Goal: Task Accomplishment & Management: Complete application form

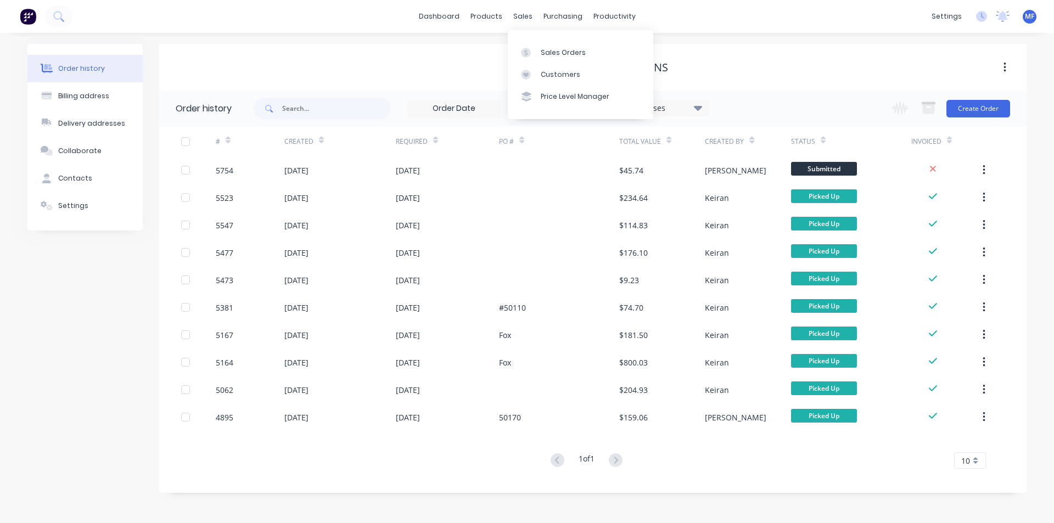
drag, startPoint x: 518, startPoint y: 15, endPoint x: 525, endPoint y: 26, distance: 12.3
click at [519, 17] on div "sales" at bounding box center [523, 16] width 30 height 16
click at [559, 70] on div "Customers" at bounding box center [561, 75] width 40 height 10
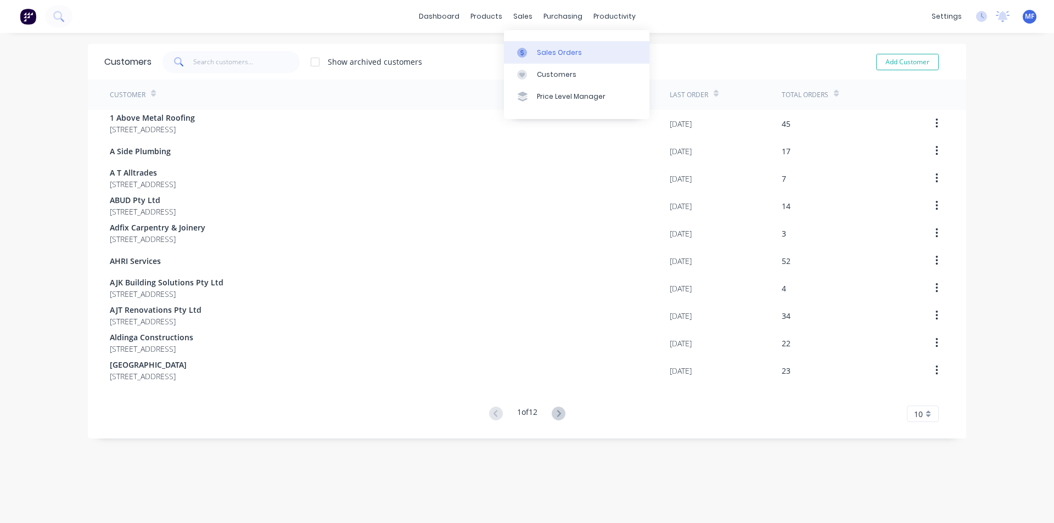
drag, startPoint x: 517, startPoint y: 9, endPoint x: 534, endPoint y: 55, distance: 49.2
click at [517, 10] on div "sales" at bounding box center [523, 16] width 30 height 16
click at [541, 52] on div "Sales Orders" at bounding box center [559, 53] width 45 height 10
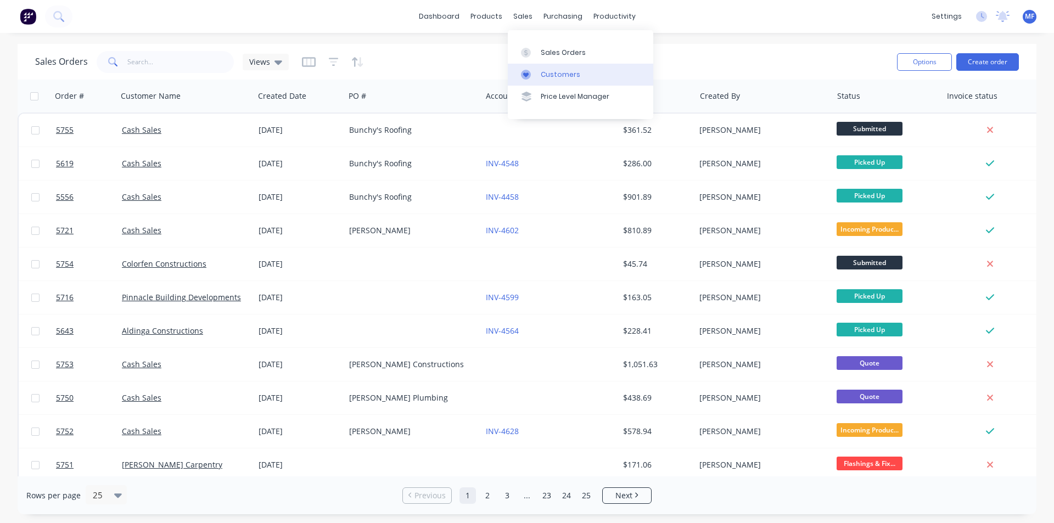
click at [548, 74] on div "Customers" at bounding box center [561, 75] width 40 height 10
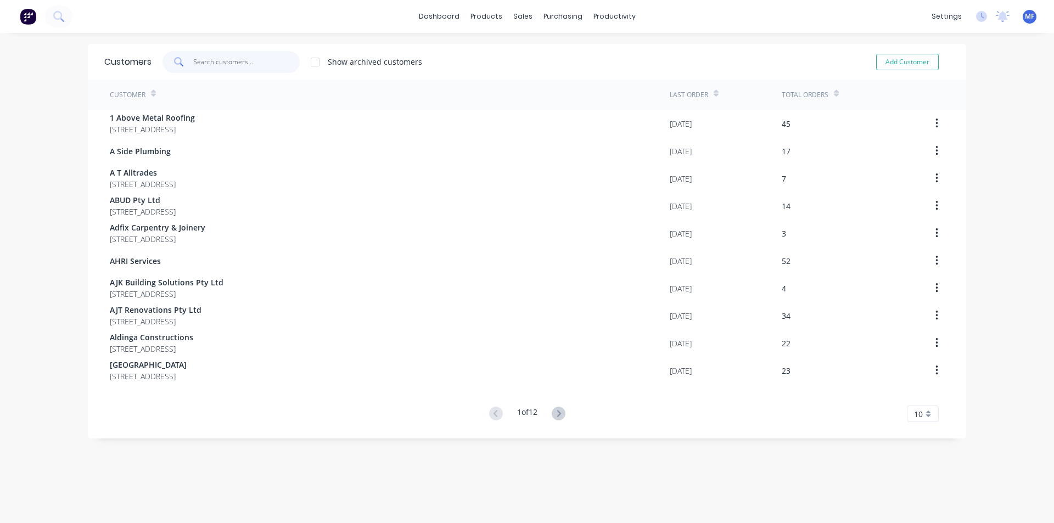
drag, startPoint x: 215, startPoint y: 62, endPoint x: 209, endPoint y: 61, distance: 6.1
click at [213, 62] on input "text" at bounding box center [246, 62] width 107 height 22
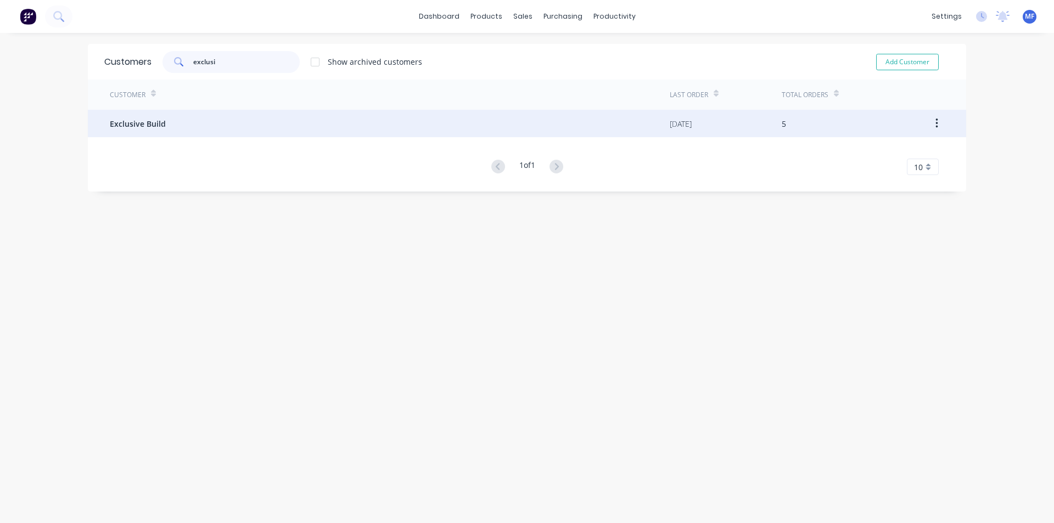
type input "exclusi"
click at [142, 132] on div "Exclusive Build" at bounding box center [390, 123] width 560 height 27
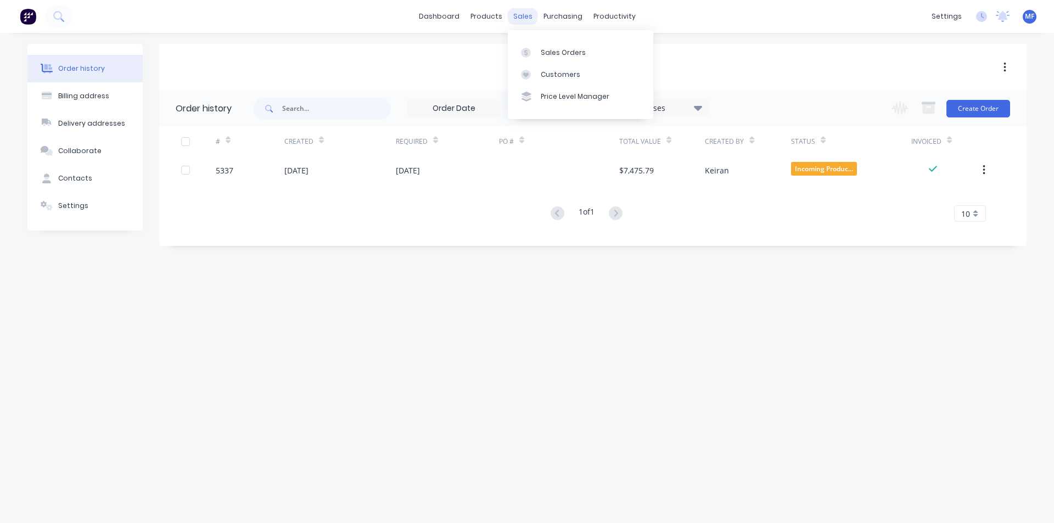
click at [527, 13] on div "sales" at bounding box center [523, 16] width 30 height 16
click at [562, 70] on div "Customers" at bounding box center [561, 75] width 40 height 10
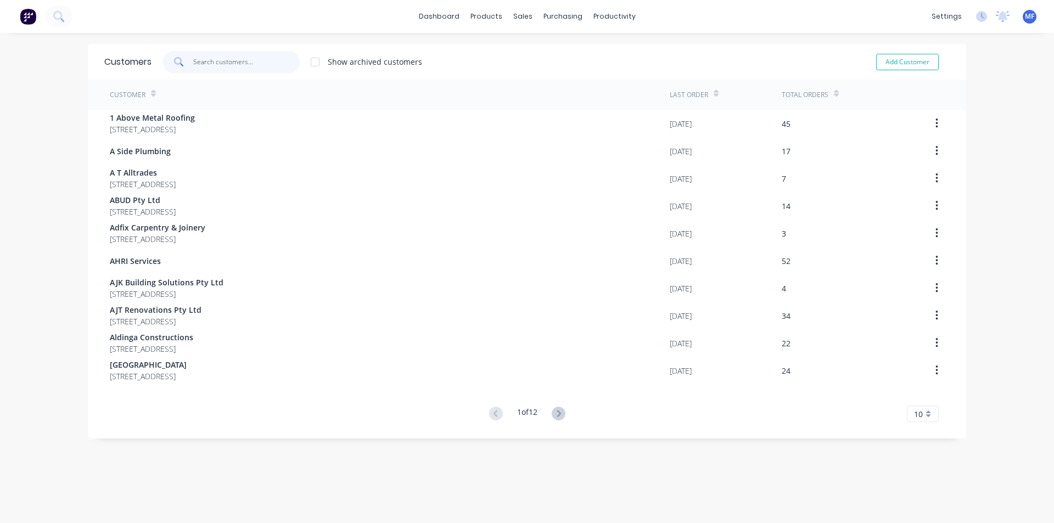
drag, startPoint x: 232, startPoint y: 66, endPoint x: 216, endPoint y: 30, distance: 39.8
click at [232, 66] on input "text" at bounding box center [246, 62] width 107 height 22
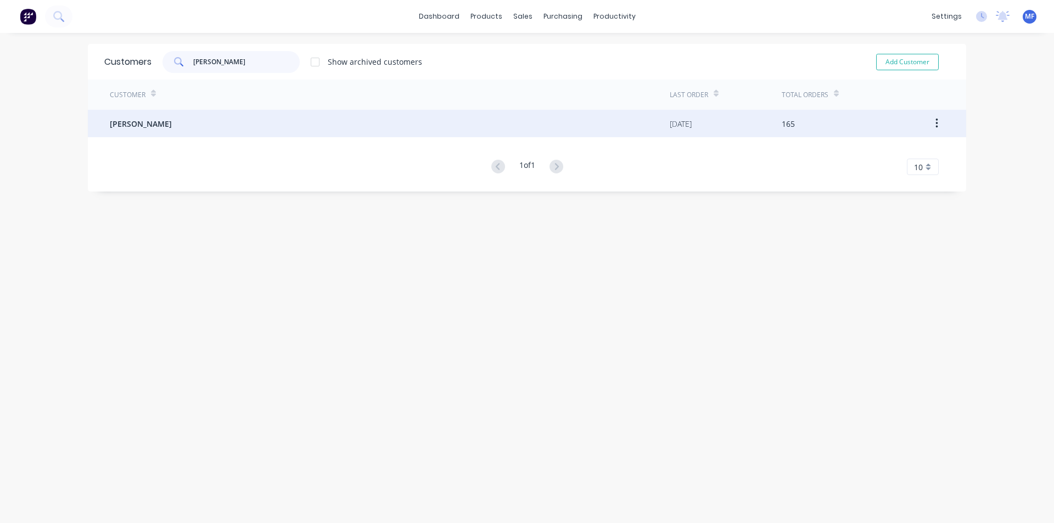
type input "[PERSON_NAME]"
click at [148, 116] on div "[PERSON_NAME]" at bounding box center [390, 123] width 560 height 27
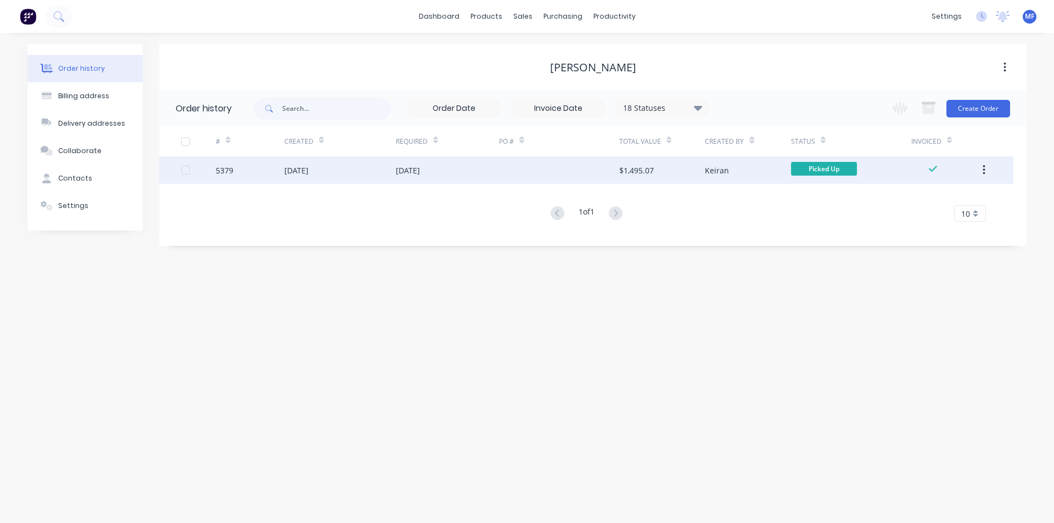
click at [309, 170] on div "[DATE]" at bounding box center [296, 171] width 24 height 12
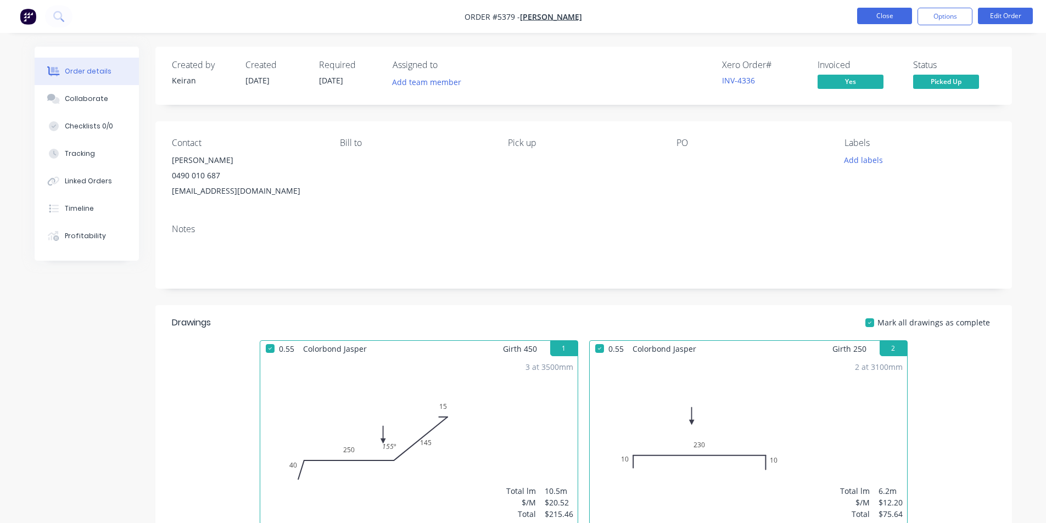
click at [885, 17] on button "Close" at bounding box center [884, 16] width 55 height 16
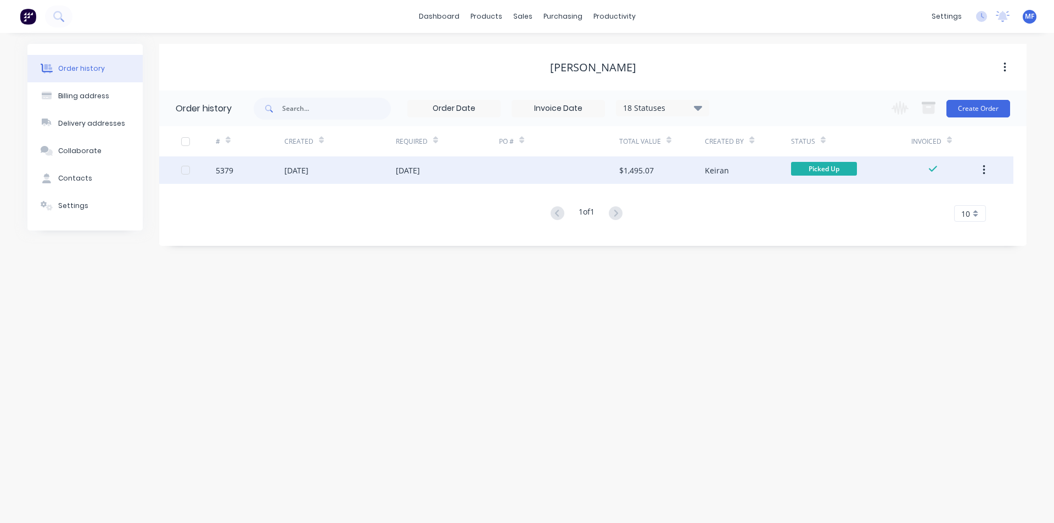
click at [670, 171] on div "$1,495.07" at bounding box center [662, 169] width 86 height 27
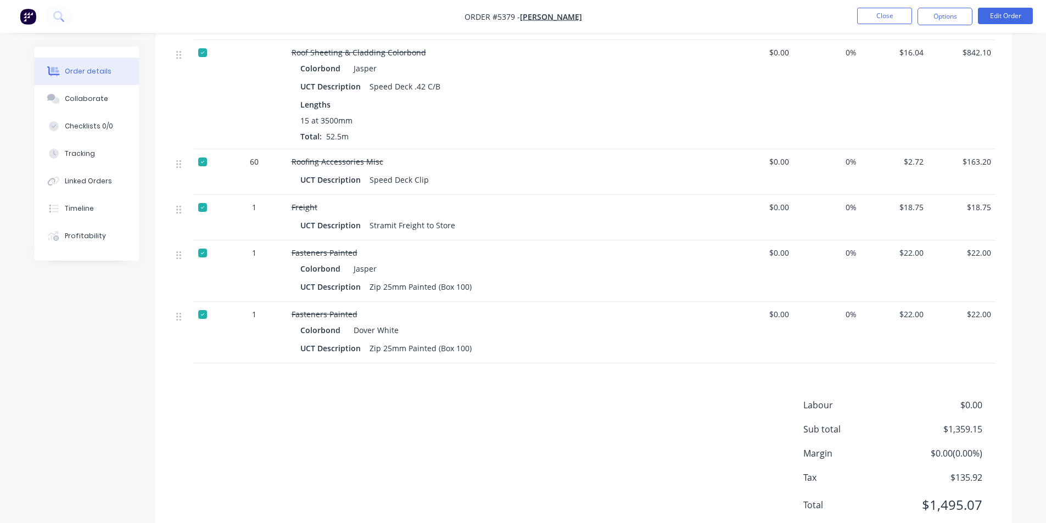
scroll to position [538, 0]
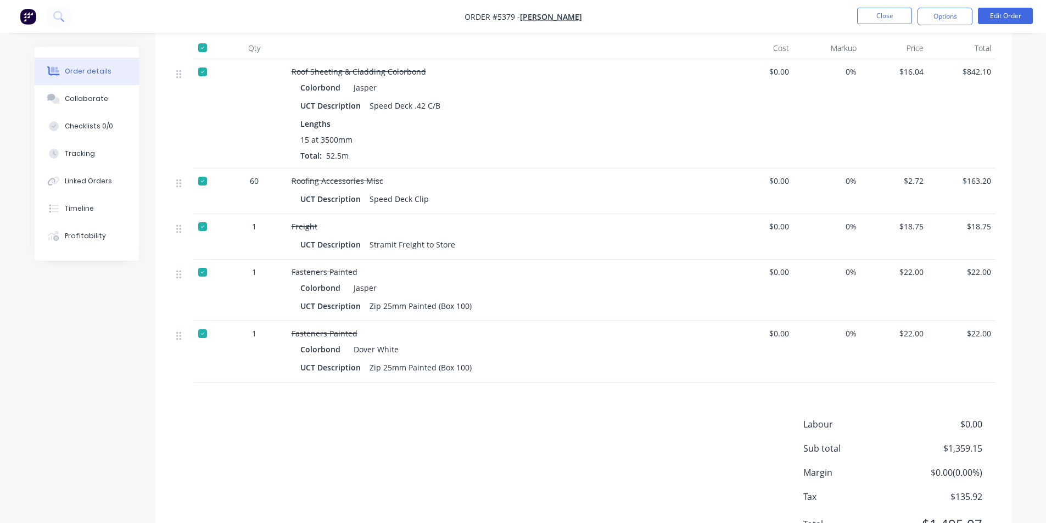
click at [620, 141] on div "15 at 3500mm" at bounding box center [506, 140] width 413 height 12
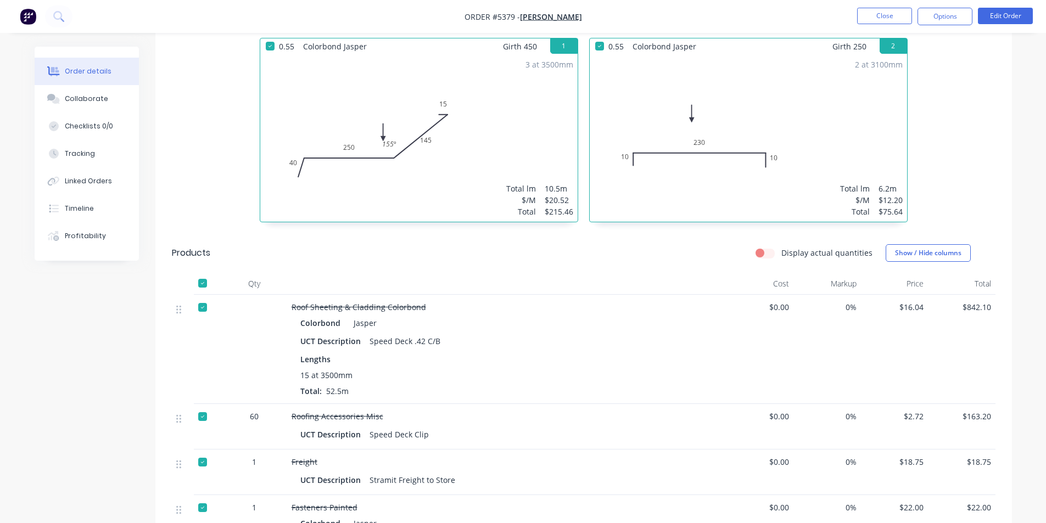
scroll to position [154, 0]
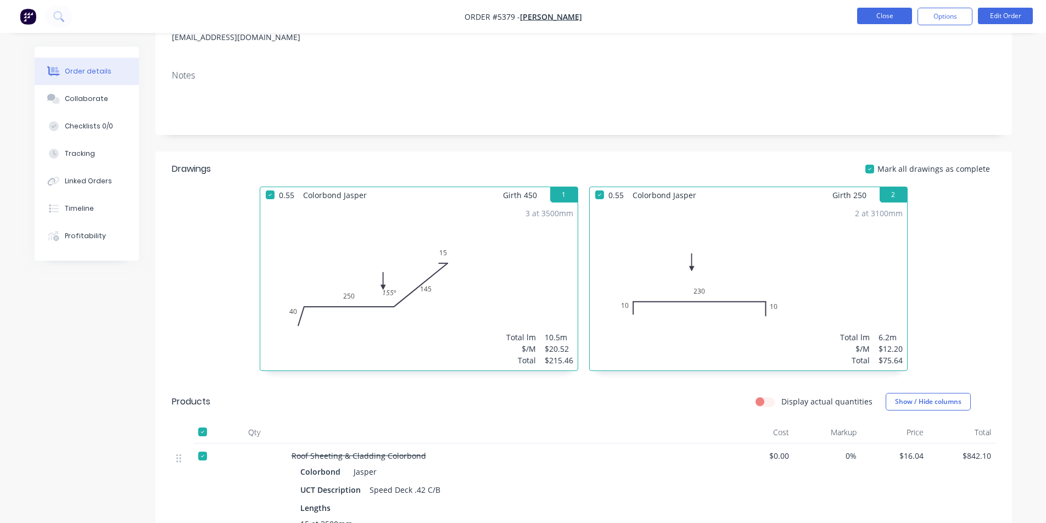
click at [864, 12] on button "Close" at bounding box center [884, 16] width 55 height 16
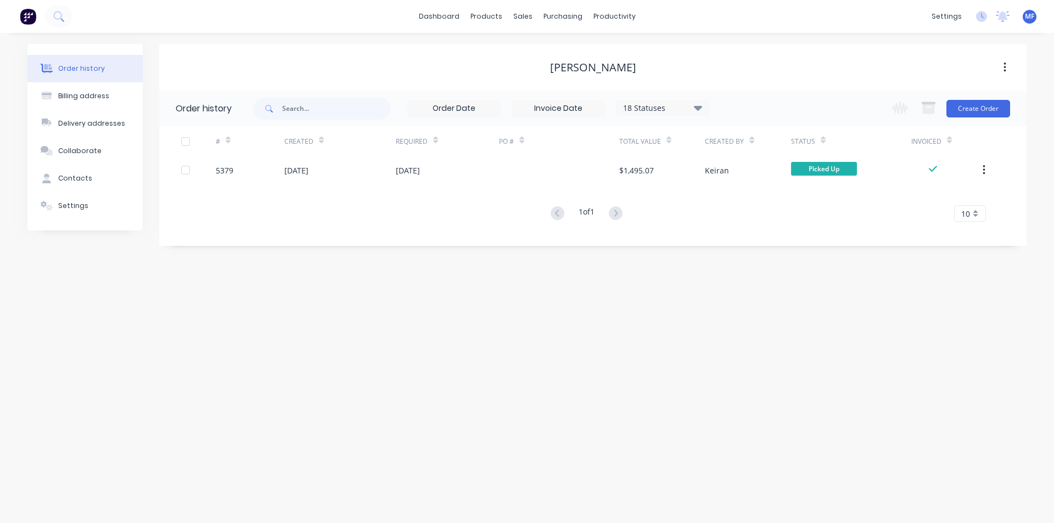
drag, startPoint x: 466, startPoint y: 409, endPoint x: 414, endPoint y: 444, distance: 63.2
click at [465, 409] on div "Order history Billing address Delivery addresses Collaborate Contacts Settings …" at bounding box center [527, 278] width 1054 height 490
click at [563, 17] on div "purchasing" at bounding box center [563, 16] width 50 height 16
click at [584, 51] on div "Purchase Orders" at bounding box center [598, 53] width 58 height 10
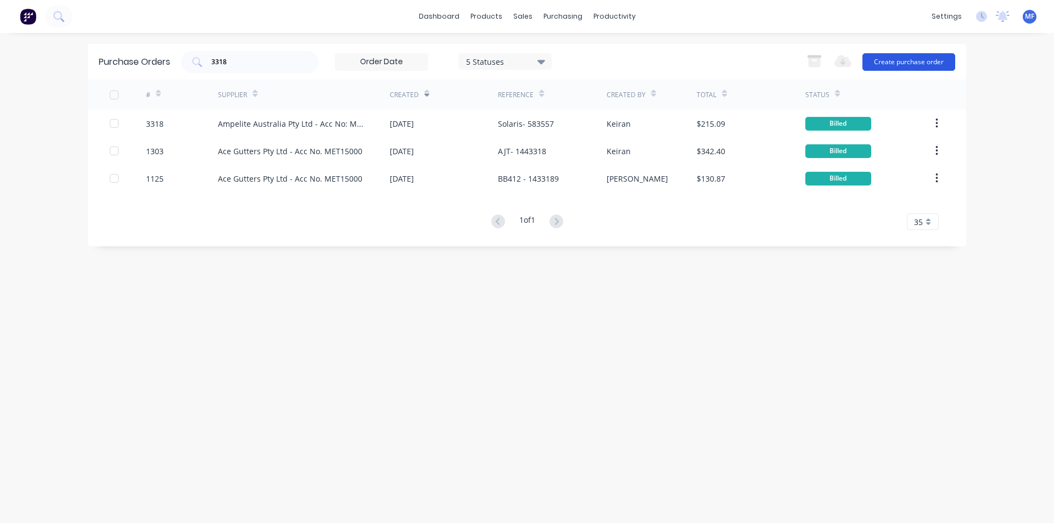
click at [917, 60] on button "Create purchase order" at bounding box center [909, 62] width 93 height 18
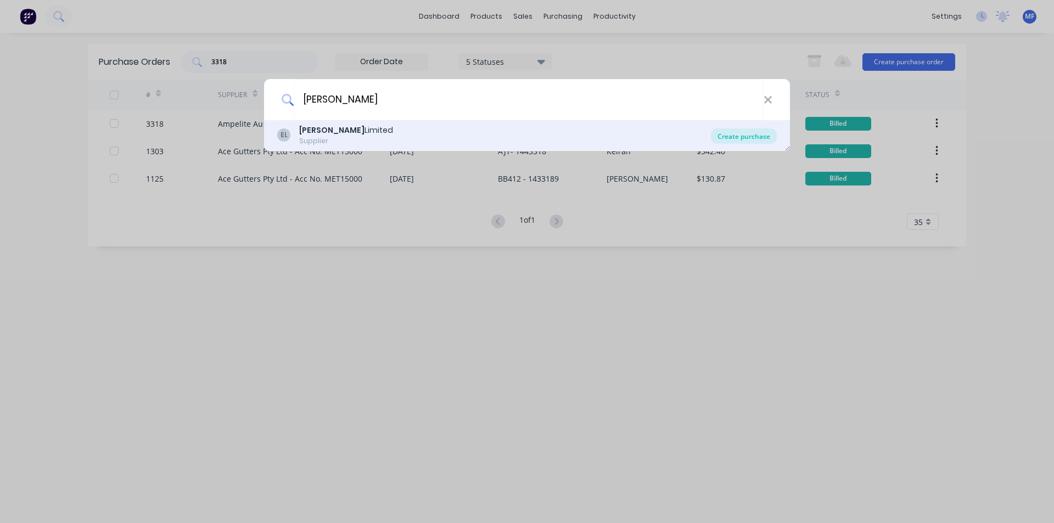
type input "[PERSON_NAME]"
click at [749, 135] on div "Create purchase" at bounding box center [744, 135] width 66 height 15
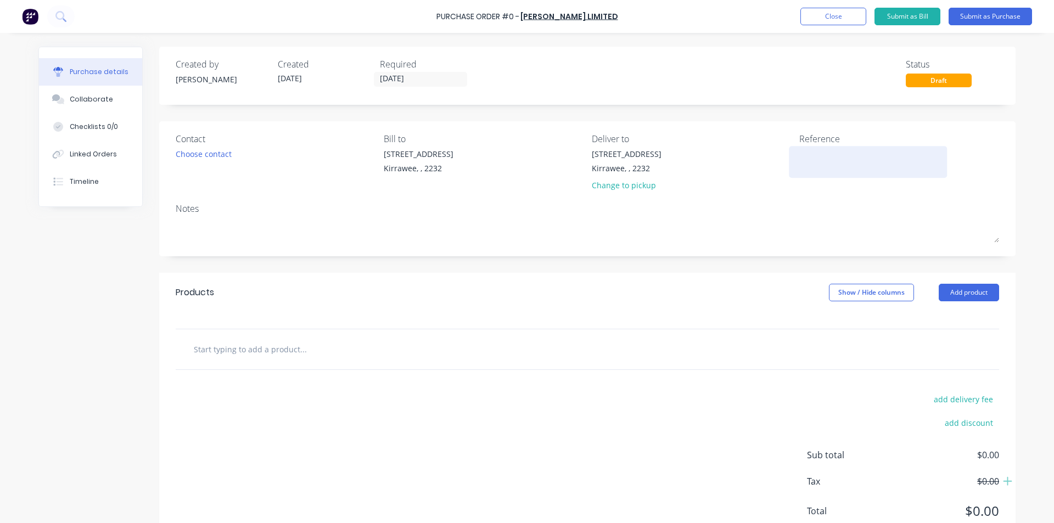
click at [813, 157] on textarea at bounding box center [867, 160] width 137 height 25
click at [236, 351] on input "text" at bounding box center [303, 349] width 220 height 22
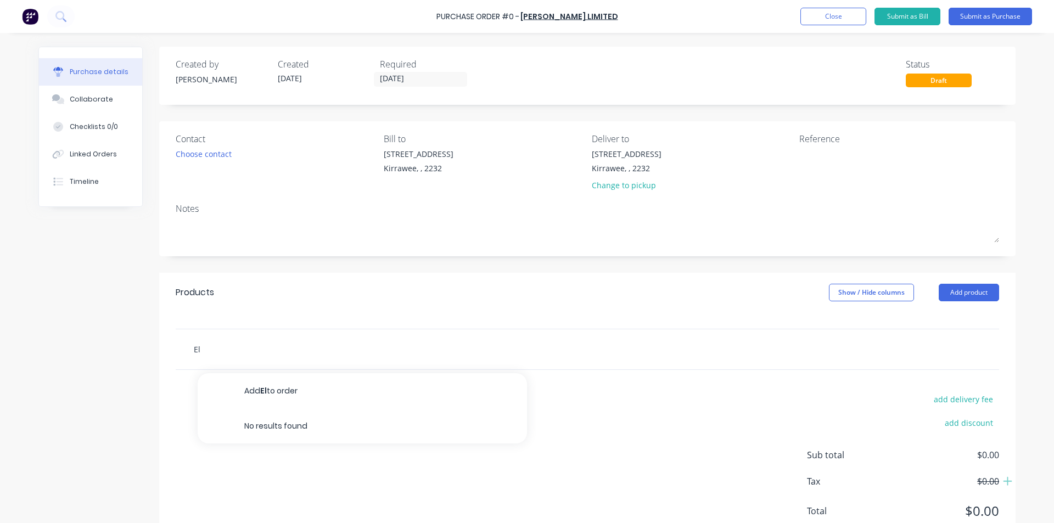
type input "E"
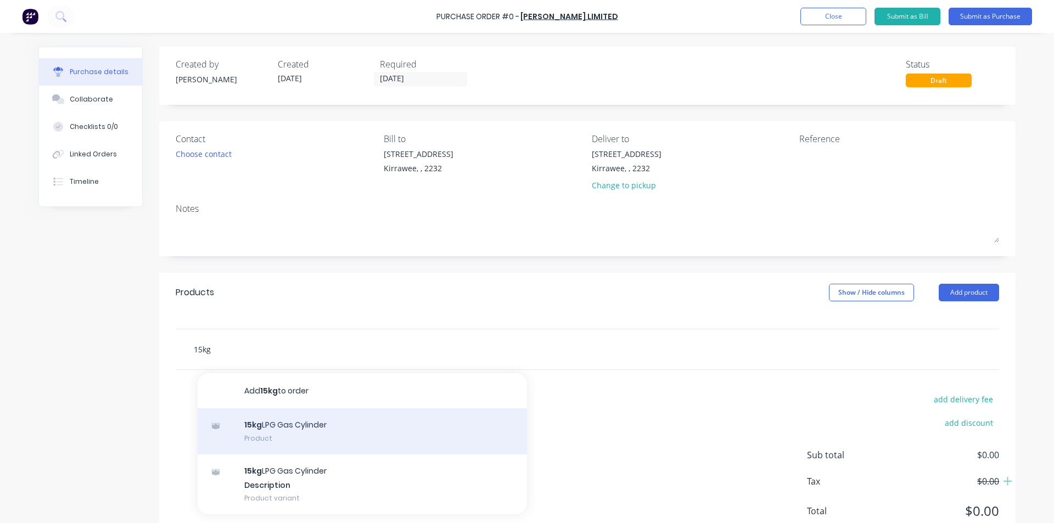
type input "15kg"
click at [305, 427] on div "15kg LPG Gas Cylinder Product" at bounding box center [362, 432] width 329 height 46
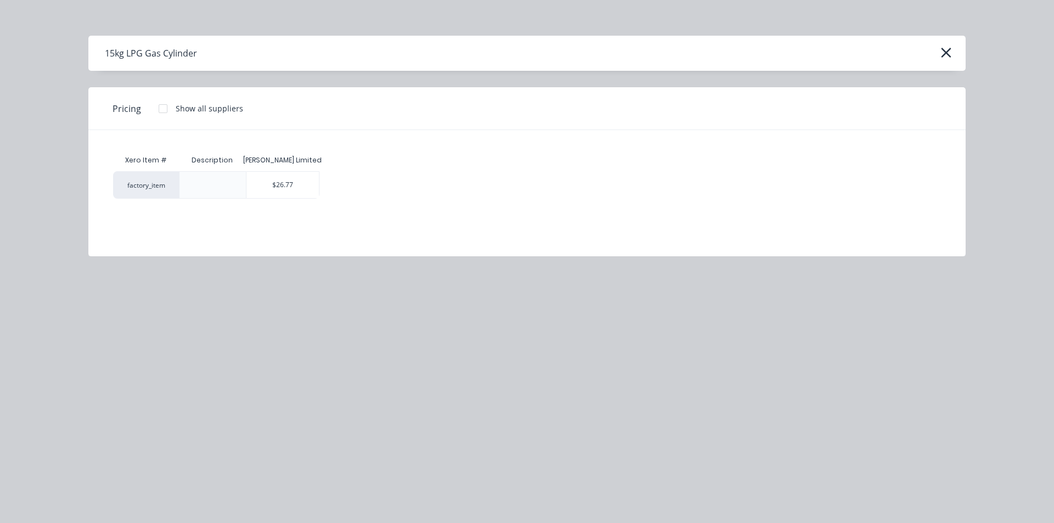
click at [286, 188] on div "$26.77" at bounding box center [283, 185] width 73 height 26
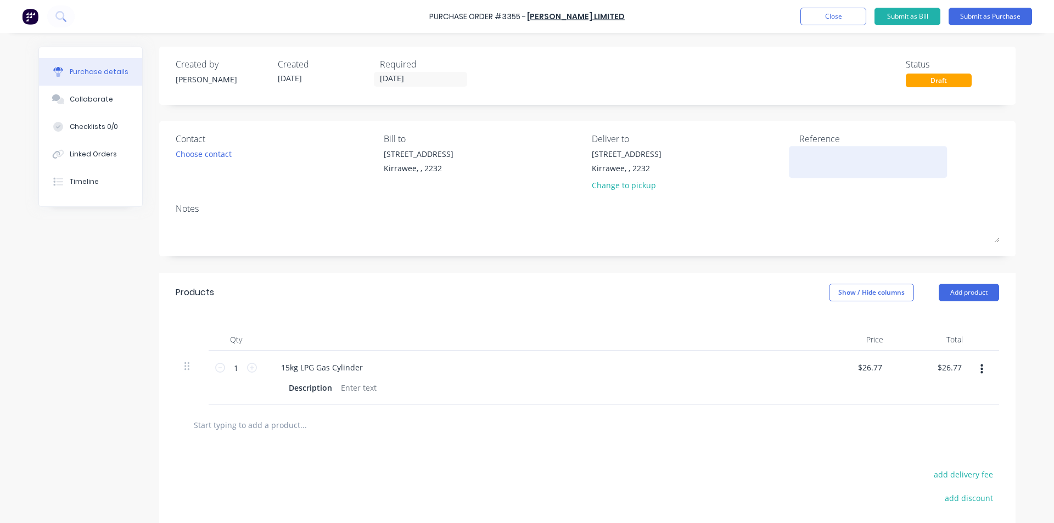
click at [835, 162] on textarea at bounding box center [867, 160] width 137 height 25
type textarea "44"
type textarea "x"
type textarea "442"
type textarea "x"
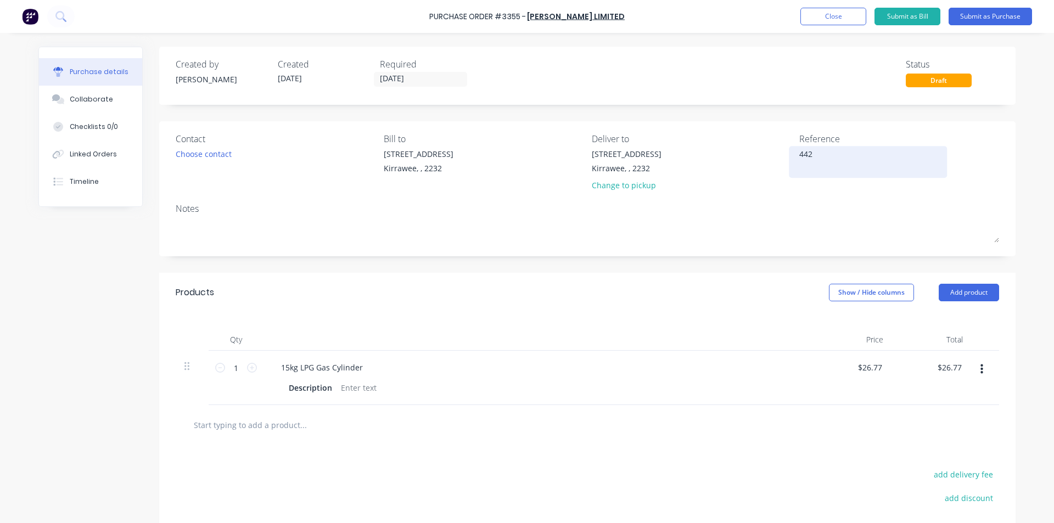
type textarea "4420"
type textarea "x"
type textarea "44201"
type textarea "x"
type textarea "442016"
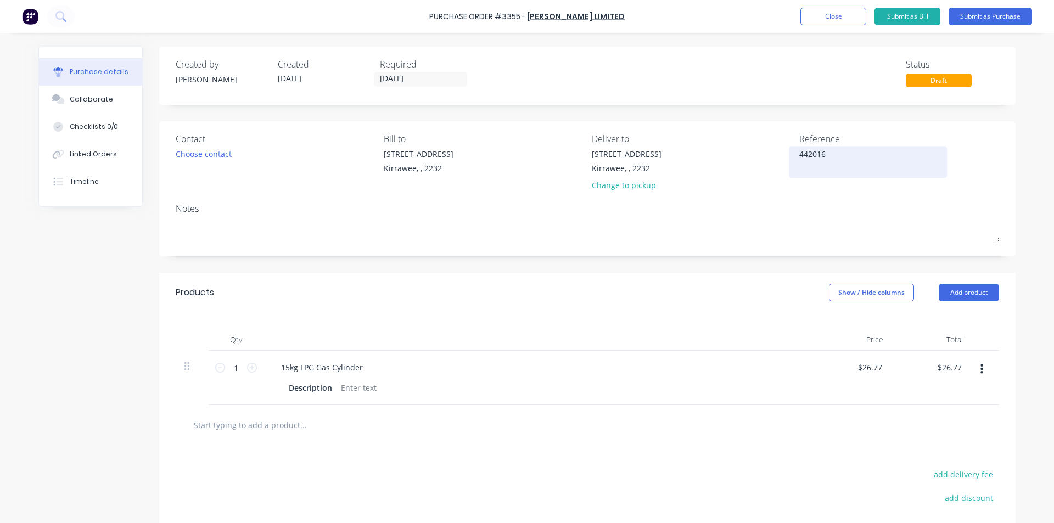
type textarea "x"
type textarea "4420161"
type textarea "x"
type textarea "44201617"
type textarea "x"
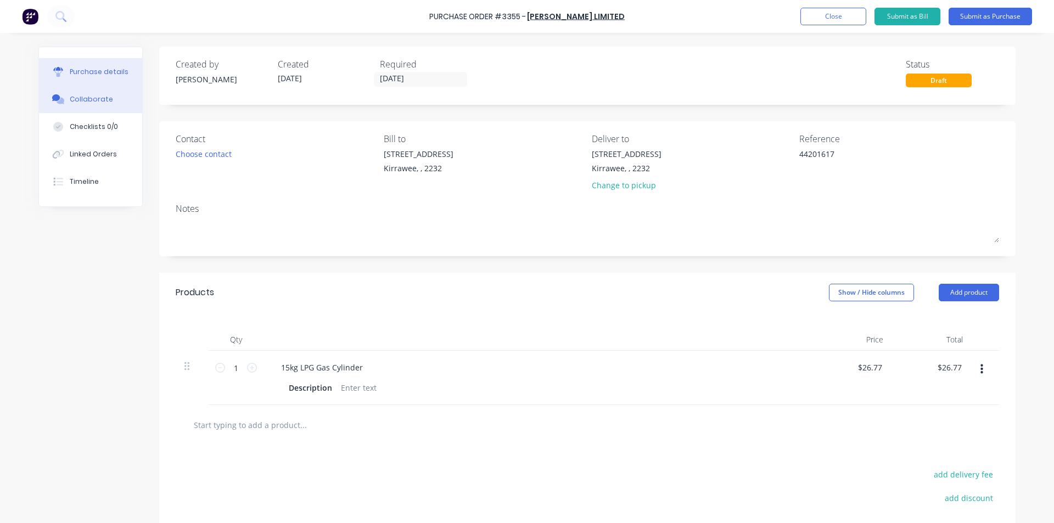
type textarea "44201617"
click at [87, 98] on div "Collaborate" at bounding box center [91, 99] width 43 height 10
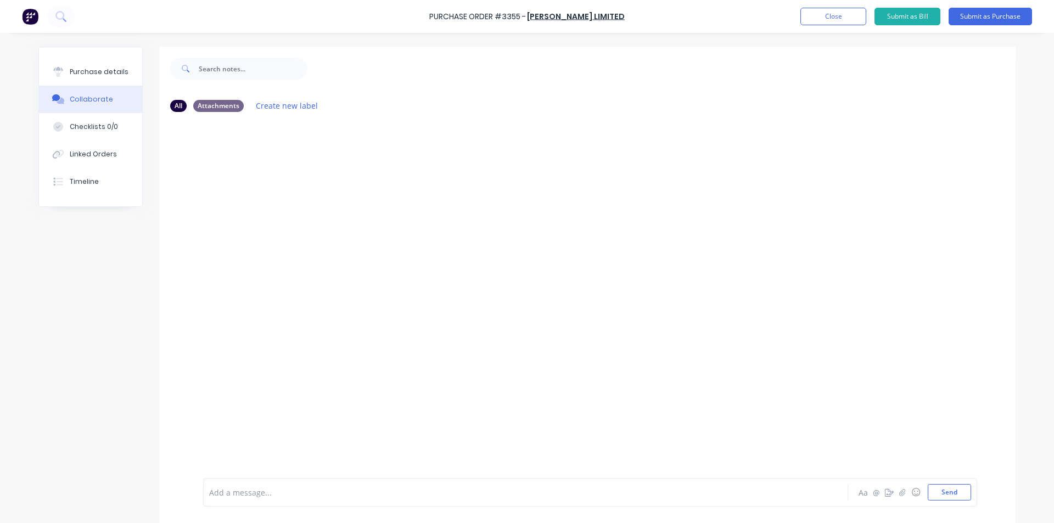
click at [238, 495] on div at bounding box center [495, 493] width 571 height 12
click at [945, 488] on button "Send" at bounding box center [949, 492] width 43 height 16
click at [855, 243] on div "MF You - 02:27pm [DATE] Order Requested: [DATE] 14:25 Customer Number: 00461766…" at bounding box center [587, 299] width 857 height 357
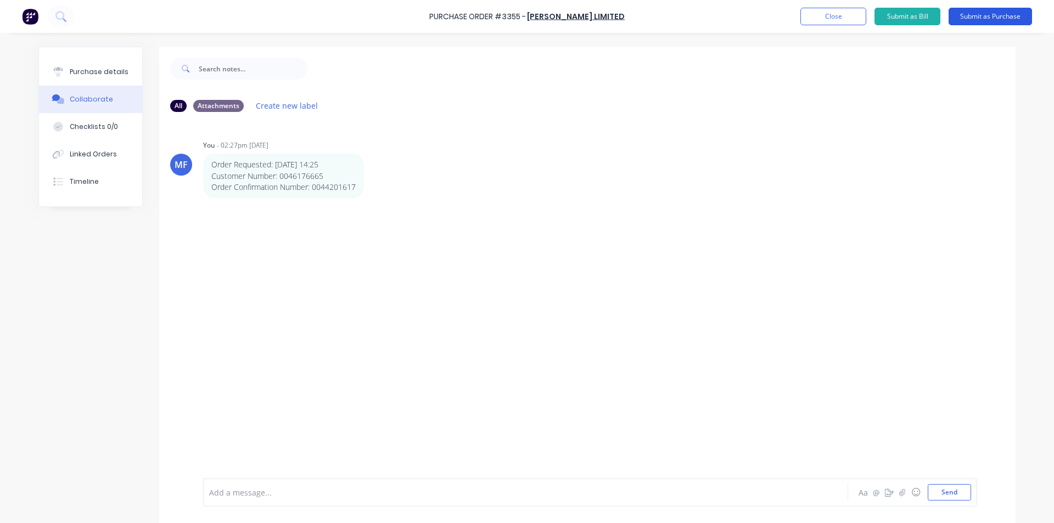
click at [995, 22] on button "Submit as Purchase" at bounding box center [990, 17] width 83 height 18
click at [858, 17] on button "Close" at bounding box center [862, 17] width 66 height 18
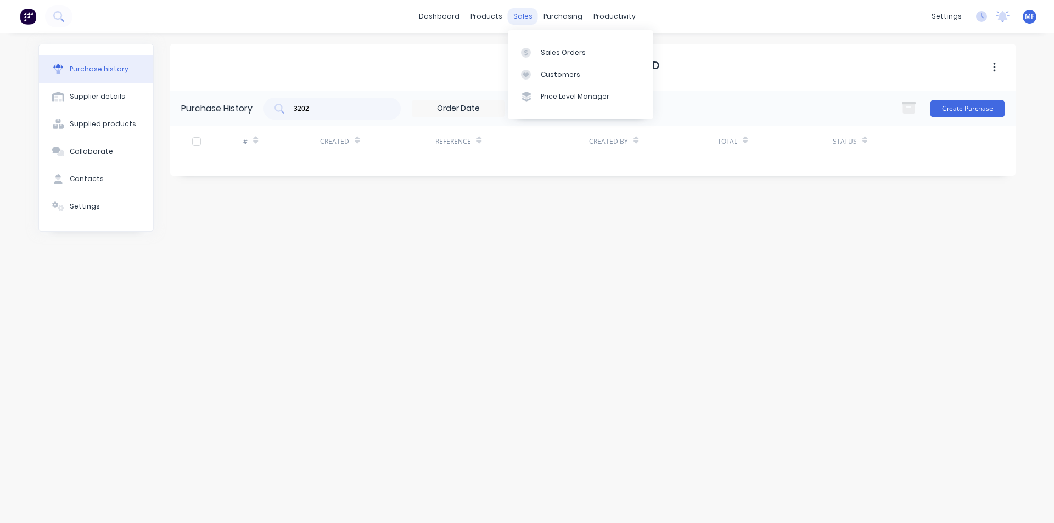
drag, startPoint x: 523, startPoint y: 11, endPoint x: 529, endPoint y: 46, distance: 35.6
click at [523, 12] on div "sales" at bounding box center [523, 16] width 30 height 16
click at [546, 68] on link "Customers" at bounding box center [581, 75] width 146 height 22
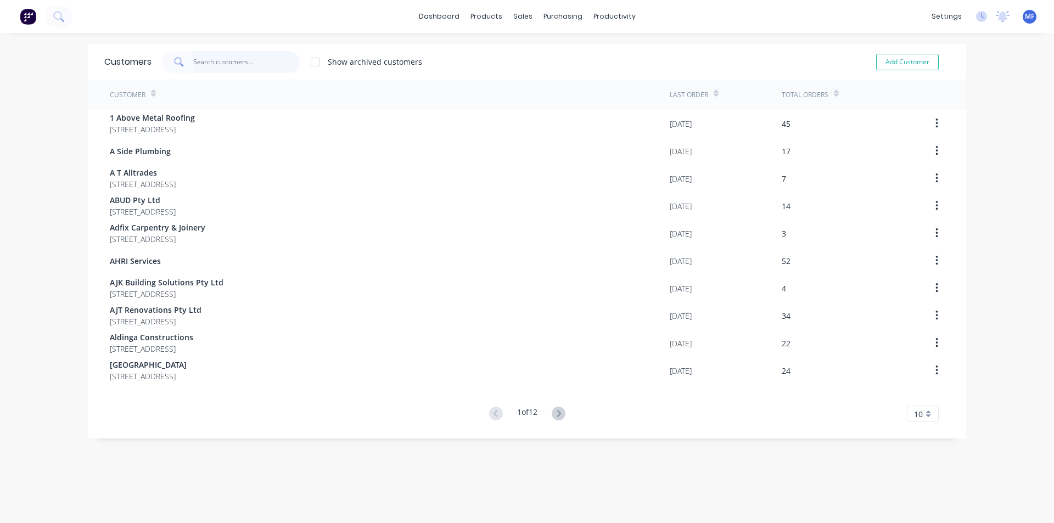
click at [258, 60] on input "text" at bounding box center [246, 62] width 107 height 22
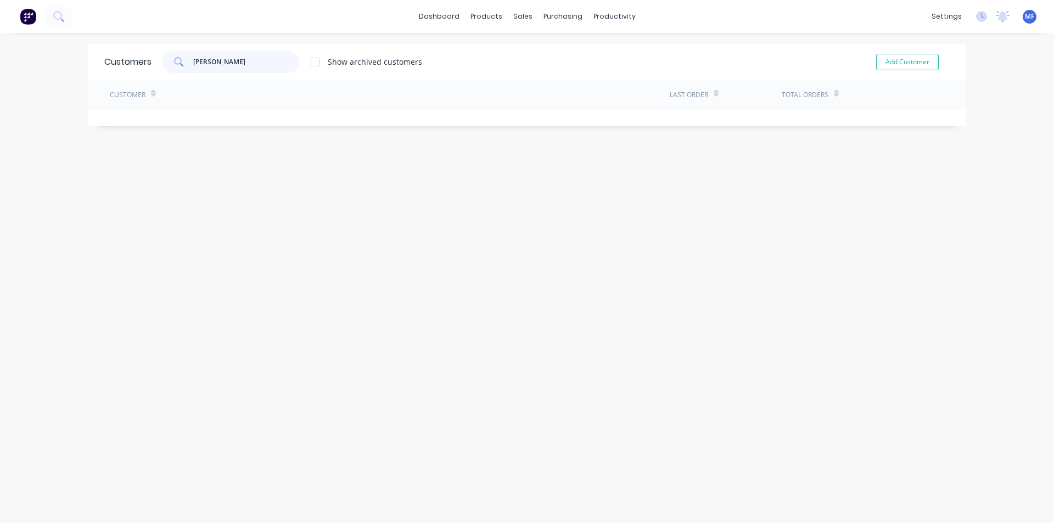
click at [211, 64] on input "[PERSON_NAME]" at bounding box center [246, 62] width 107 height 22
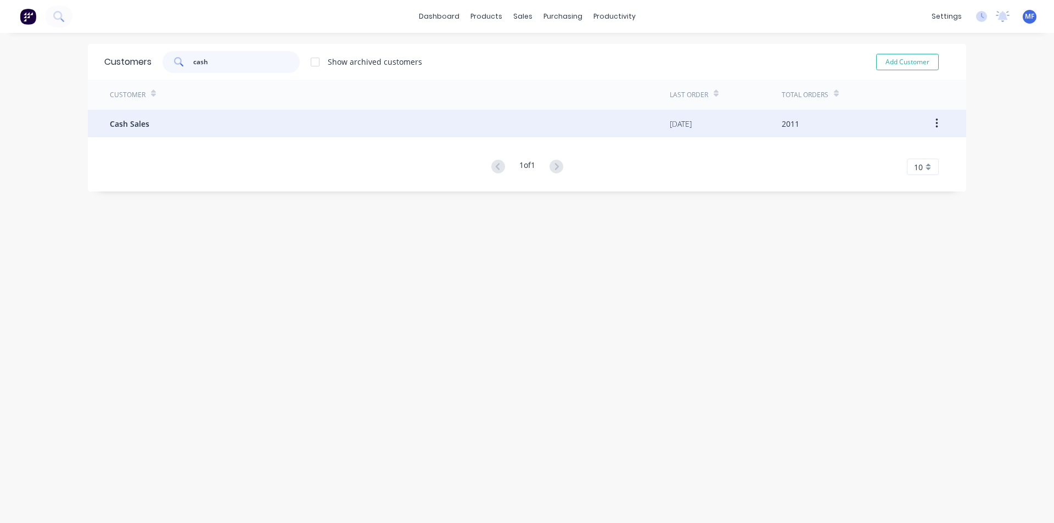
type input "cash"
click at [133, 123] on span "Cash Sales" at bounding box center [130, 124] width 40 height 12
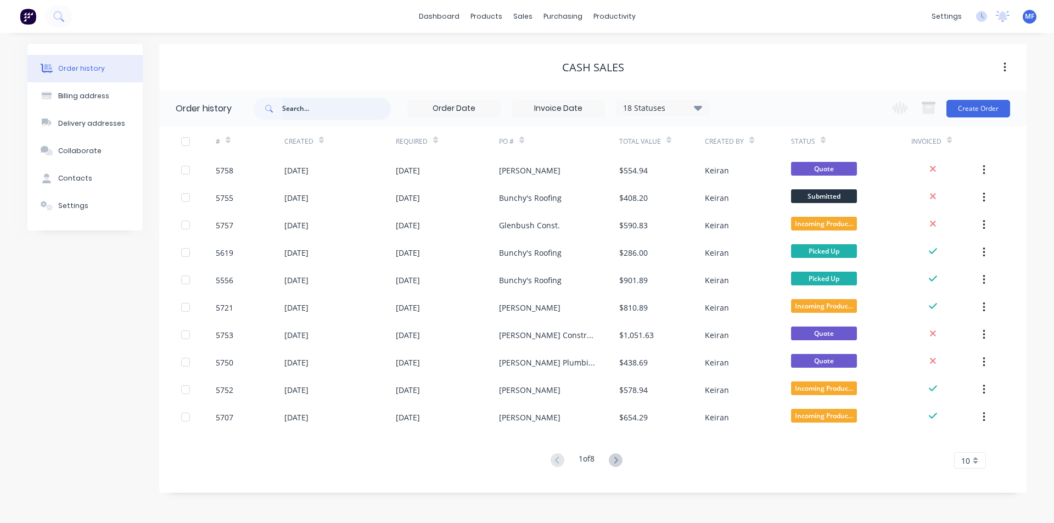
click at [314, 111] on input "text" at bounding box center [336, 109] width 109 height 22
type input "[PERSON_NAME]"
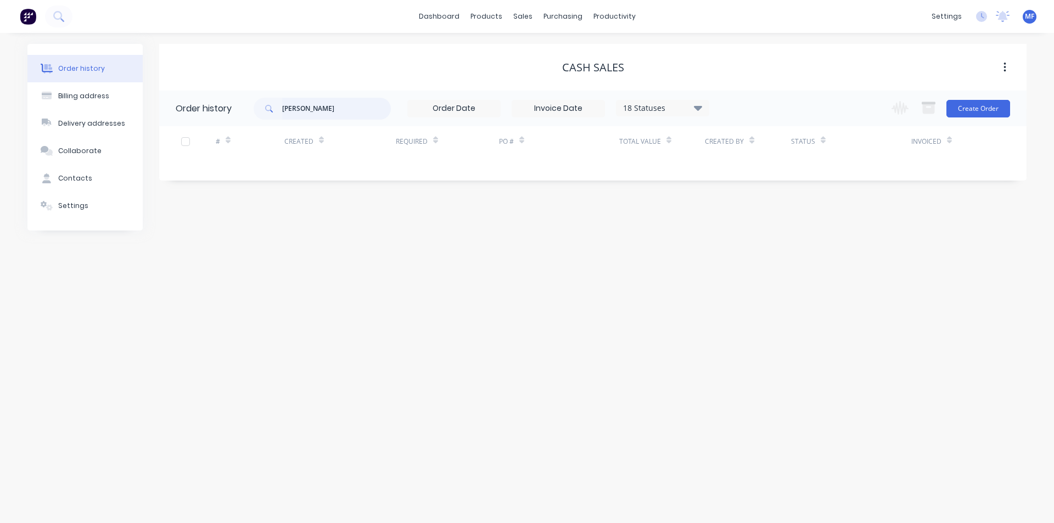
drag, startPoint x: 296, startPoint y: 108, endPoint x: 356, endPoint y: 110, distance: 59.9
click at [299, 108] on input "[PERSON_NAME]" at bounding box center [336, 109] width 109 height 22
type input "glenbush"
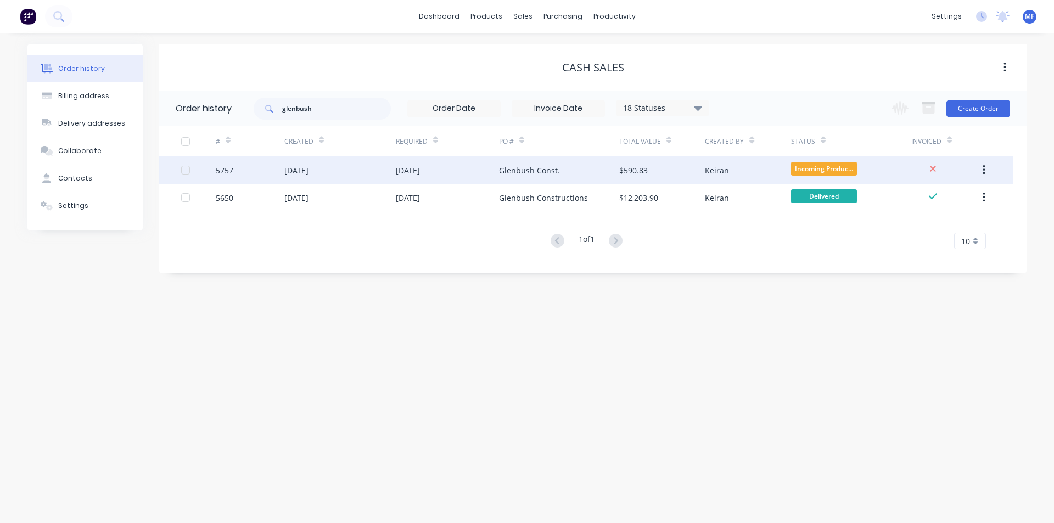
click at [538, 167] on div "Glenbush Const." at bounding box center [529, 171] width 61 height 12
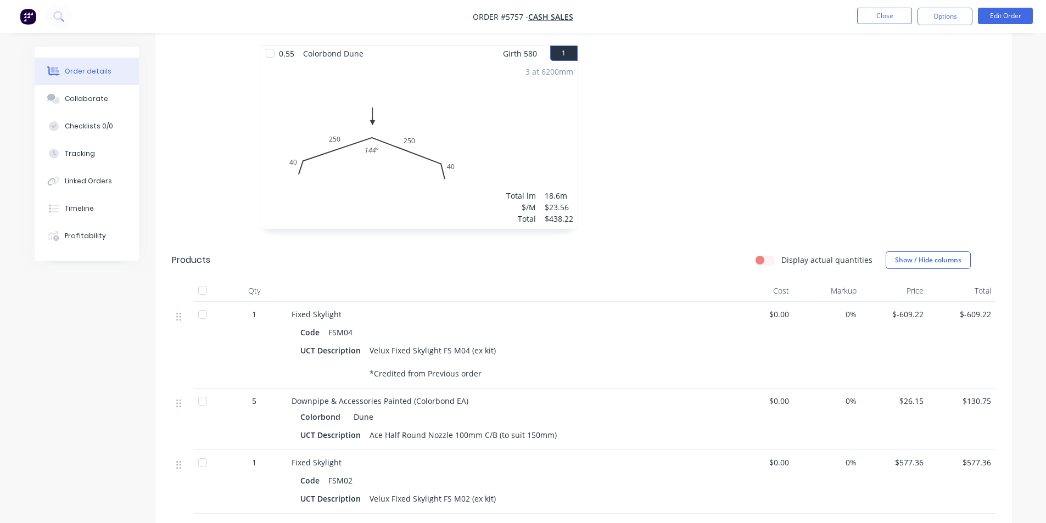
scroll to position [329, 0]
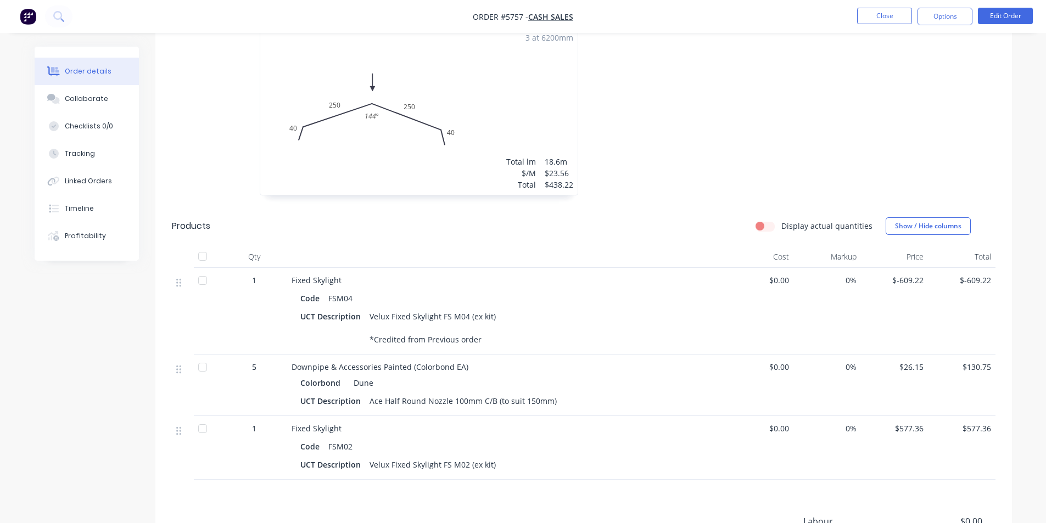
drag, startPoint x: 948, startPoint y: 19, endPoint x: 951, endPoint y: 30, distance: 11.5
click at [948, 20] on button "Options" at bounding box center [944, 17] width 55 height 18
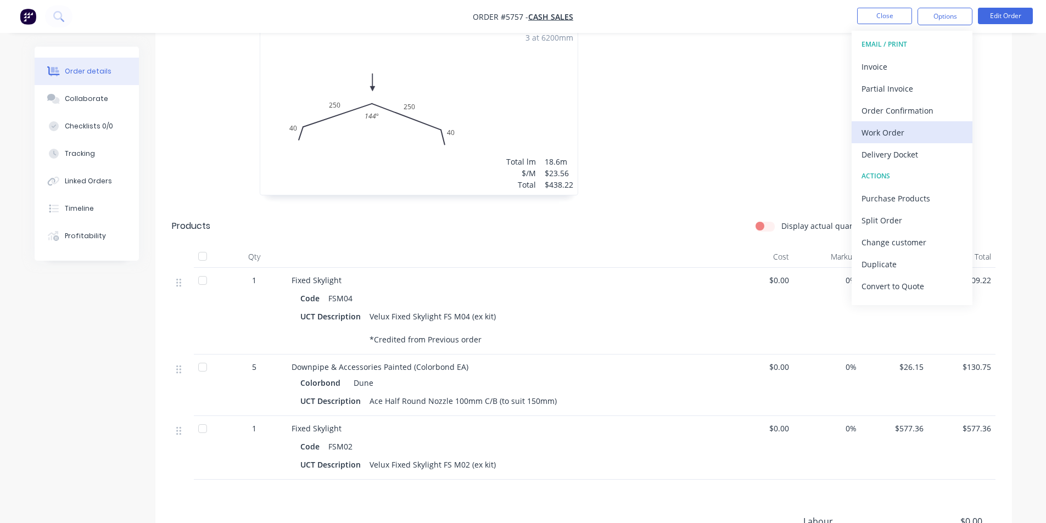
click at [892, 135] on div "Work Order" at bounding box center [911, 133] width 101 height 16
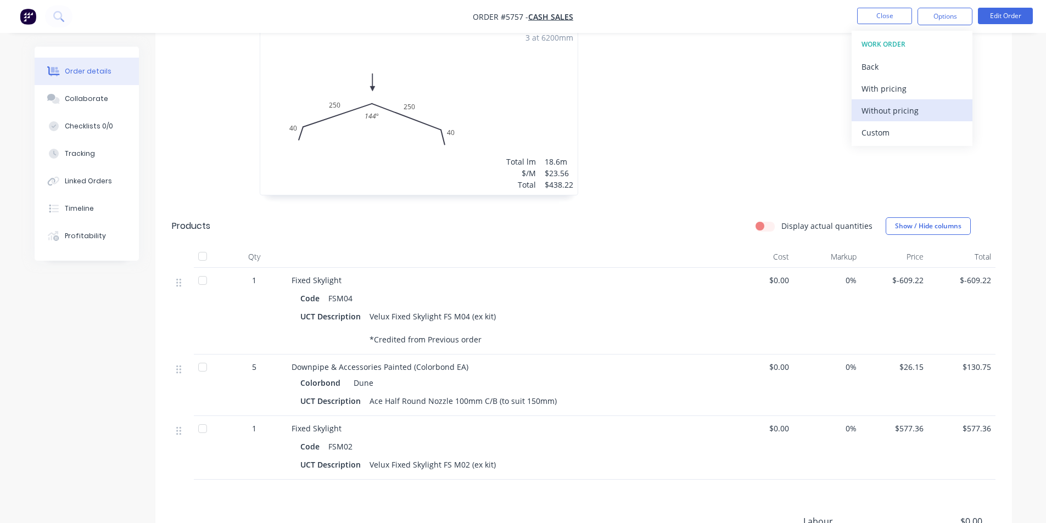
click at [899, 109] on div "Without pricing" at bounding box center [911, 111] width 101 height 16
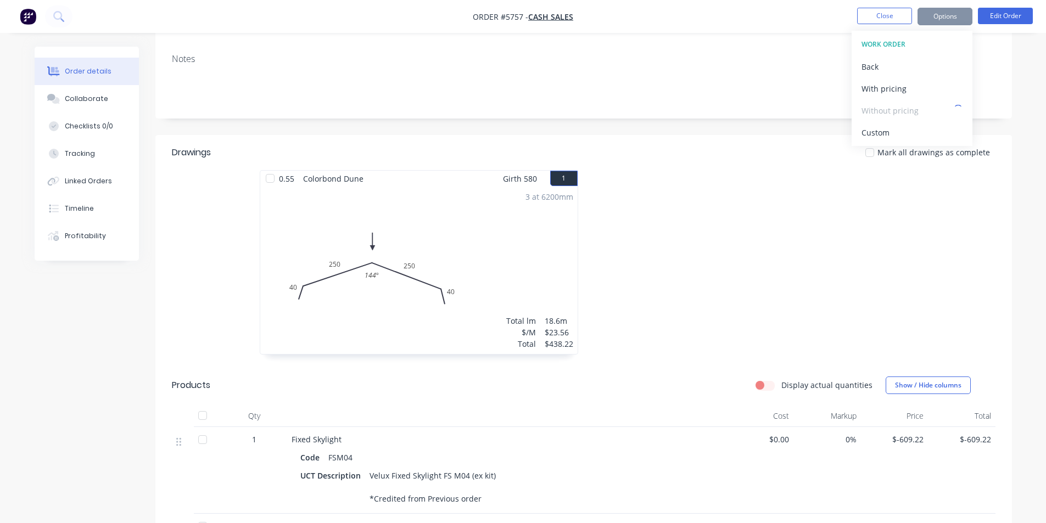
scroll to position [165, 0]
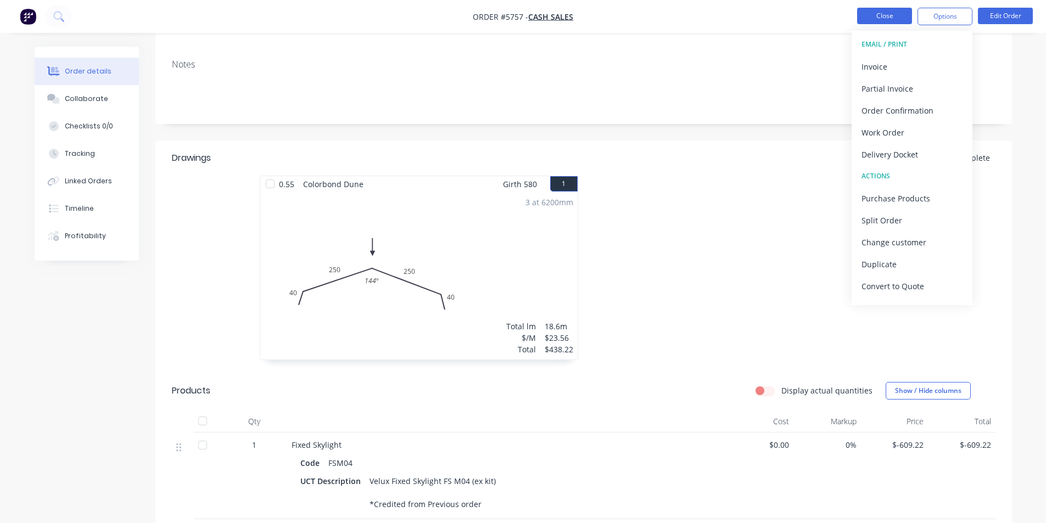
click at [894, 14] on button "Close" at bounding box center [884, 16] width 55 height 16
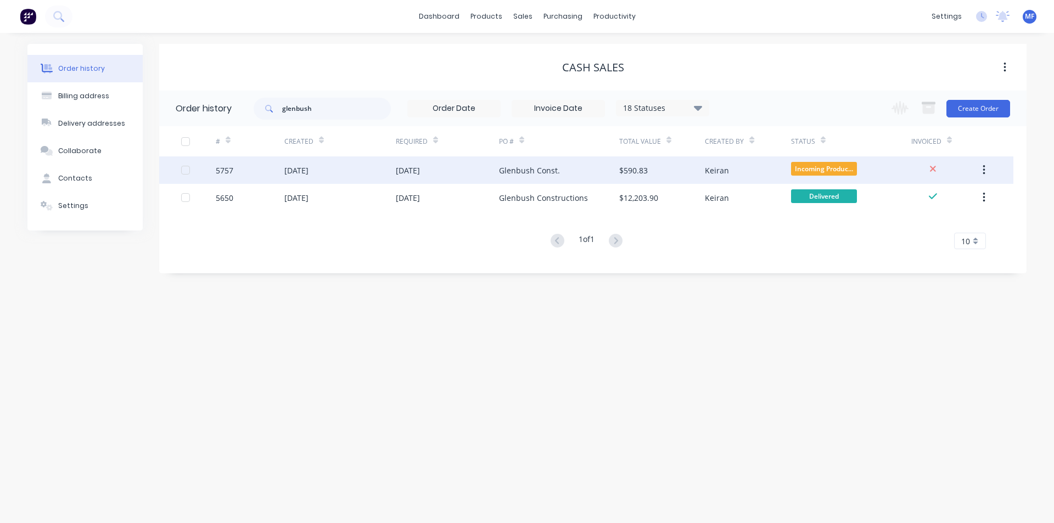
click at [408, 171] on div "[DATE]" at bounding box center [408, 171] width 24 height 12
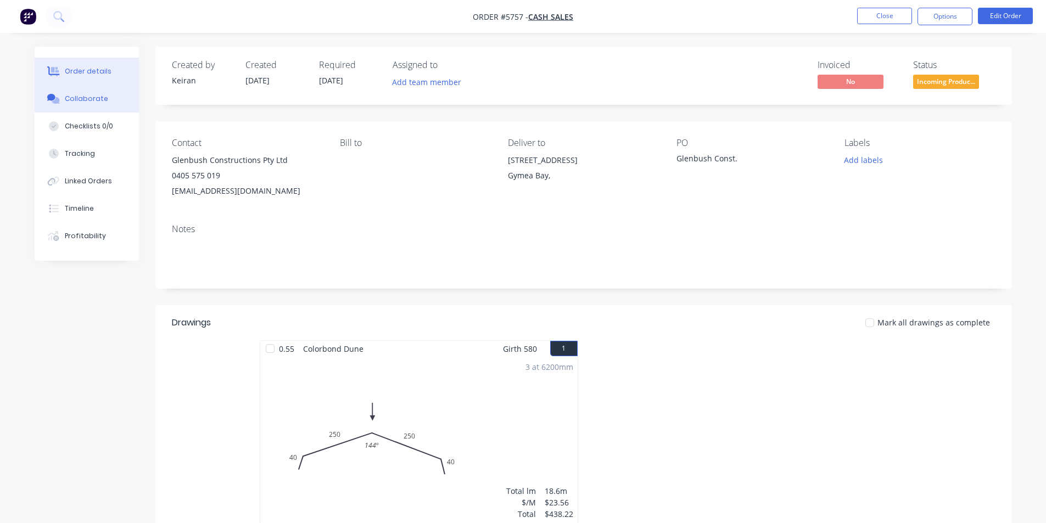
click at [82, 102] on div "Collaborate" at bounding box center [86, 99] width 43 height 10
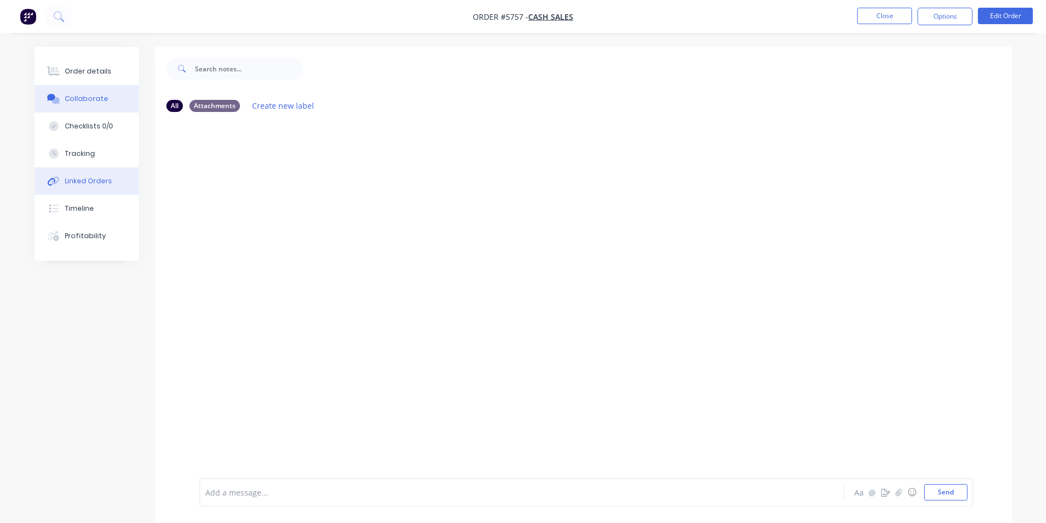
click at [81, 181] on div "Linked Orders" at bounding box center [88, 181] width 47 height 10
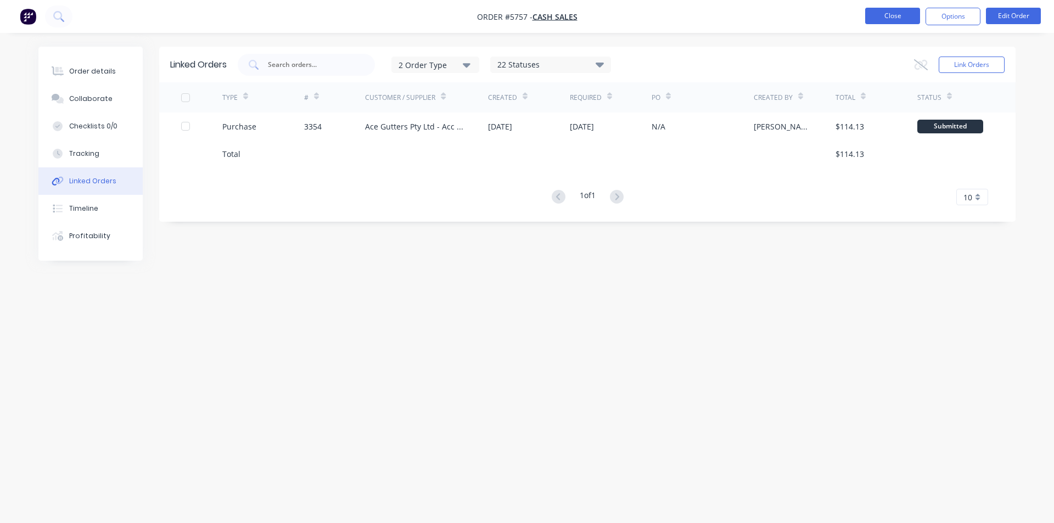
click at [904, 18] on button "Close" at bounding box center [892, 16] width 55 height 16
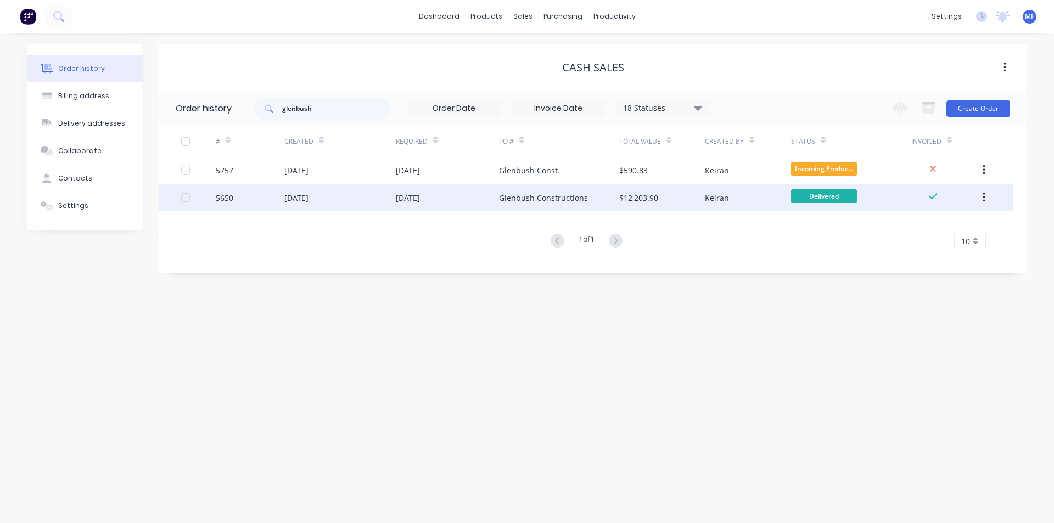
click at [548, 195] on div "Glenbush Constructions" at bounding box center [543, 198] width 89 height 12
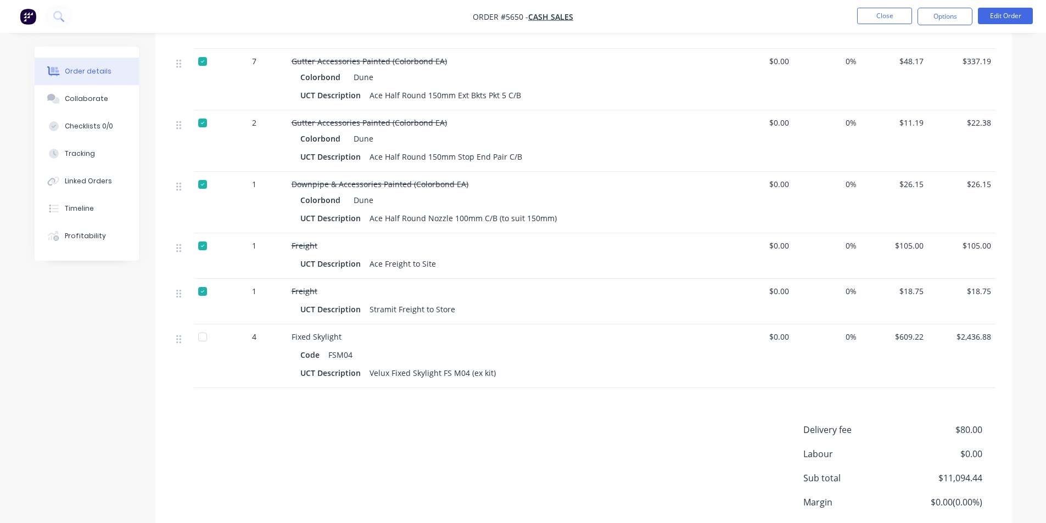
scroll to position [758, 0]
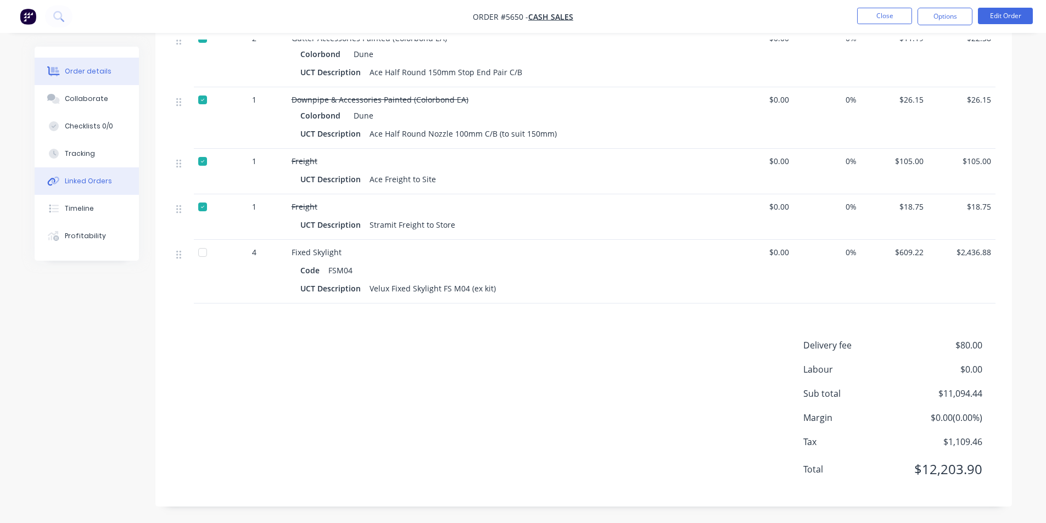
click at [78, 182] on div "Linked Orders" at bounding box center [88, 181] width 47 height 10
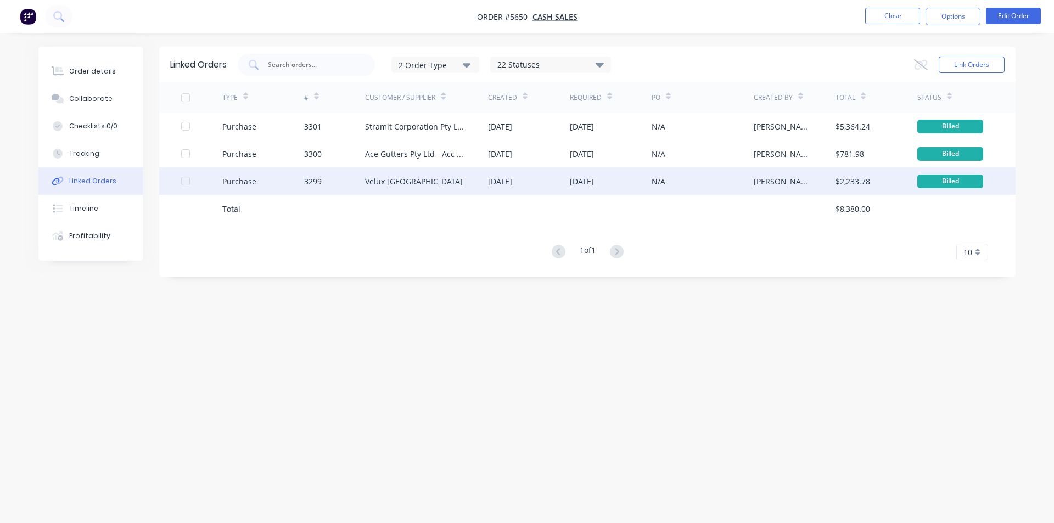
click at [398, 181] on div "Velux [GEOGRAPHIC_DATA]" at bounding box center [414, 182] width 98 height 12
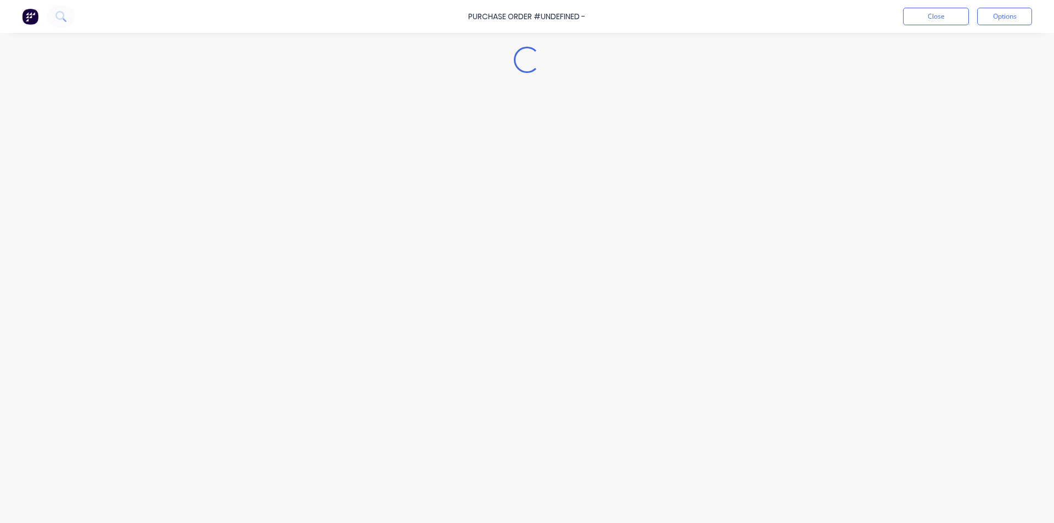
type textarea "x"
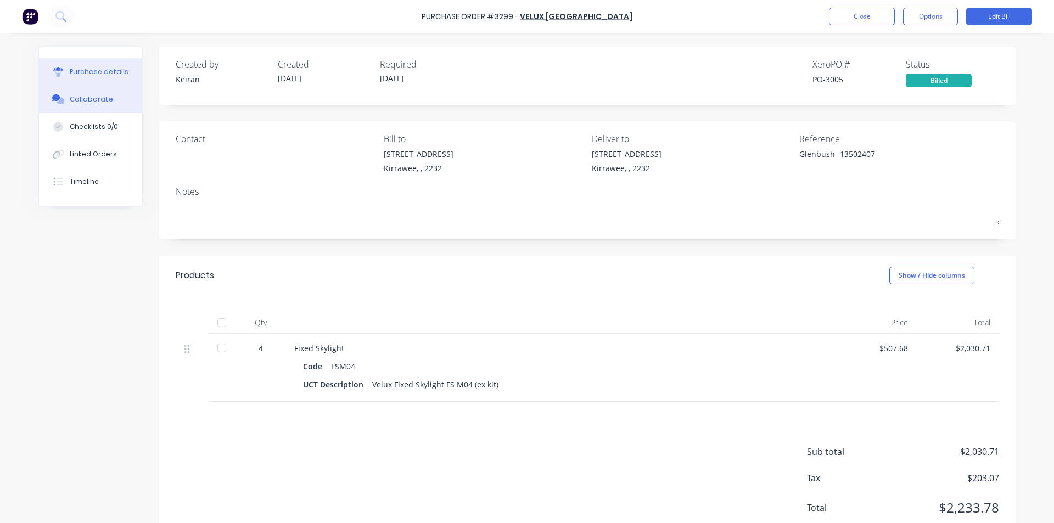
click at [89, 97] on div "Collaborate" at bounding box center [91, 99] width 43 height 10
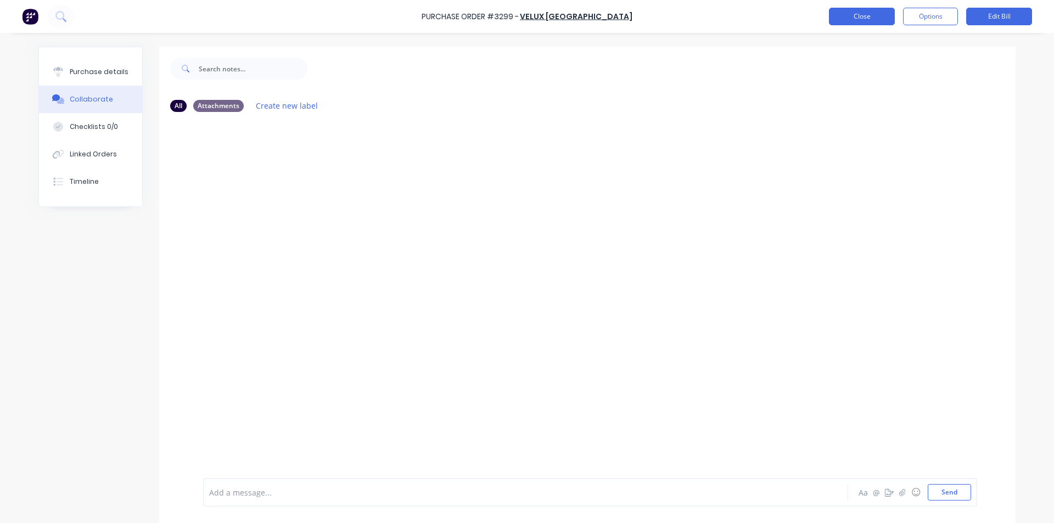
click at [871, 14] on button "Close" at bounding box center [862, 17] width 66 height 18
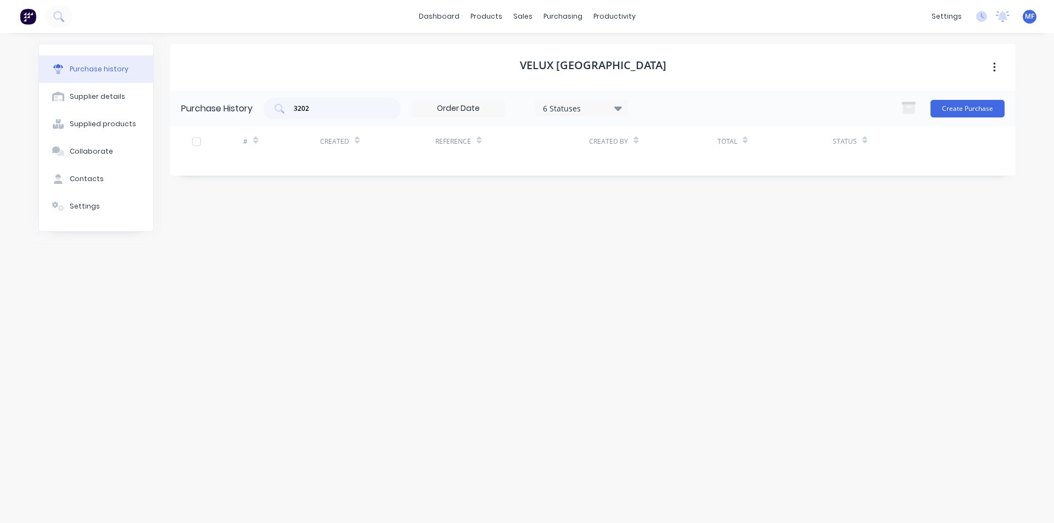
drag, startPoint x: 697, startPoint y: 248, endPoint x: 669, endPoint y: 254, distance: 28.6
click at [695, 244] on div "Velux [GEOGRAPHIC_DATA] Purchase History 3202 6 Statuses 6 Statuses Create Purc…" at bounding box center [593, 272] width 846 height 457
click at [514, 15] on div "sales" at bounding box center [523, 16] width 30 height 16
click at [354, 113] on input "3202" at bounding box center [338, 108] width 91 height 11
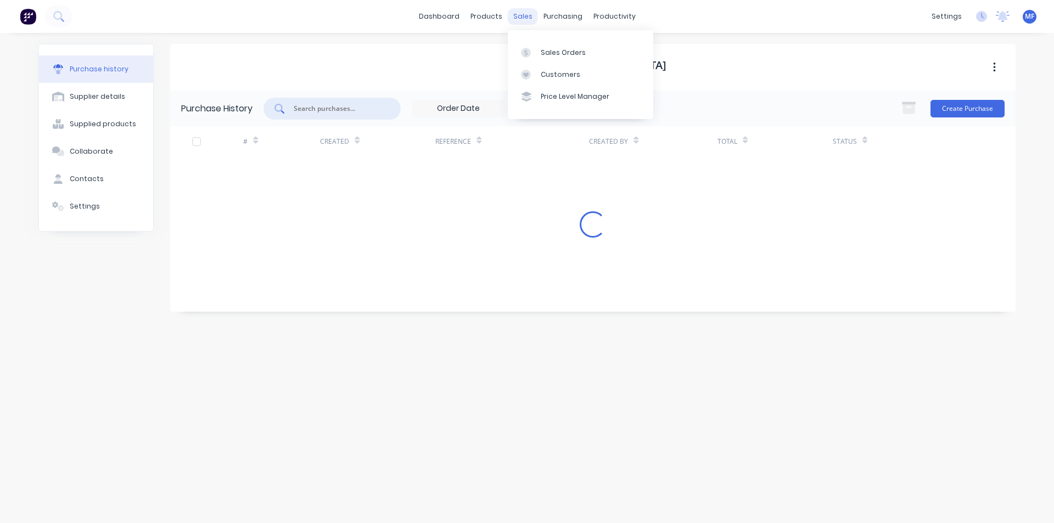
click at [529, 17] on div "sales" at bounding box center [523, 16] width 30 height 16
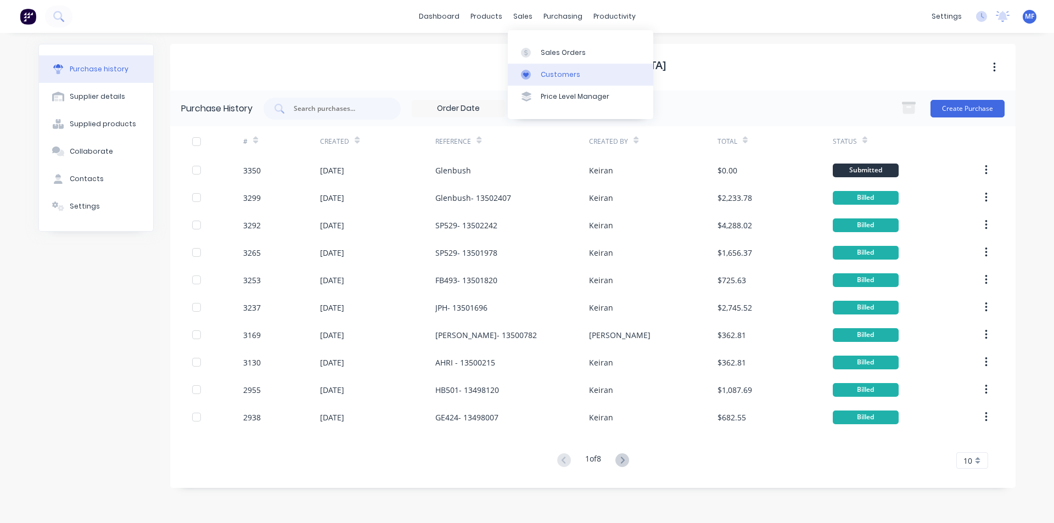
click at [567, 72] on div "Customers" at bounding box center [561, 75] width 40 height 10
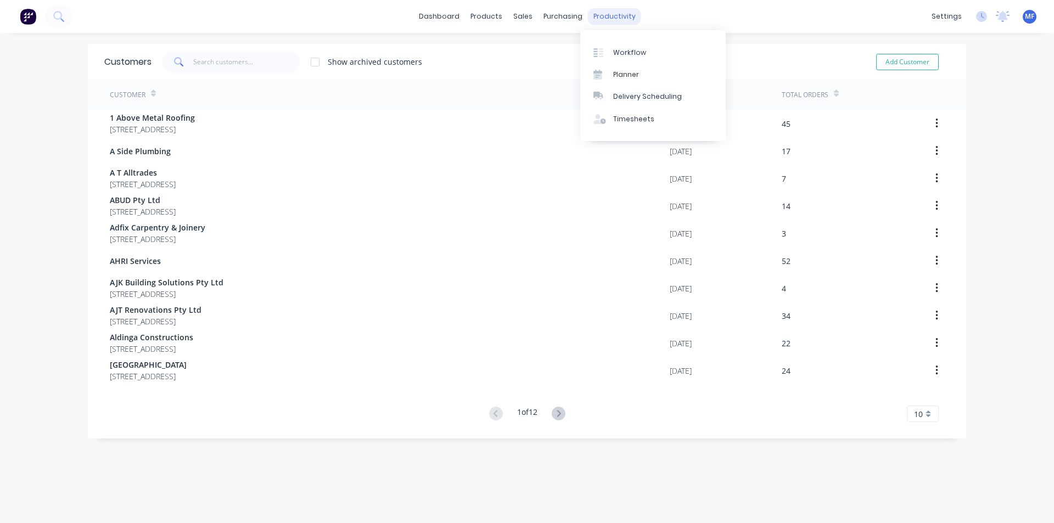
click at [597, 10] on div "productivity" at bounding box center [614, 16] width 53 height 16
click at [638, 97] on div "Delivery Scheduling" at bounding box center [647, 97] width 69 height 10
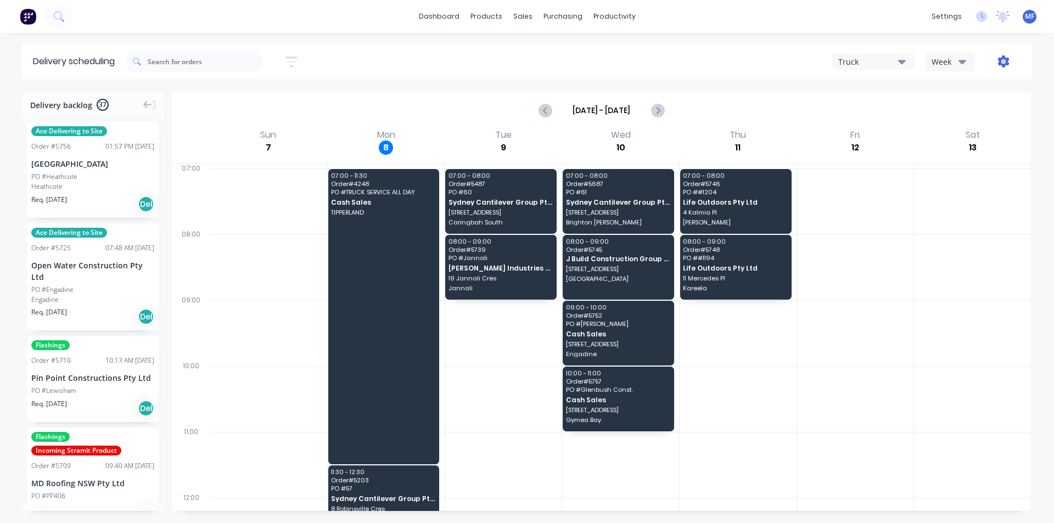
click at [1003, 60] on icon "button" at bounding box center [1004, 61] width 12 height 12
click at [969, 107] on div "Settings" at bounding box center [969, 113] width 85 height 16
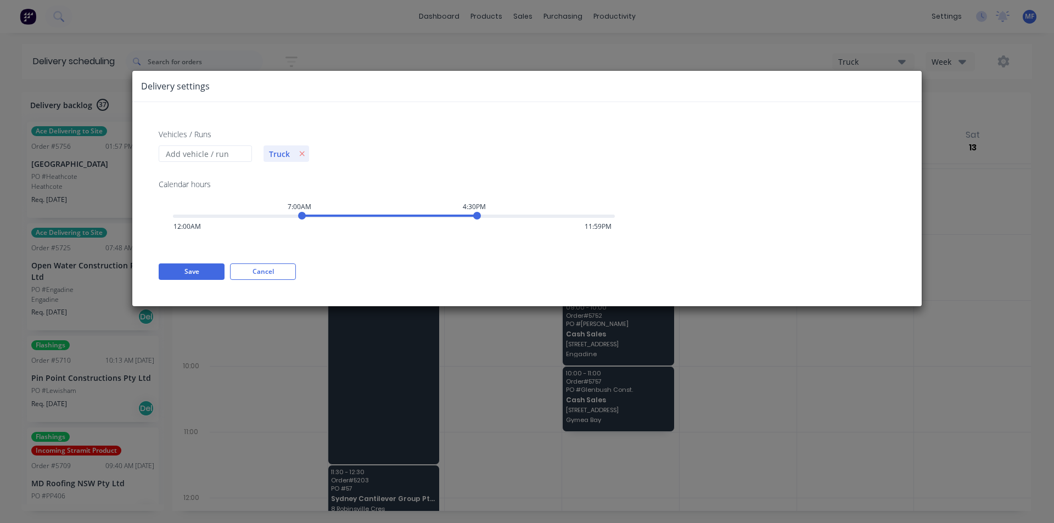
drag, startPoint x: 470, startPoint y: 219, endPoint x: 480, endPoint y: 219, distance: 10.4
click at [480, 219] on div "7:00AM 4:30PM 12:00AM 11:59PM" at bounding box center [394, 216] width 442 height 8
click at [199, 272] on button "Save" at bounding box center [192, 272] width 66 height 16
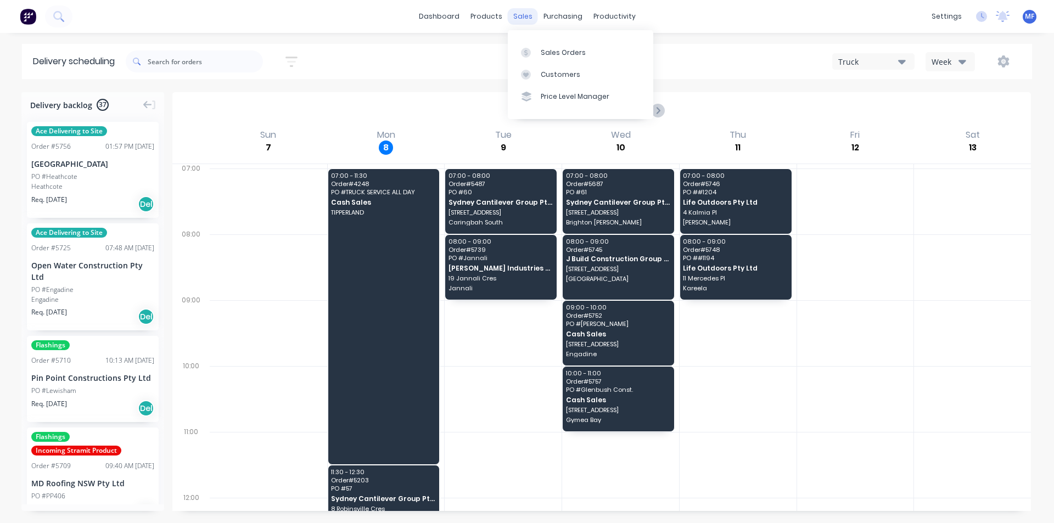
click at [528, 11] on div "sales" at bounding box center [523, 16] width 30 height 16
click at [564, 68] on link "Customers" at bounding box center [581, 75] width 146 height 22
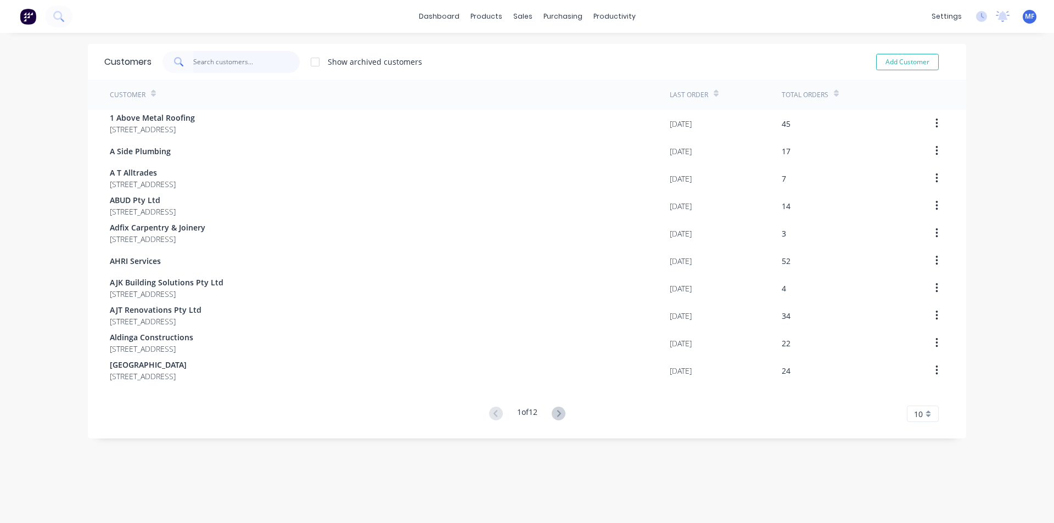
click at [200, 57] on input "text" at bounding box center [246, 62] width 107 height 22
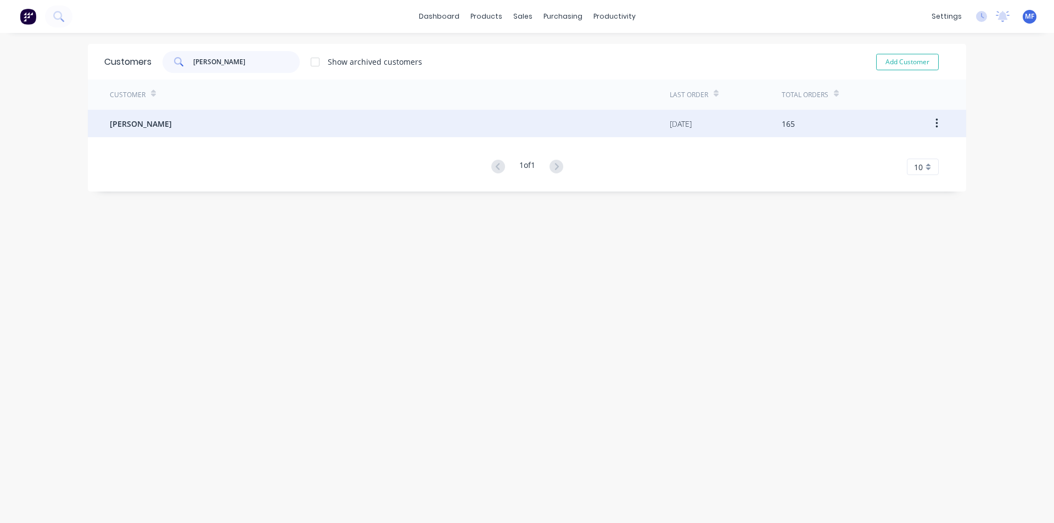
type input "[PERSON_NAME]"
click at [141, 130] on div "[PERSON_NAME]" at bounding box center [390, 123] width 560 height 27
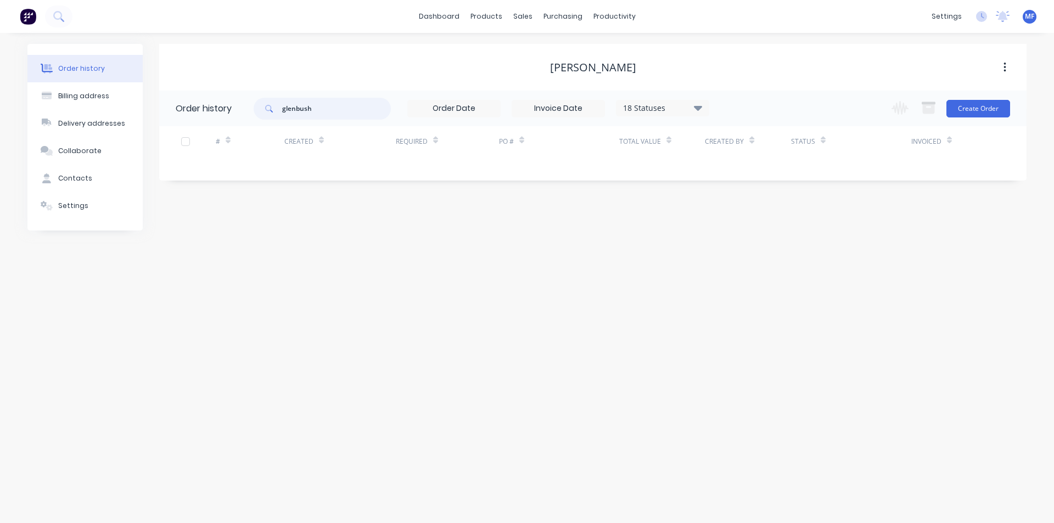
click at [335, 109] on input "glenbush" at bounding box center [336, 109] width 109 height 22
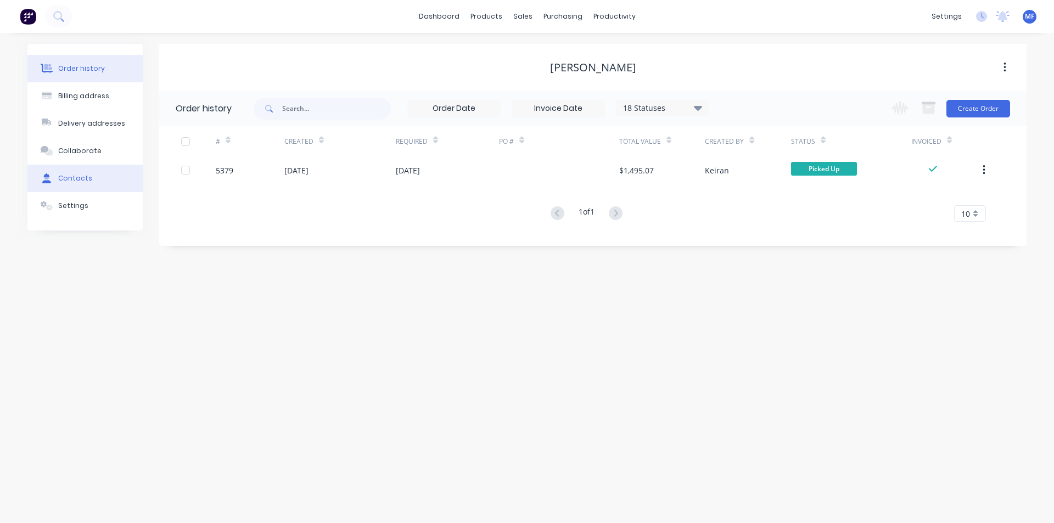
click at [79, 178] on div "Contacts" at bounding box center [75, 179] width 34 height 10
select select "AU"
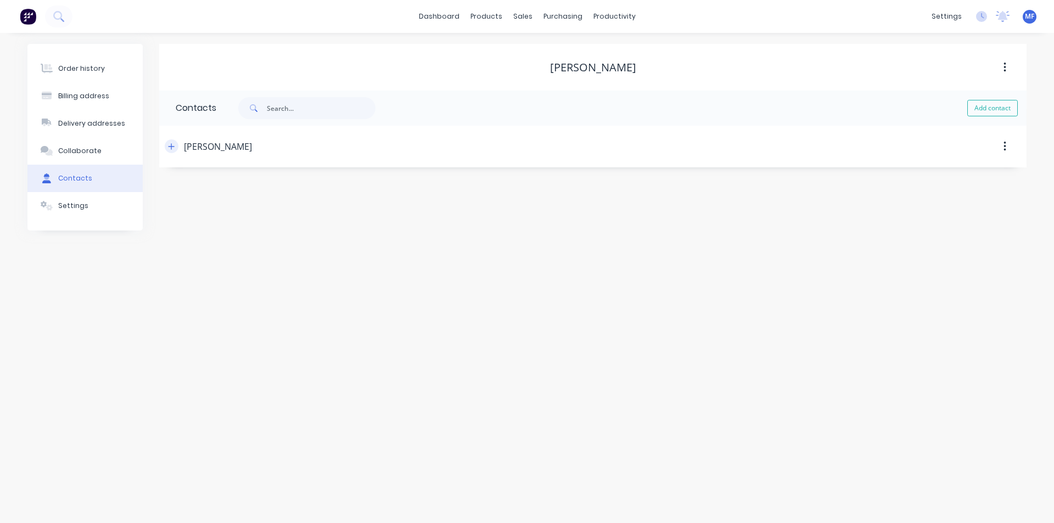
click at [169, 149] on icon "button" at bounding box center [171, 147] width 7 height 8
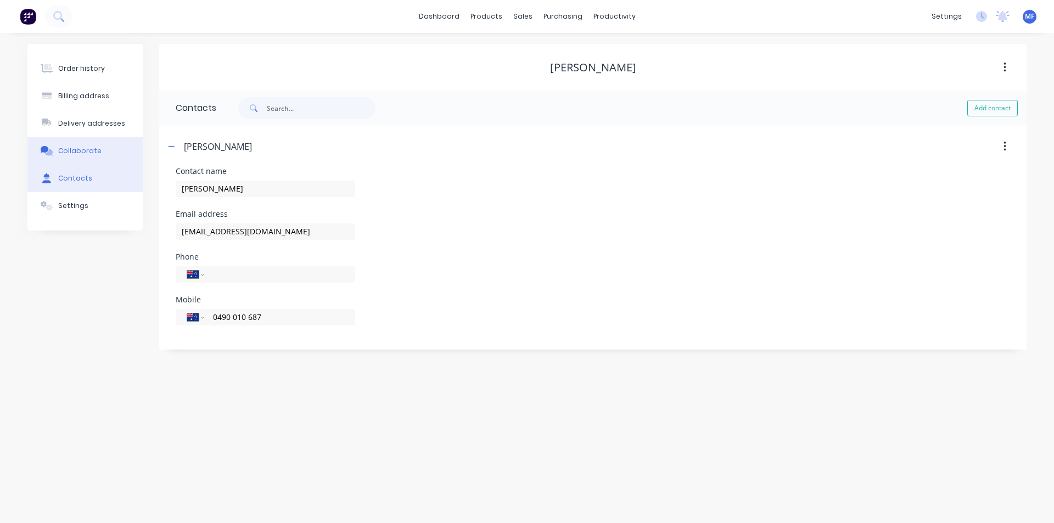
click at [76, 152] on div "Collaborate" at bounding box center [79, 151] width 43 height 10
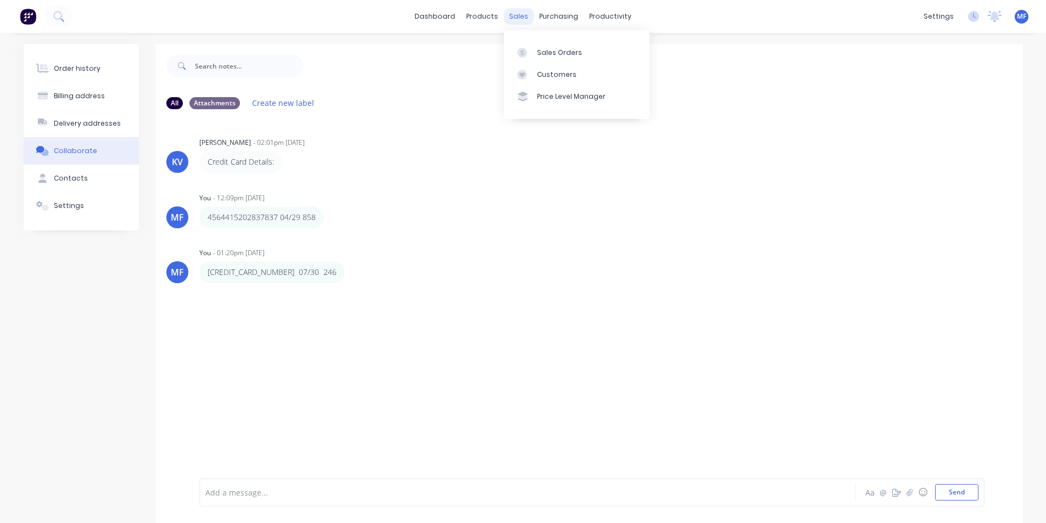
click at [514, 13] on div "sales" at bounding box center [518, 16] width 30 height 16
click at [546, 12] on div "purchasing" at bounding box center [559, 16] width 50 height 16
click at [589, 52] on div "Purchase Orders" at bounding box center [594, 53] width 58 height 10
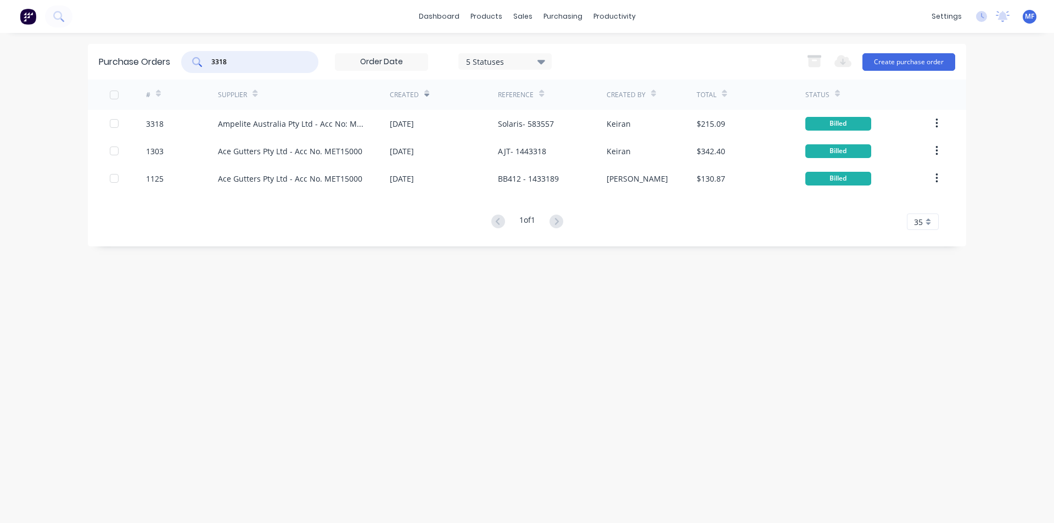
click at [243, 59] on input "3318" at bounding box center [255, 62] width 91 height 11
click at [243, 60] on input "3318" at bounding box center [255, 62] width 91 height 11
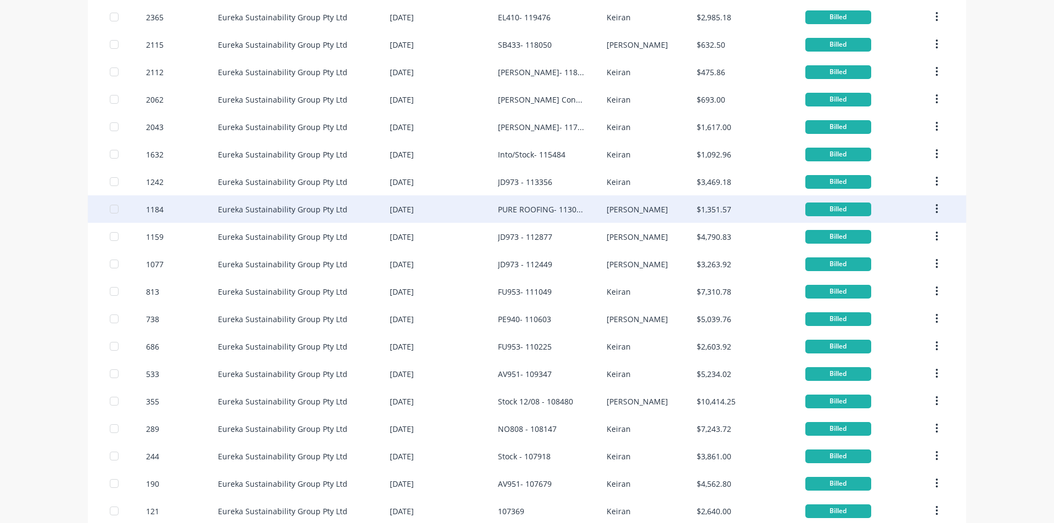
scroll to position [165, 0]
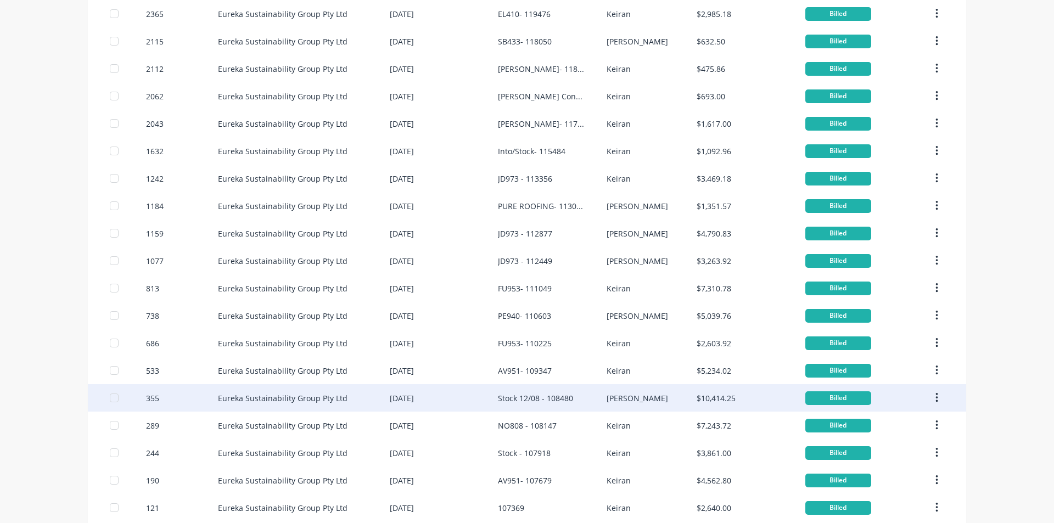
type input "eur"
click at [550, 395] on div "Stock 12/08 - 108480" at bounding box center [535, 399] width 75 height 12
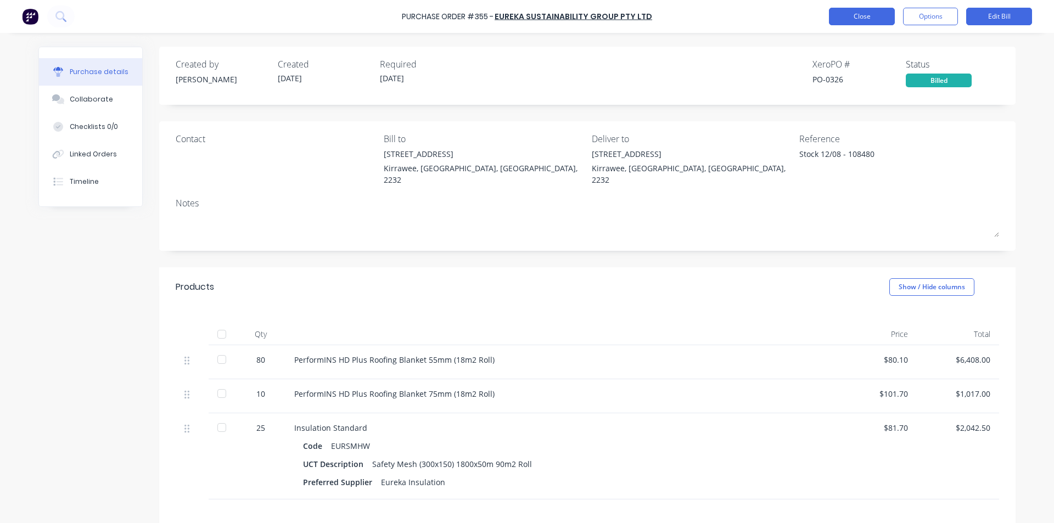
click at [862, 20] on button "Close" at bounding box center [862, 17] width 66 height 18
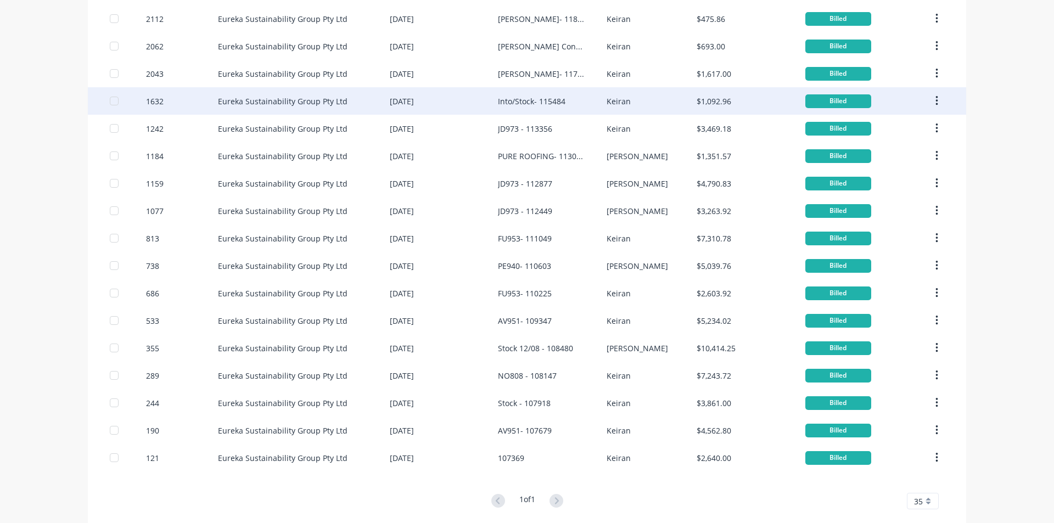
scroll to position [220, 0]
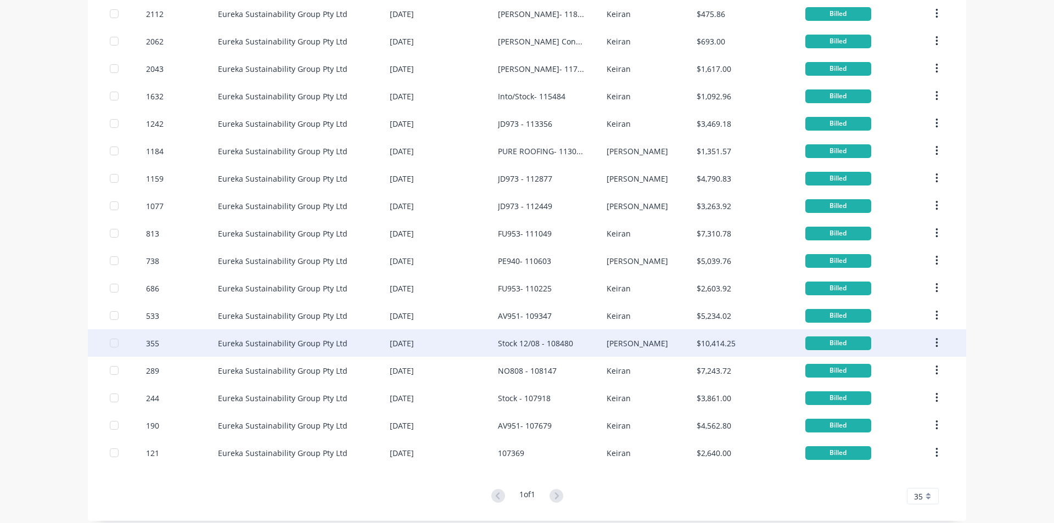
click at [559, 340] on div "Stock 12/08 - 108480" at bounding box center [535, 344] width 75 height 12
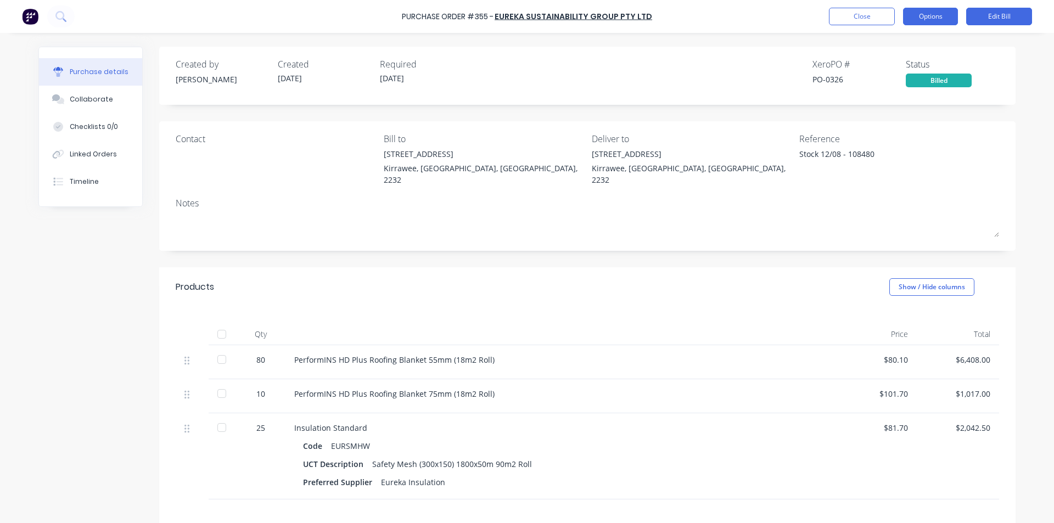
click at [939, 14] on button "Options" at bounding box center [930, 17] width 55 height 18
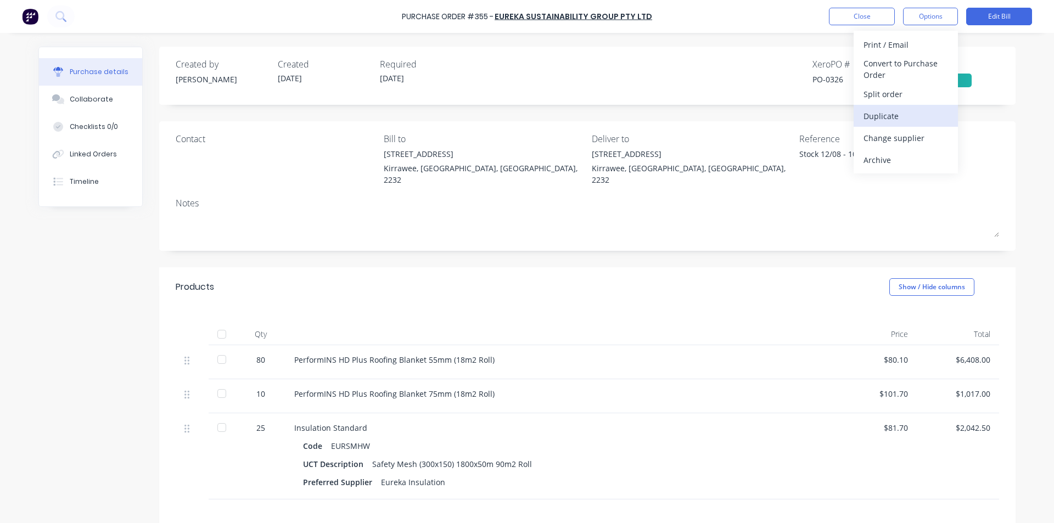
click at [896, 114] on div "Duplicate" at bounding box center [906, 116] width 85 height 16
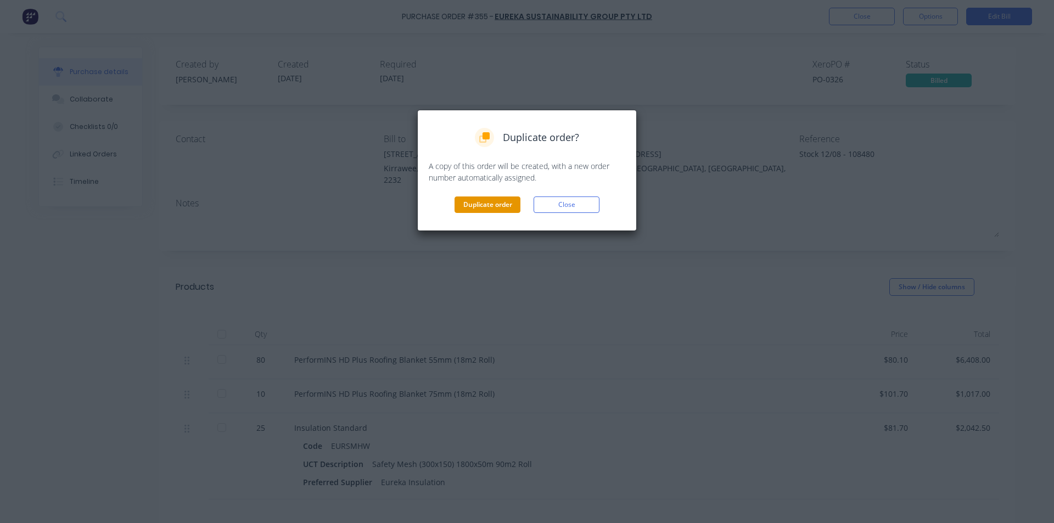
click at [471, 202] on button "Duplicate order" at bounding box center [488, 205] width 66 height 16
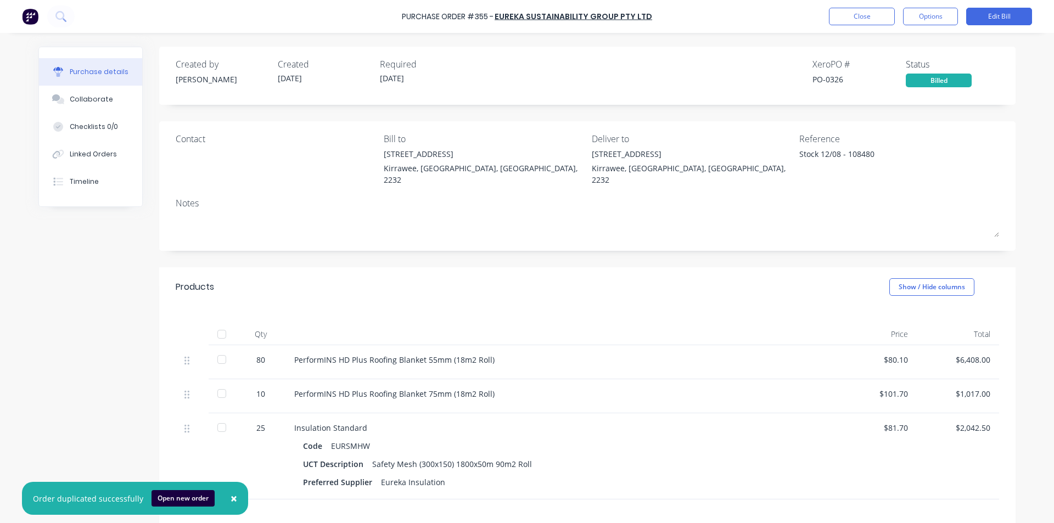
click at [231, 496] on span "×" at bounding box center [234, 498] width 7 height 15
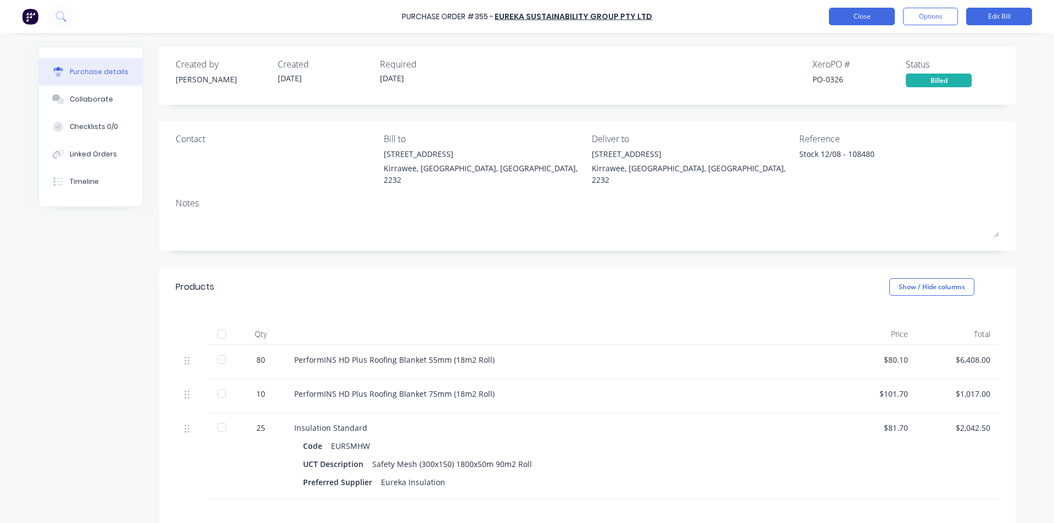
click at [854, 9] on button "Close" at bounding box center [862, 17] width 66 height 18
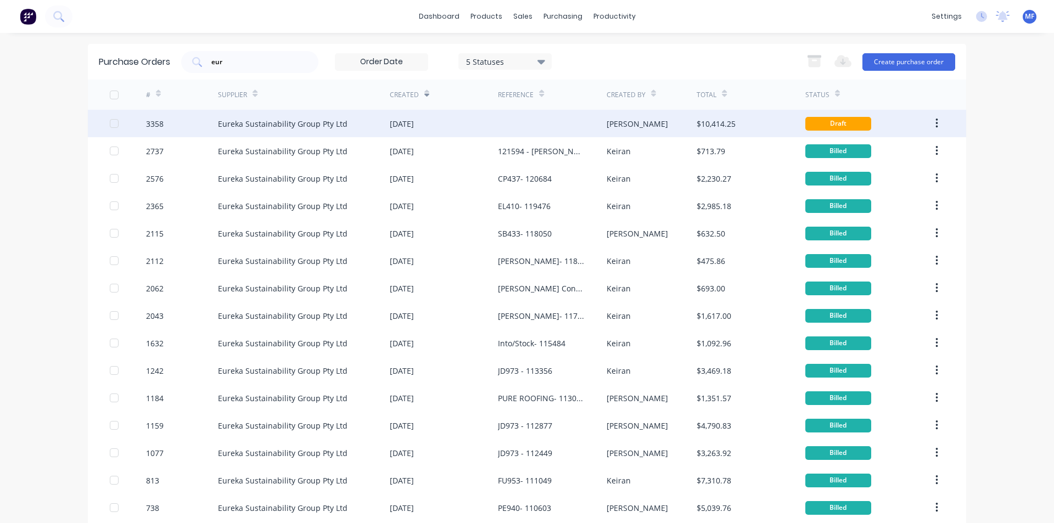
click at [262, 116] on div "Eureka Sustainability Group Pty Ltd" at bounding box center [304, 123] width 172 height 27
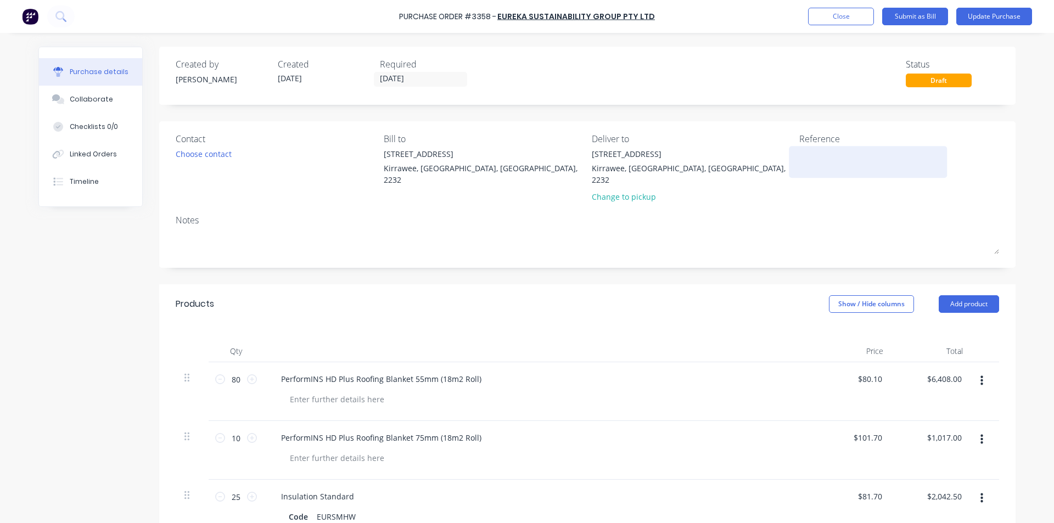
click at [833, 158] on textarea at bounding box center [867, 160] width 137 height 25
type textarea "x"
type textarea "S"
type textarea "x"
type textarea "St"
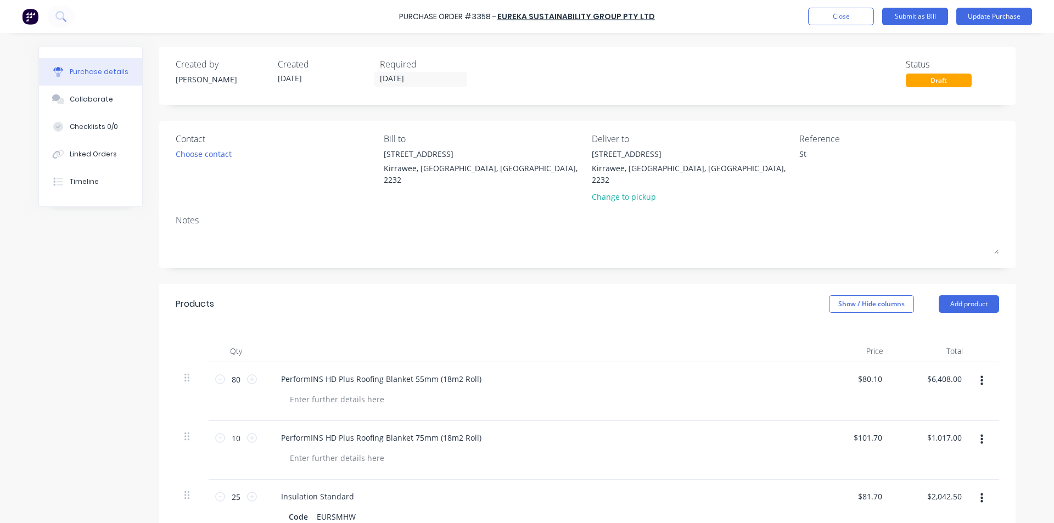
type textarea "x"
type textarea "Sto"
type textarea "x"
type textarea "St"
type textarea "x"
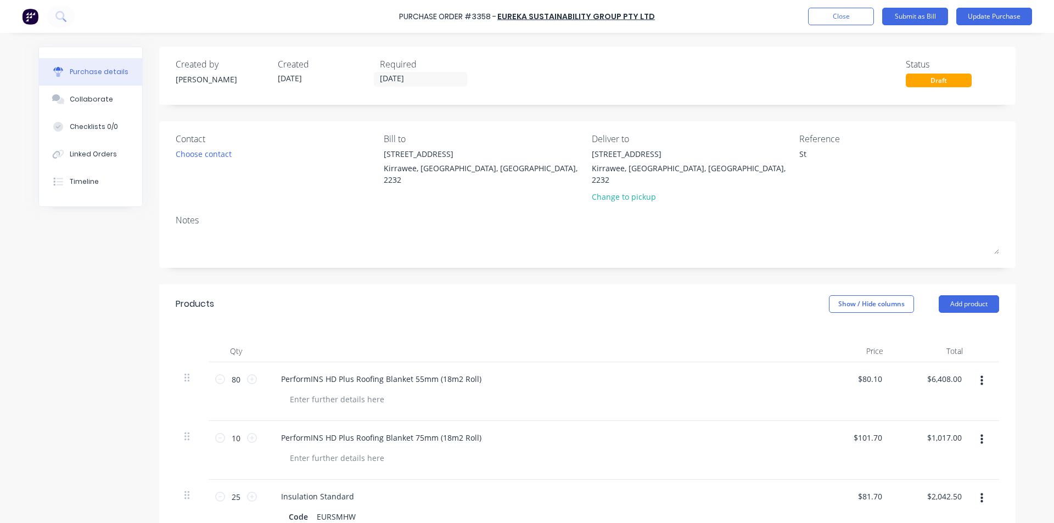
type textarea "S"
click at [823, 12] on button "Close" at bounding box center [841, 17] width 66 height 18
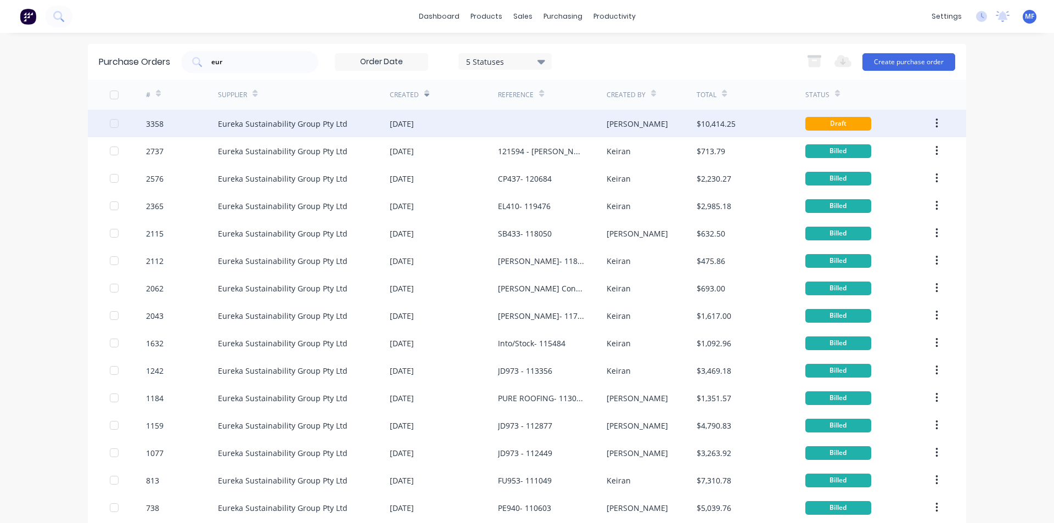
click at [936, 121] on icon "button" at bounding box center [937, 124] width 2 height 10
click at [882, 149] on div "Archive" at bounding box center [897, 152] width 85 height 16
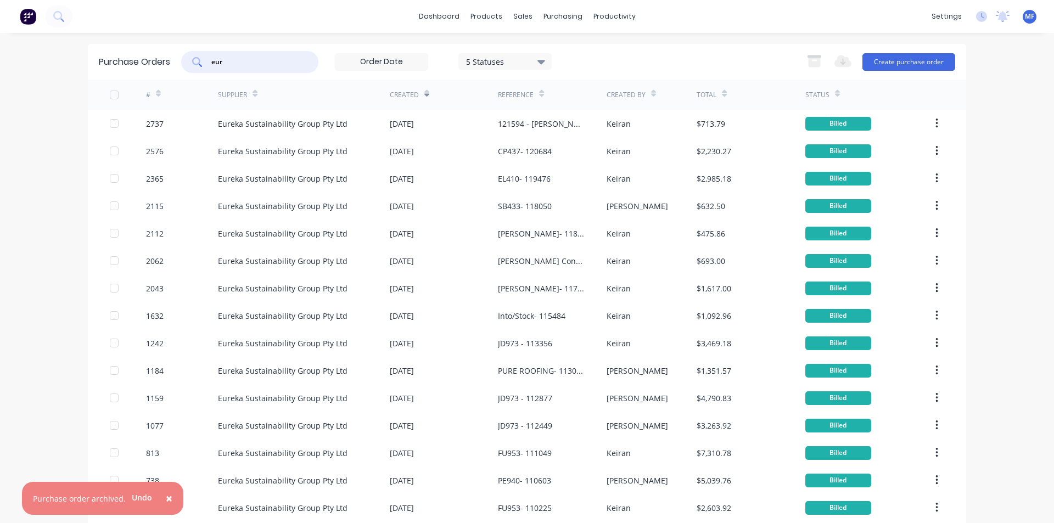
click at [226, 58] on input "eur" at bounding box center [255, 62] width 91 height 11
click at [226, 57] on input "eur" at bounding box center [255, 62] width 91 height 11
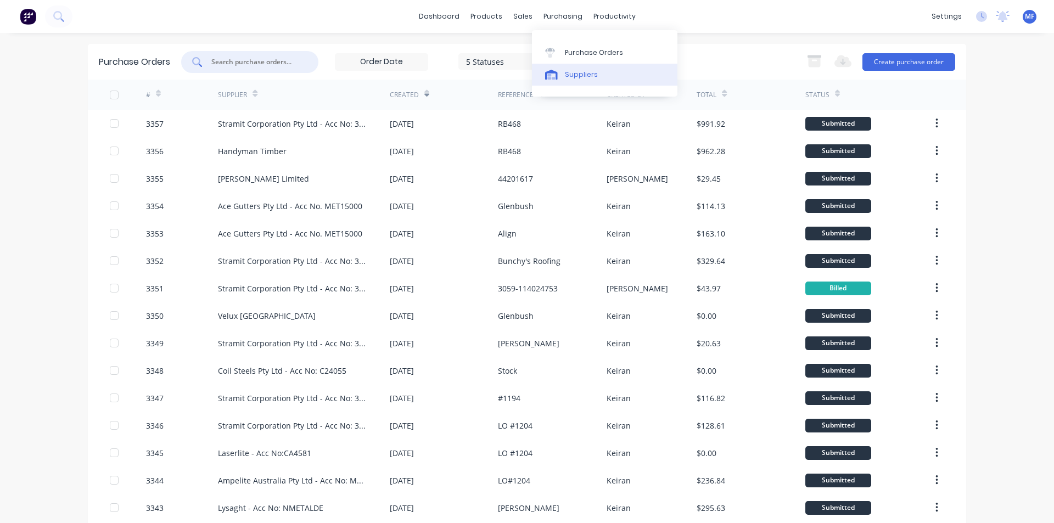
click at [588, 71] on div "Suppliers" at bounding box center [581, 75] width 33 height 10
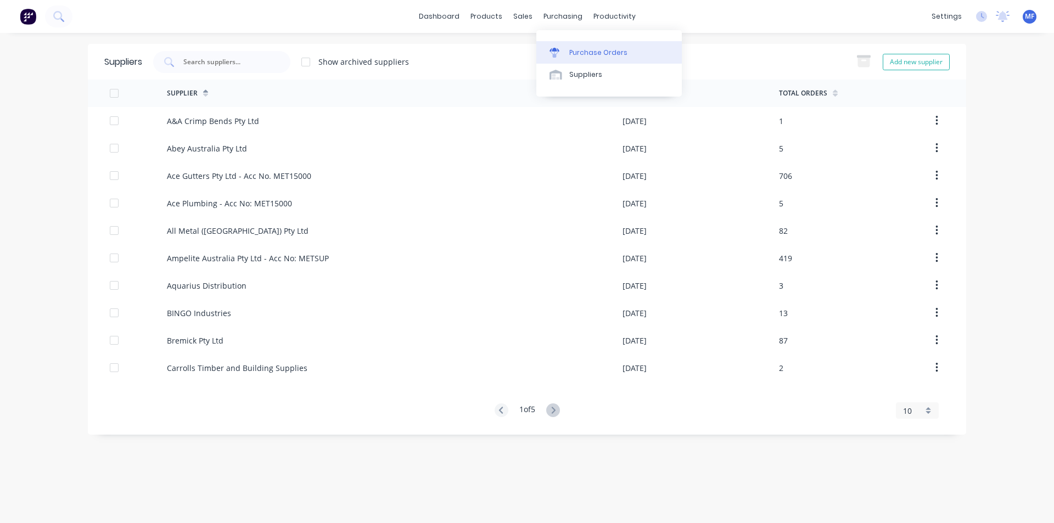
click at [602, 46] on link "Purchase Orders" at bounding box center [609, 52] width 146 height 22
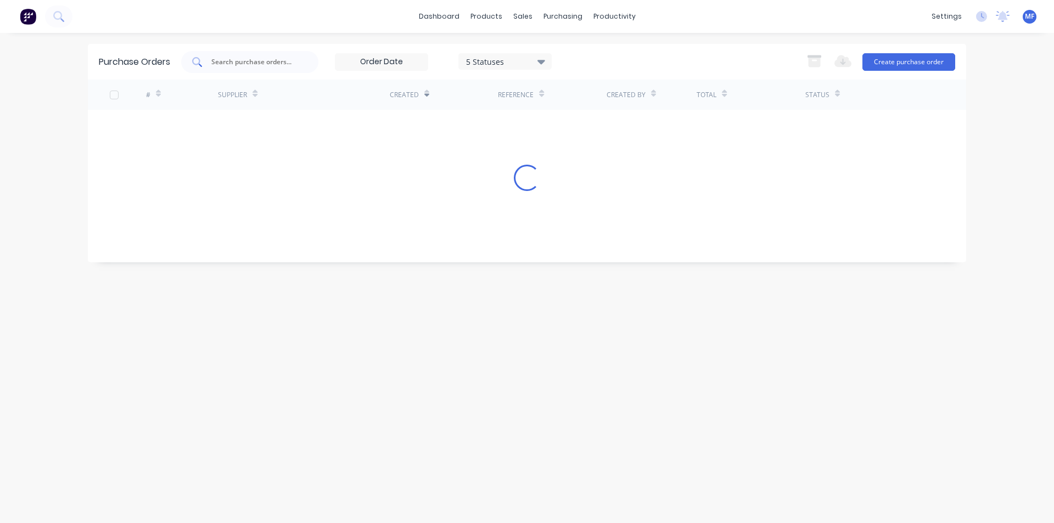
click at [226, 61] on input "text" at bounding box center [255, 62] width 91 height 11
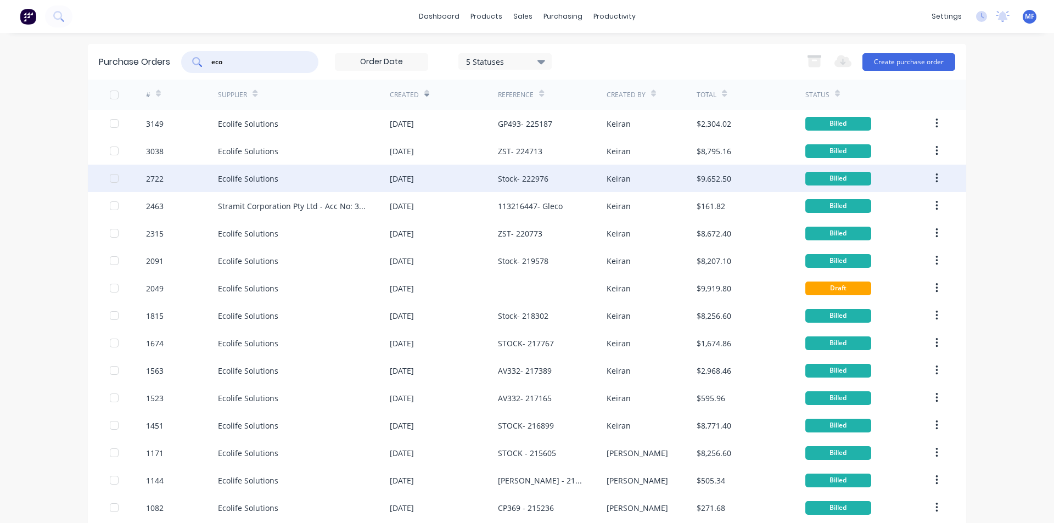
type input "eco"
click at [516, 177] on div "Stock- 222976" at bounding box center [523, 179] width 51 height 12
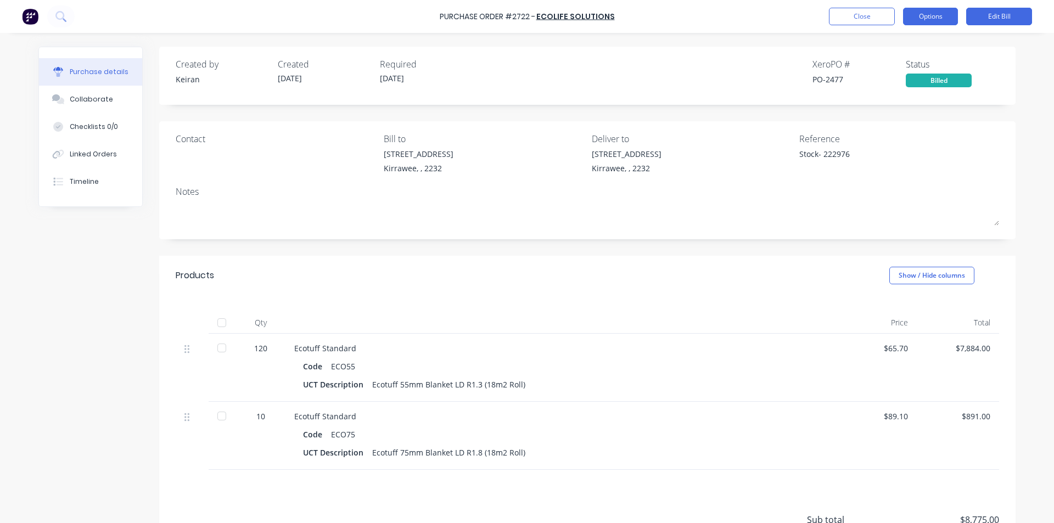
drag, startPoint x: 932, startPoint y: 19, endPoint x: 935, endPoint y: 29, distance: 9.6
click at [932, 20] on button "Options" at bounding box center [930, 17] width 55 height 18
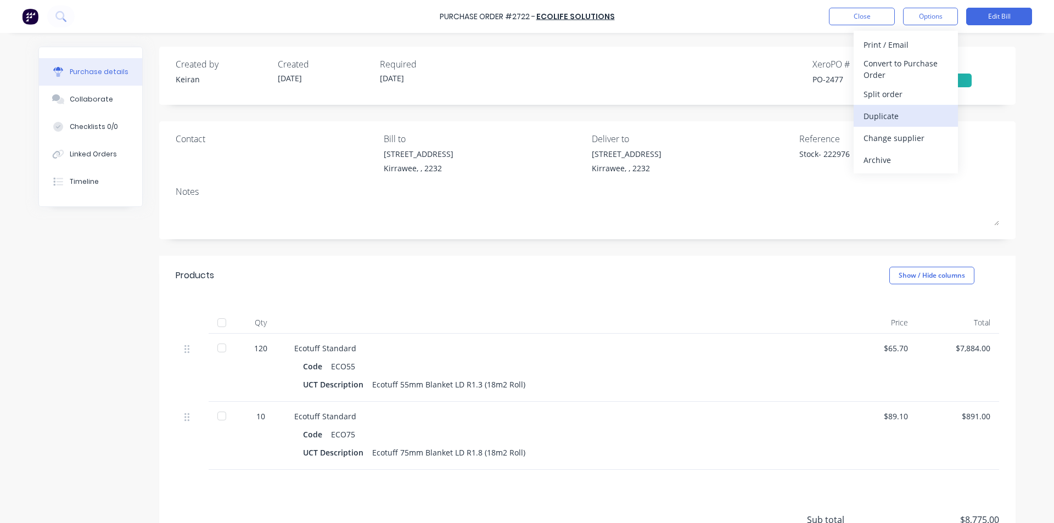
click at [890, 114] on div "Duplicate" at bounding box center [906, 116] width 85 height 16
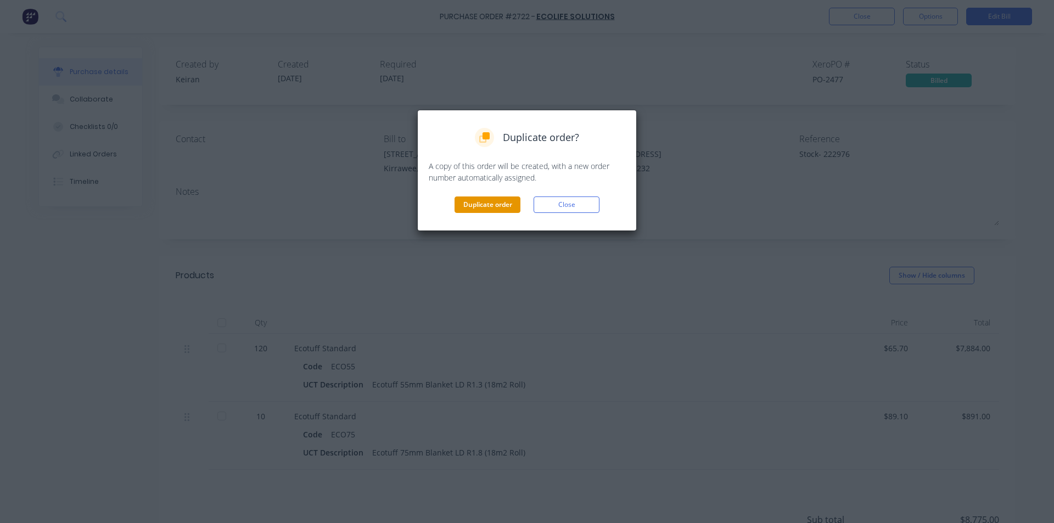
click at [488, 206] on button "Duplicate order" at bounding box center [488, 205] width 66 height 16
type textarea "x"
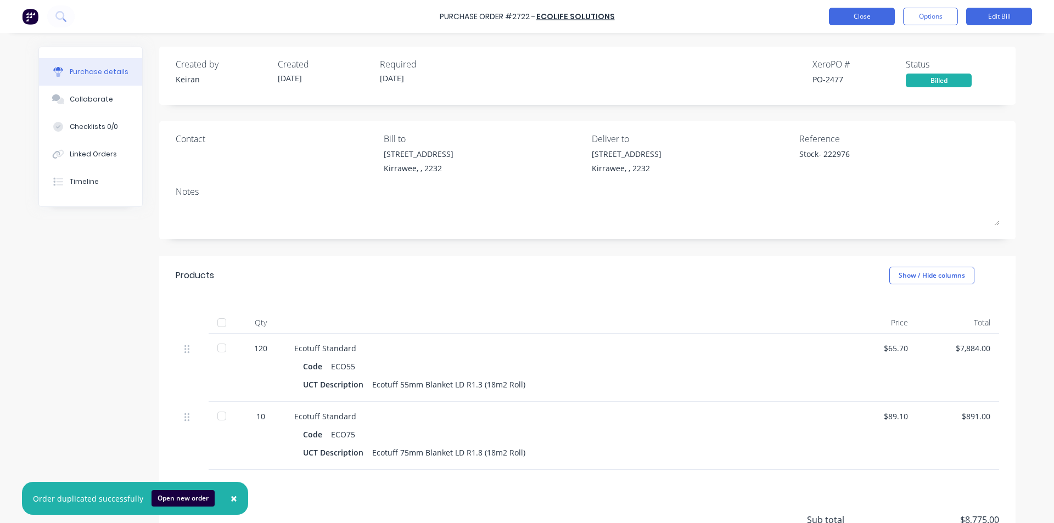
click at [863, 16] on button "Close" at bounding box center [862, 17] width 66 height 18
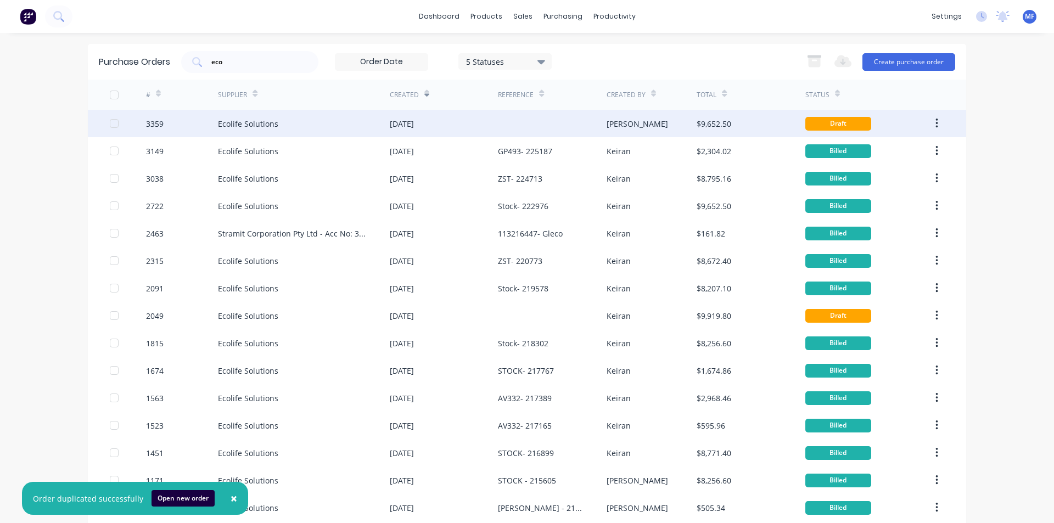
click at [617, 119] on div "[PERSON_NAME]" at bounding box center [637, 124] width 61 height 12
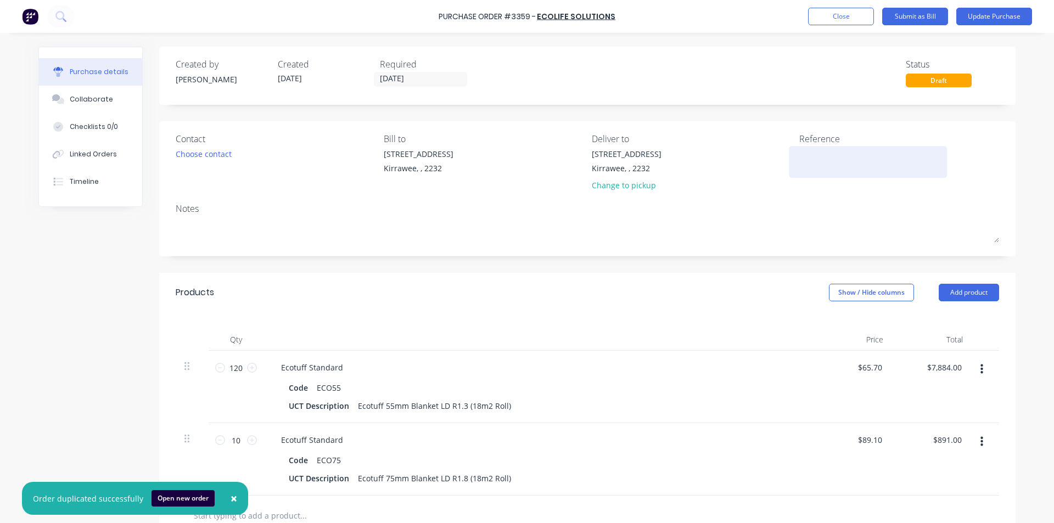
click at [815, 160] on textarea at bounding box center [867, 160] width 137 height 25
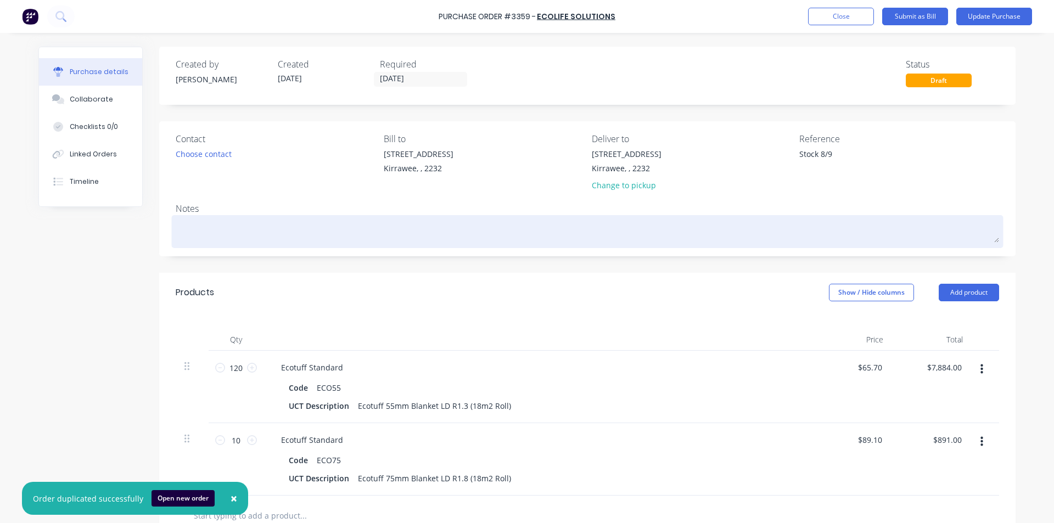
type textarea "Stock 8/9"
type textarea "x"
type textarea "Stock 8/9"
click at [787, 227] on textarea at bounding box center [588, 230] width 824 height 25
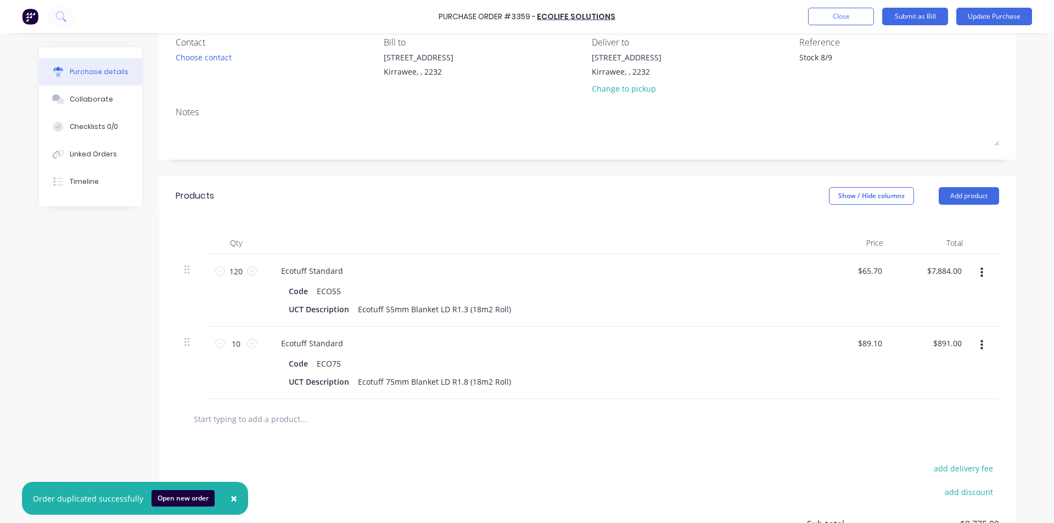
scroll to position [110, 0]
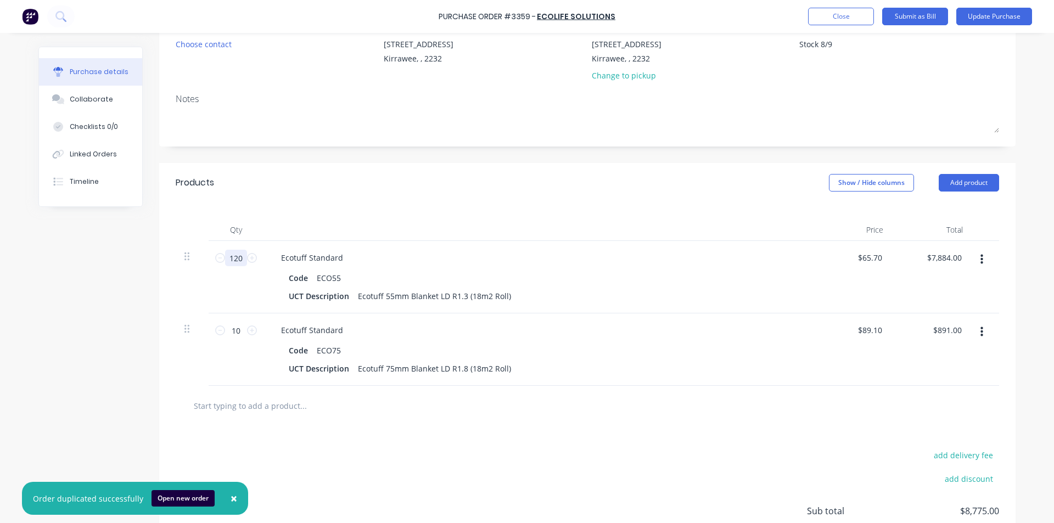
click at [237, 258] on input "120" at bounding box center [236, 258] width 22 height 16
type textarea "x"
type input "1"
type input "$65.70"
type textarea "x"
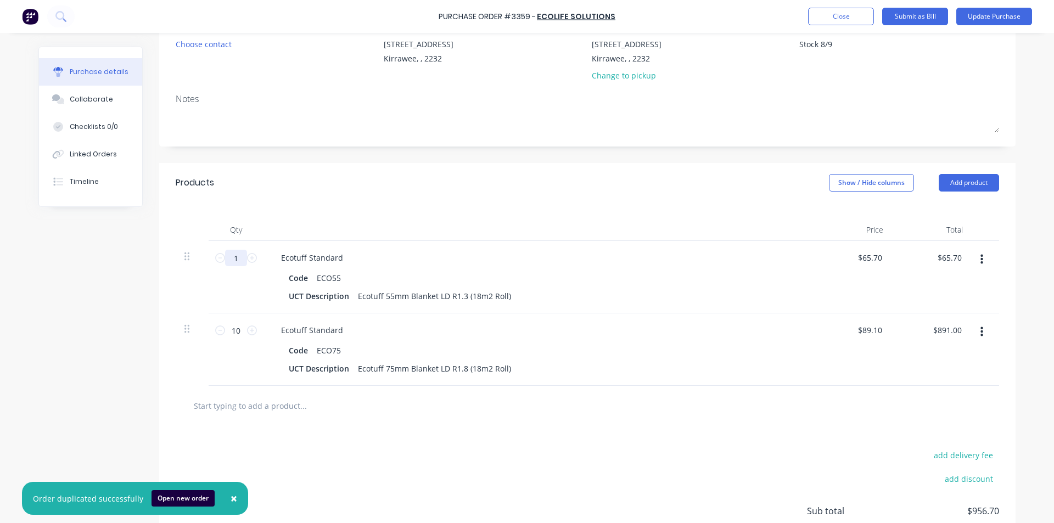
type input "10"
type input "$657.00"
type textarea "x"
type input "100"
type input "$6,570.00"
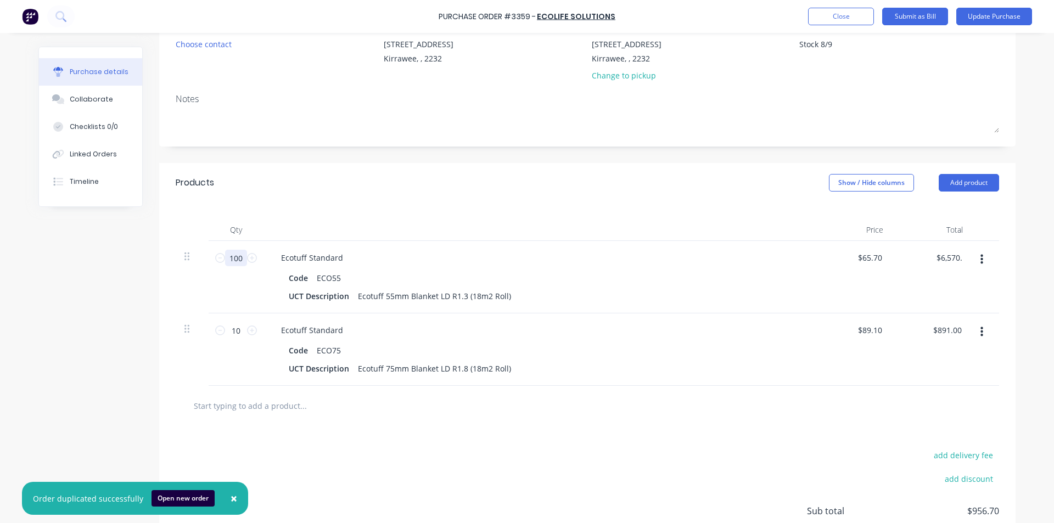
type textarea "x"
type input "100"
click at [418, 207] on div "Qty Price Total 100 100 Ecotuff Standard Code ECO55 UCT Description Ecotuff 55m…" at bounding box center [587, 294] width 857 height 183
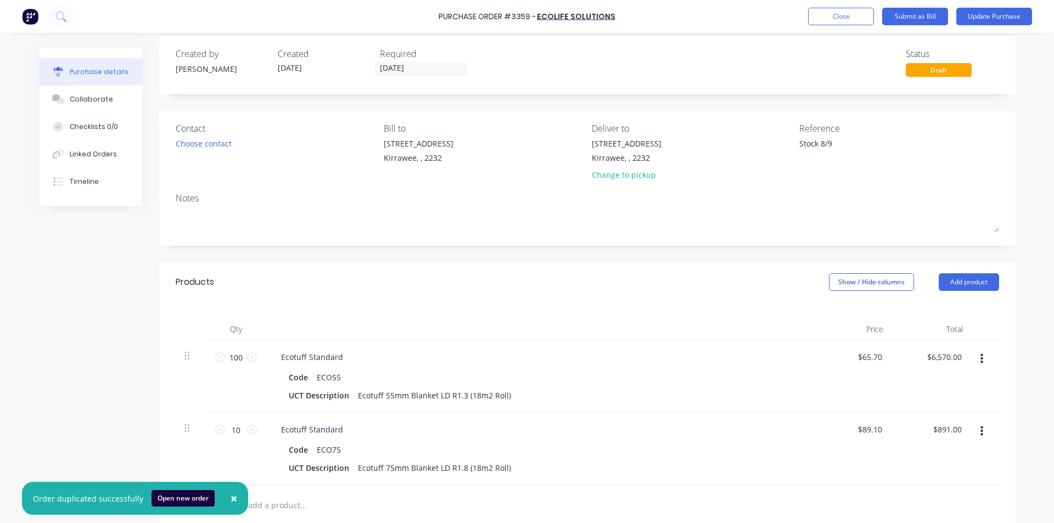
scroll to position [0, 0]
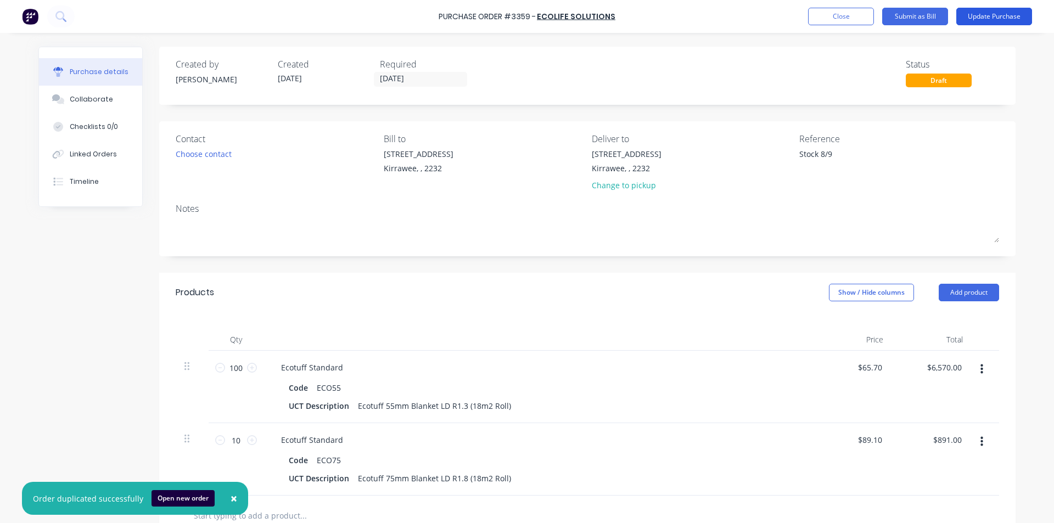
click at [998, 16] on button "Update Purchase" at bounding box center [994, 17] width 76 height 18
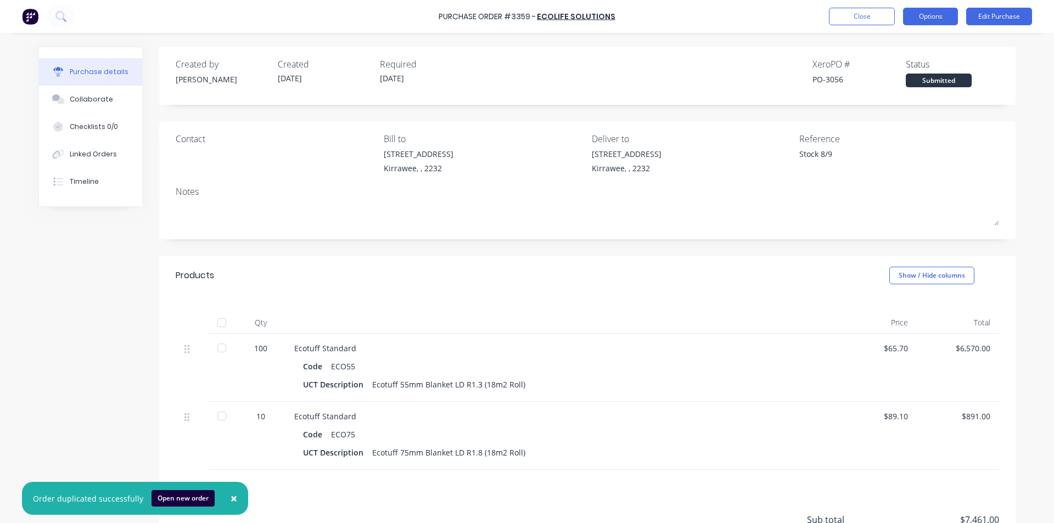
click at [931, 14] on button "Options" at bounding box center [930, 17] width 55 height 18
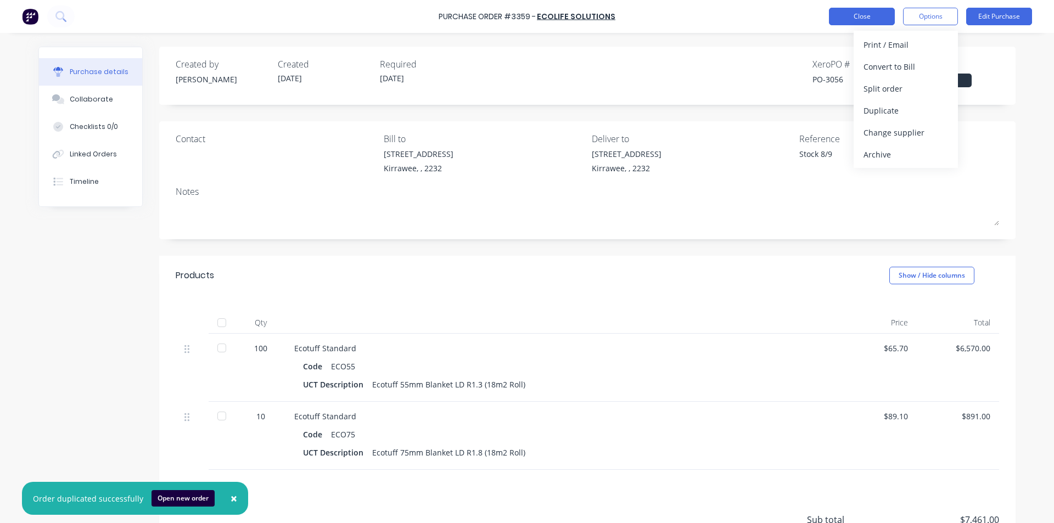
click at [876, 10] on button "Close" at bounding box center [862, 17] width 66 height 18
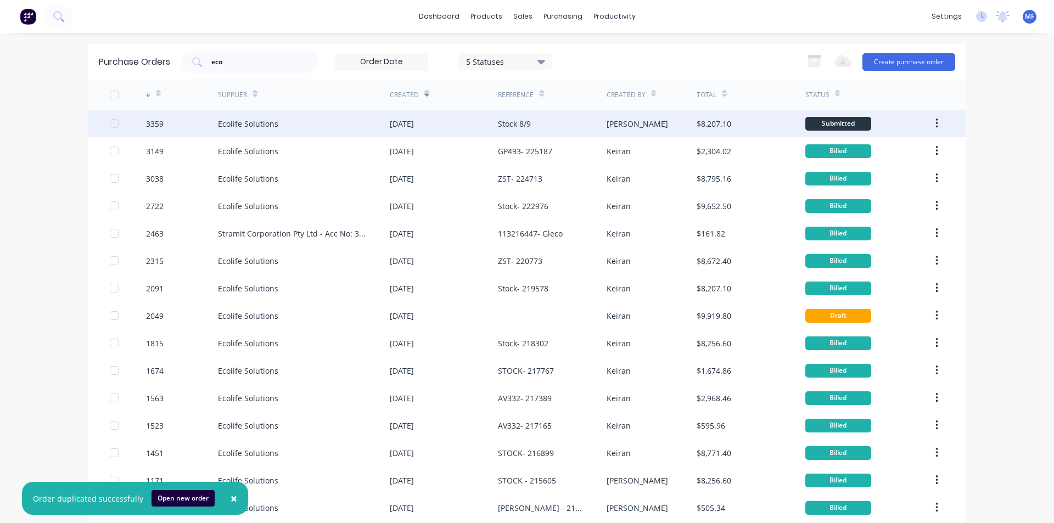
click at [607, 118] on div "[PERSON_NAME]" at bounding box center [637, 124] width 61 height 12
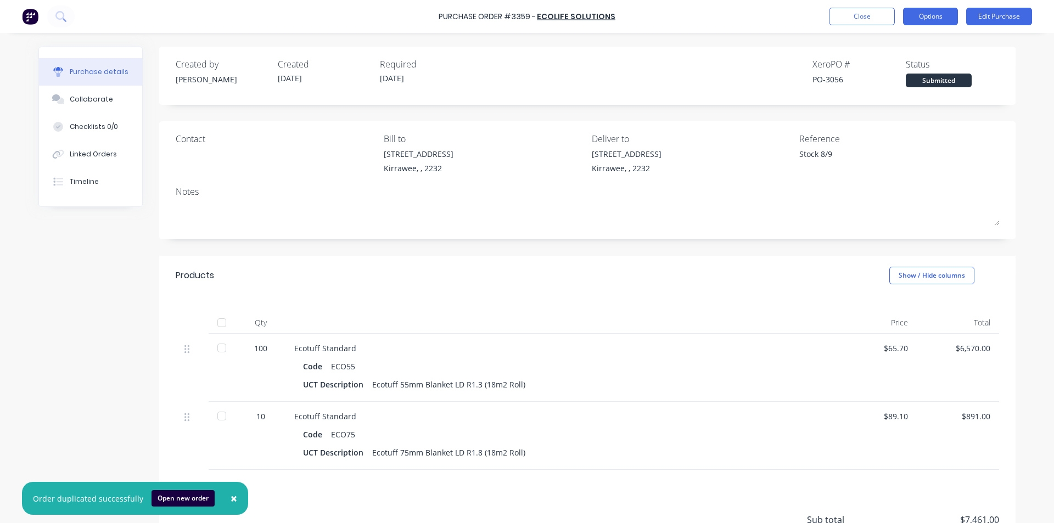
click at [938, 10] on button "Options" at bounding box center [930, 17] width 55 height 18
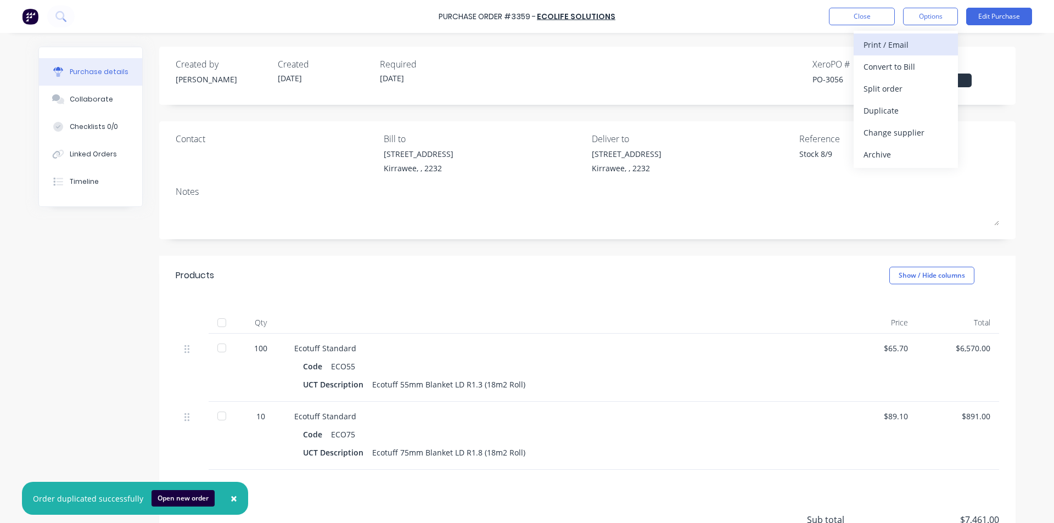
click at [898, 43] on div "Print / Email" at bounding box center [906, 45] width 85 height 16
click at [906, 86] on div "Without pricing" at bounding box center [906, 89] width 85 height 16
type textarea "x"
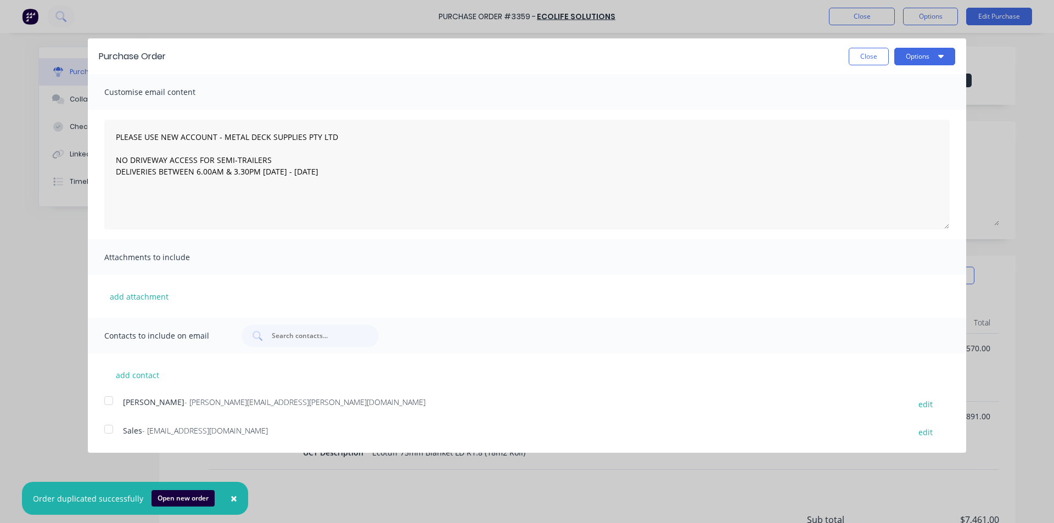
click at [111, 430] on div at bounding box center [109, 429] width 22 height 22
type textarea "PLEASE USE NEW ACCOUNT - METAL DECK SUPPLIES PTY LTD NO DRIVEWAY ACCESS FOR SEM…"
drag, startPoint x: 925, startPoint y: 55, endPoint x: 926, endPoint y: 61, distance: 5.6
click at [925, 55] on button "Options" at bounding box center [924, 57] width 61 height 18
click at [873, 105] on div "Email" at bounding box center [903, 106] width 85 height 16
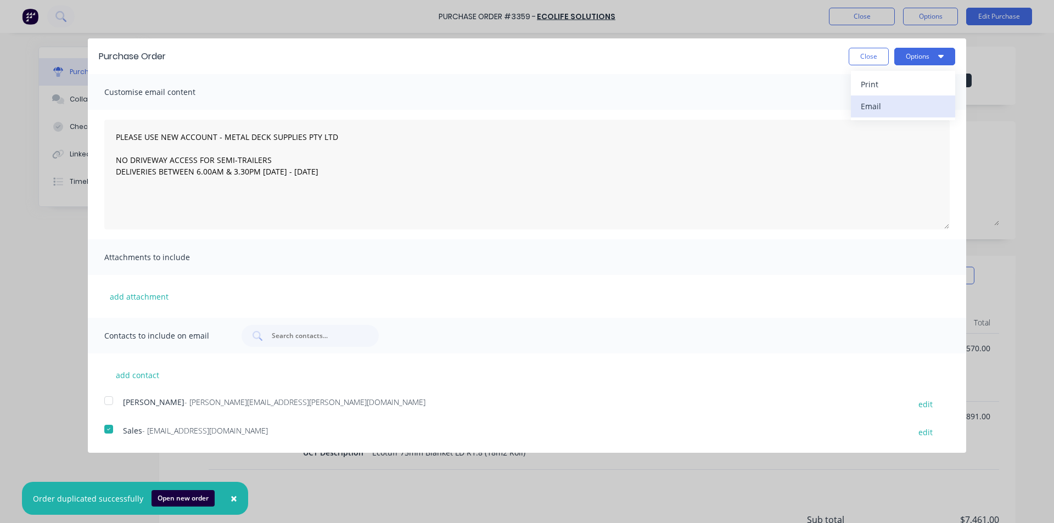
type textarea "x"
type textarea "PLEASE USE NEW ACCOUNT - METAL DECK SUPPLIES PTY LTD NO DRIVEWAY ACCESS FOR SEM…"
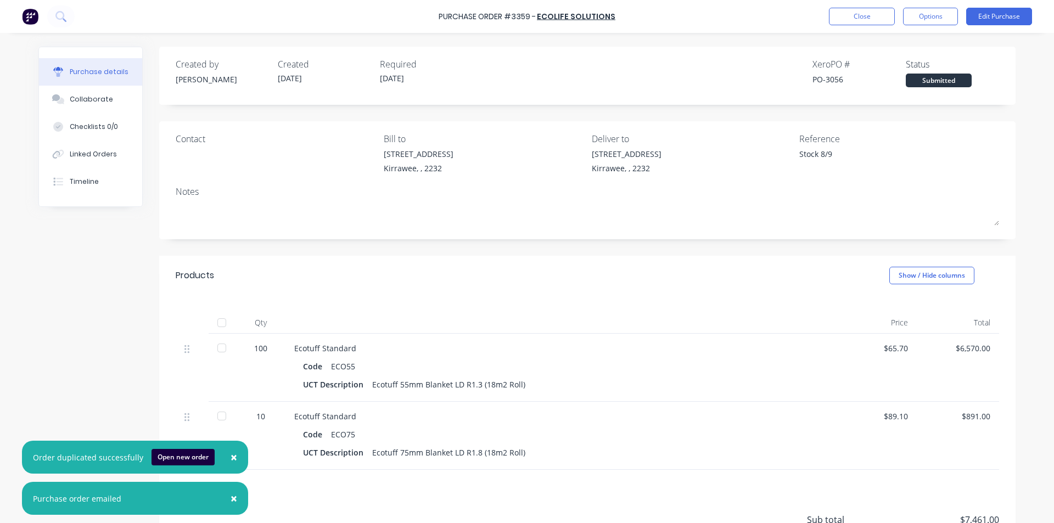
click at [231, 497] on span "×" at bounding box center [234, 498] width 7 height 15
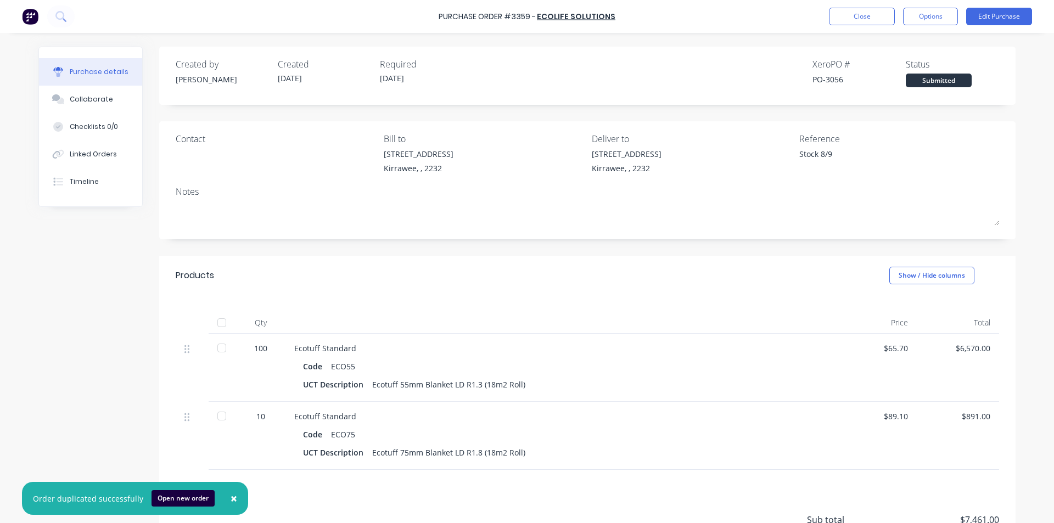
click at [231, 498] on span "×" at bounding box center [234, 498] width 7 height 15
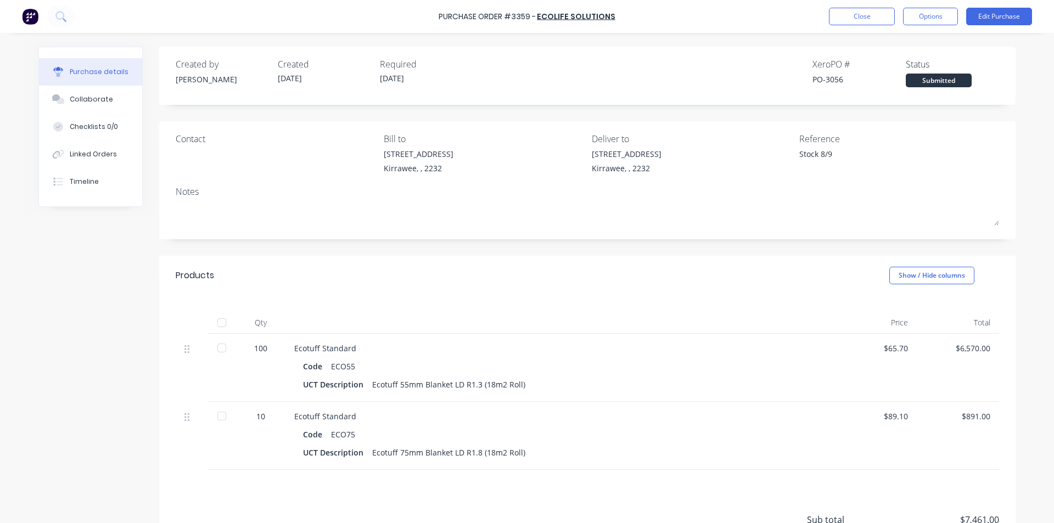
click at [928, 77] on div "Submitted" at bounding box center [939, 81] width 66 height 14
click at [932, 83] on div "Submitted" at bounding box center [939, 81] width 66 height 14
click at [869, 18] on button "Close" at bounding box center [862, 17] width 66 height 18
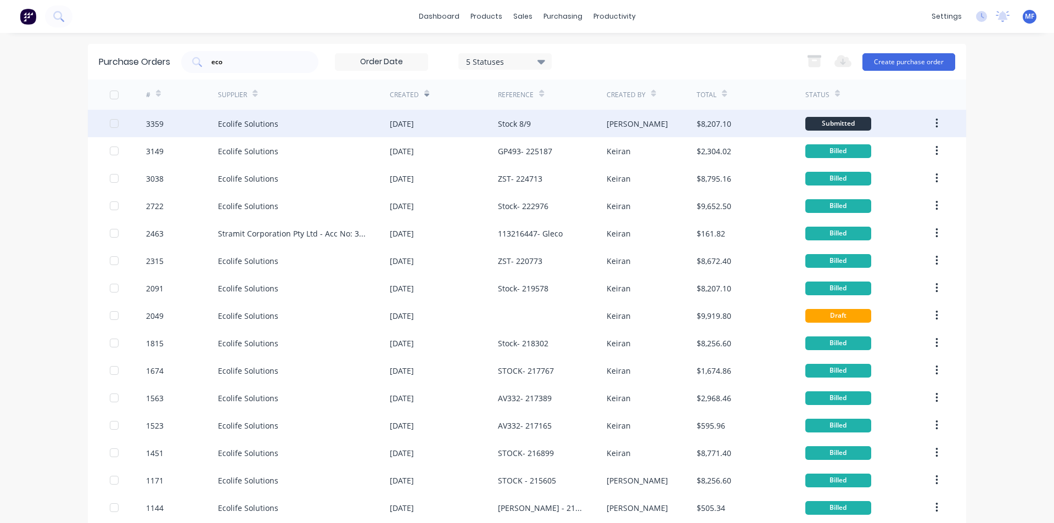
click at [513, 121] on div "Stock 8/9" at bounding box center [514, 124] width 33 height 12
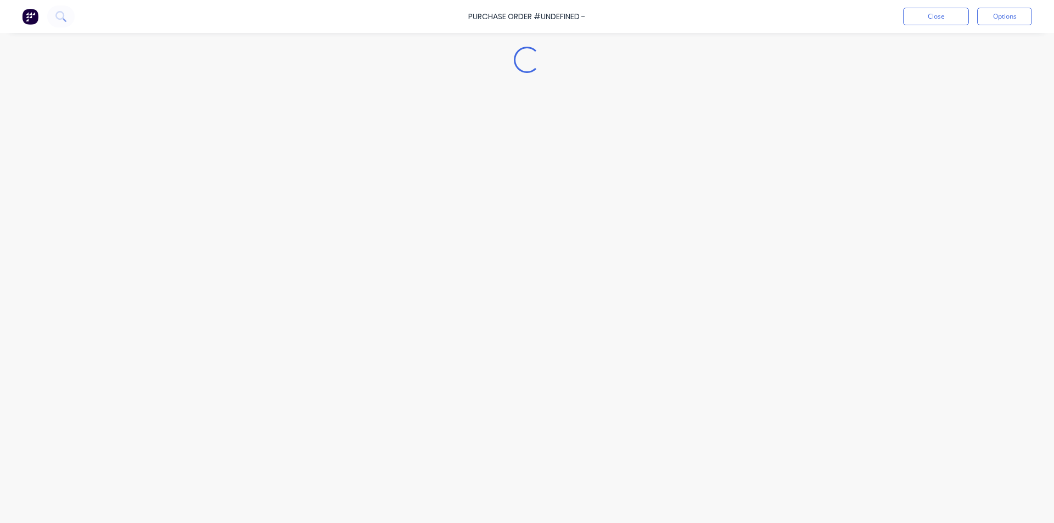
type textarea "x"
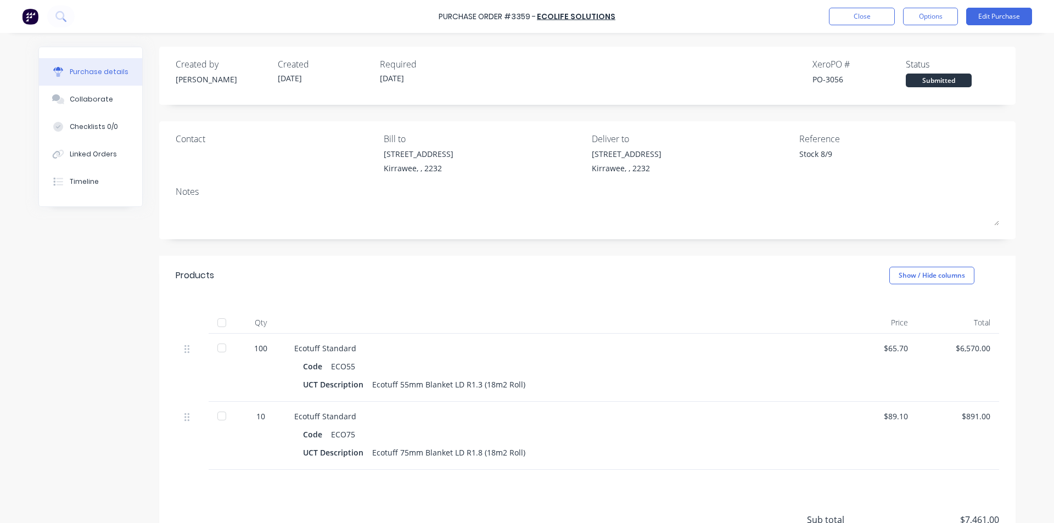
click at [925, 76] on div "Submitted" at bounding box center [939, 81] width 66 height 14
click at [947, 15] on button "Options" at bounding box center [930, 17] width 55 height 18
click at [81, 183] on div "Timeline" at bounding box center [84, 182] width 29 height 10
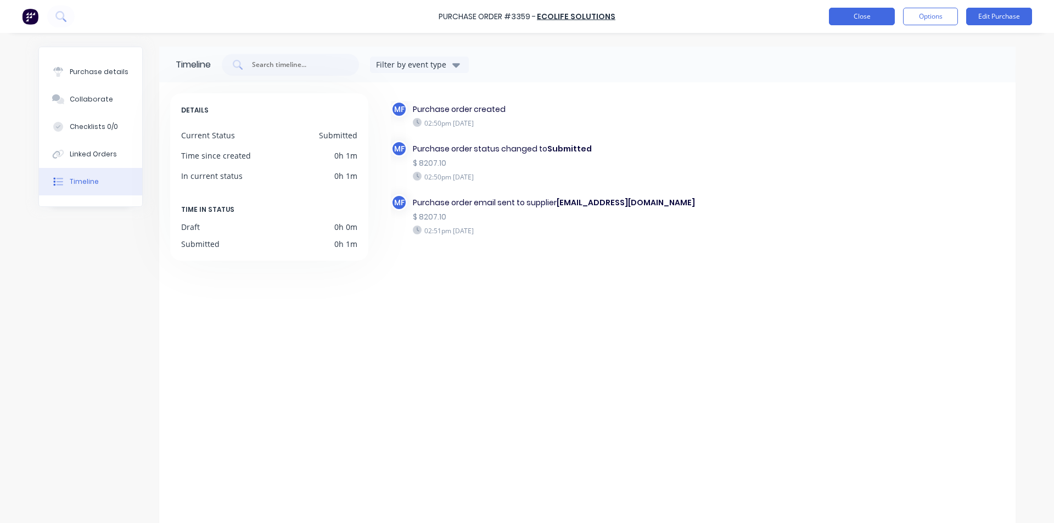
click at [847, 18] on button "Close" at bounding box center [862, 17] width 66 height 18
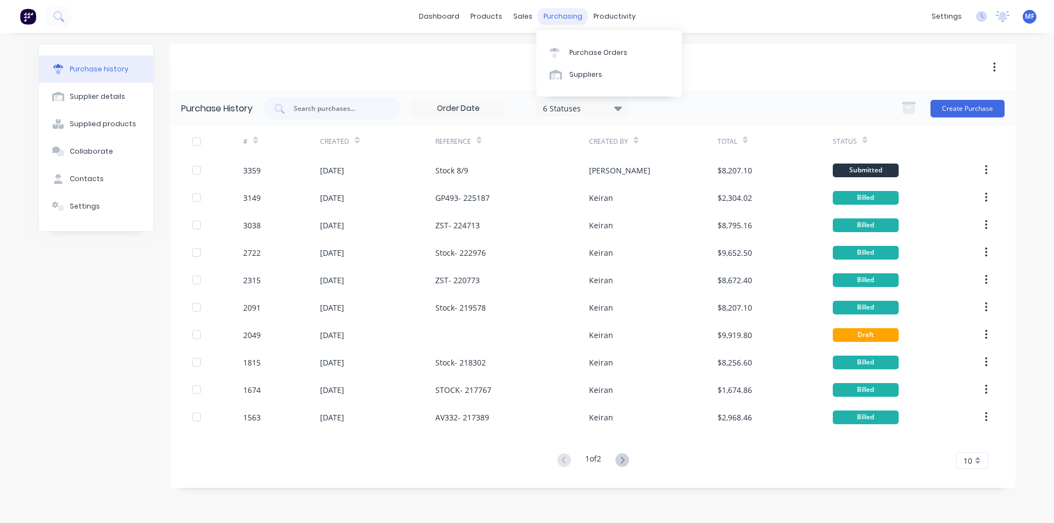
click at [556, 16] on div "purchasing" at bounding box center [563, 16] width 50 height 16
click at [588, 74] on div "Suppliers" at bounding box center [585, 75] width 33 height 10
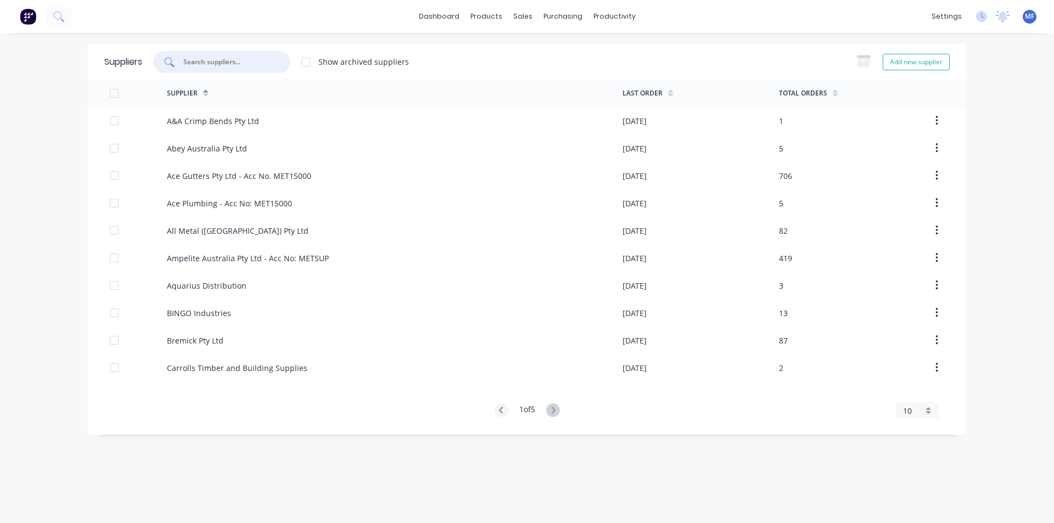
click at [218, 63] on input "text" at bounding box center [227, 62] width 91 height 11
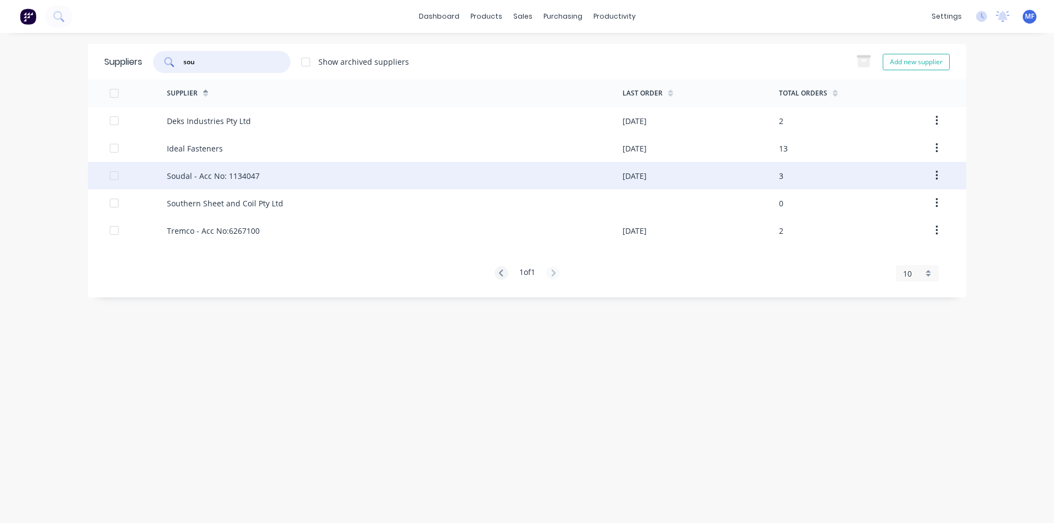
type input "sou"
click at [220, 171] on div "Soudal - Acc No: 1134047" at bounding box center [213, 176] width 93 height 12
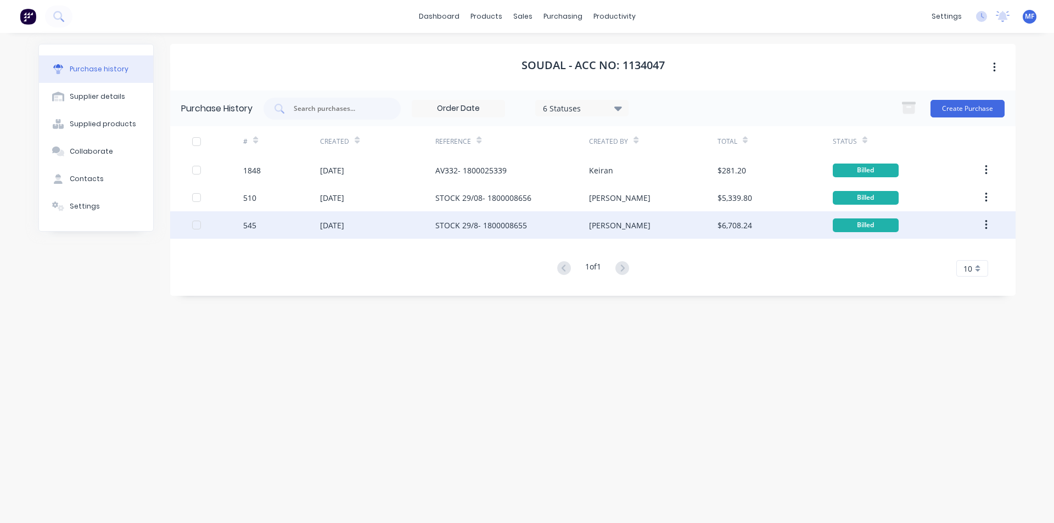
click at [487, 222] on div "STOCK 29/8- 1800008655" at bounding box center [481, 226] width 92 height 12
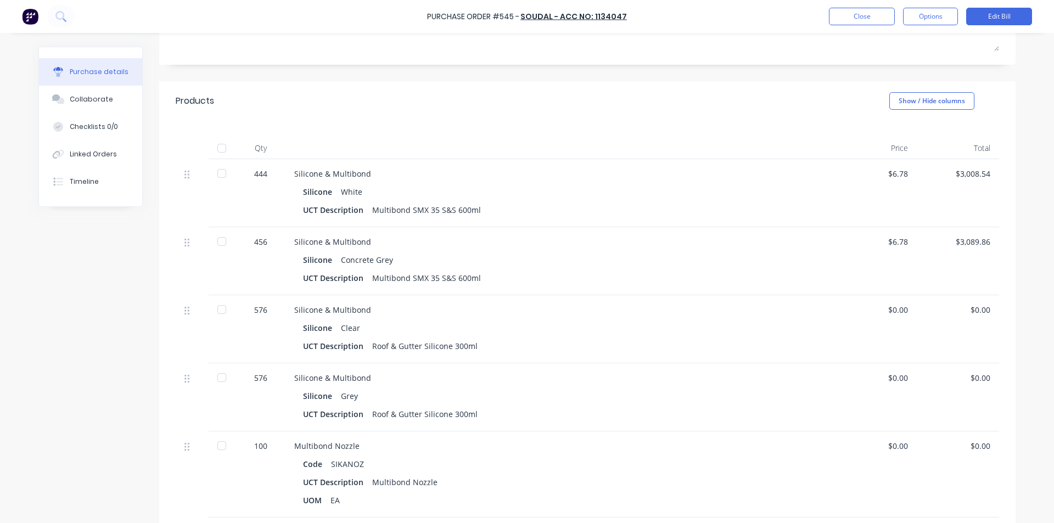
scroll to position [55, 0]
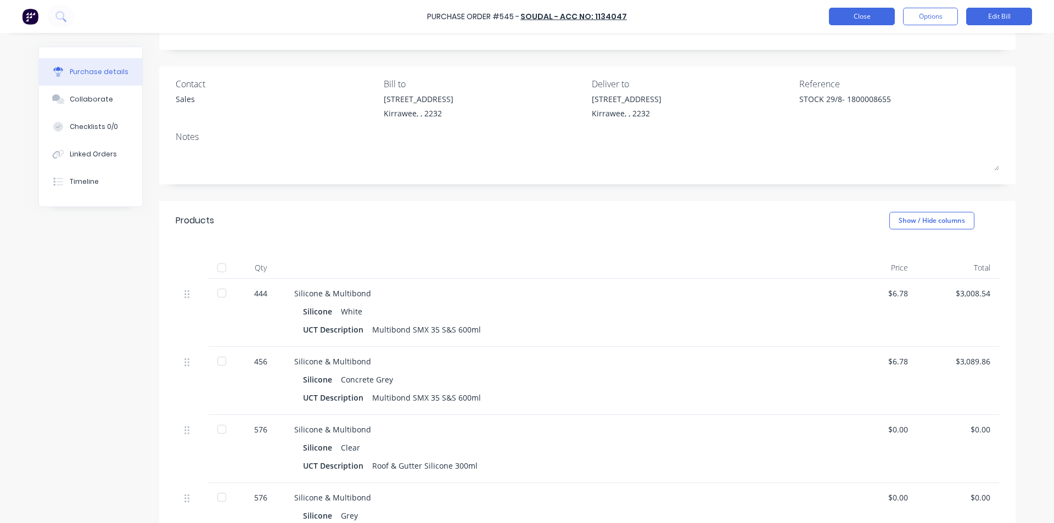
click at [849, 20] on button "Close" at bounding box center [862, 17] width 66 height 18
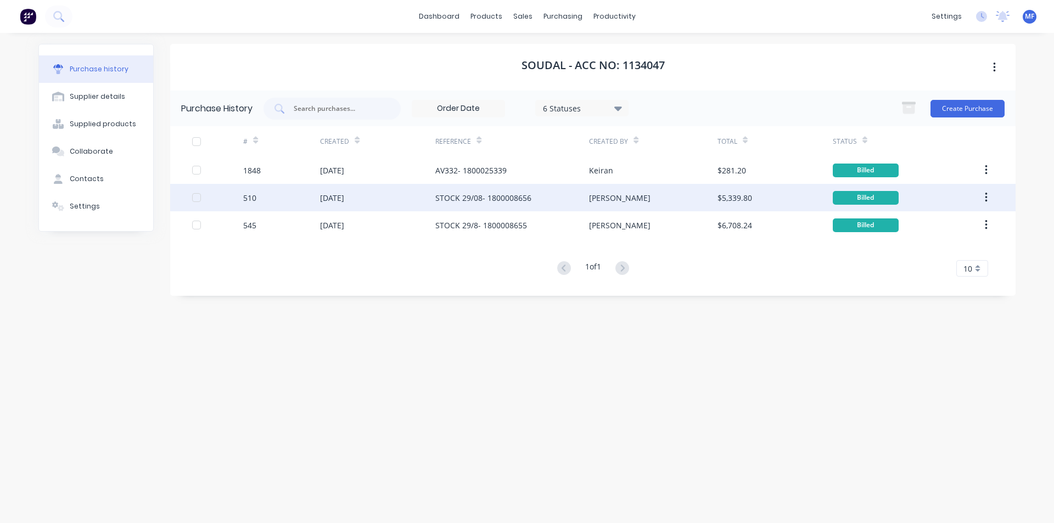
click at [455, 197] on div "STOCK 29/08- 1800008656" at bounding box center [483, 198] width 96 height 12
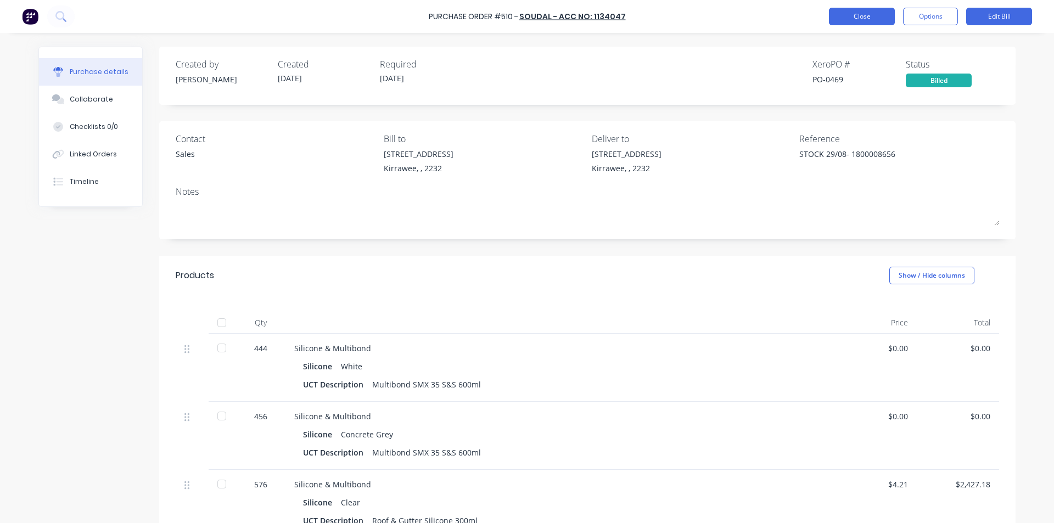
click at [847, 22] on button "Close" at bounding box center [862, 17] width 66 height 18
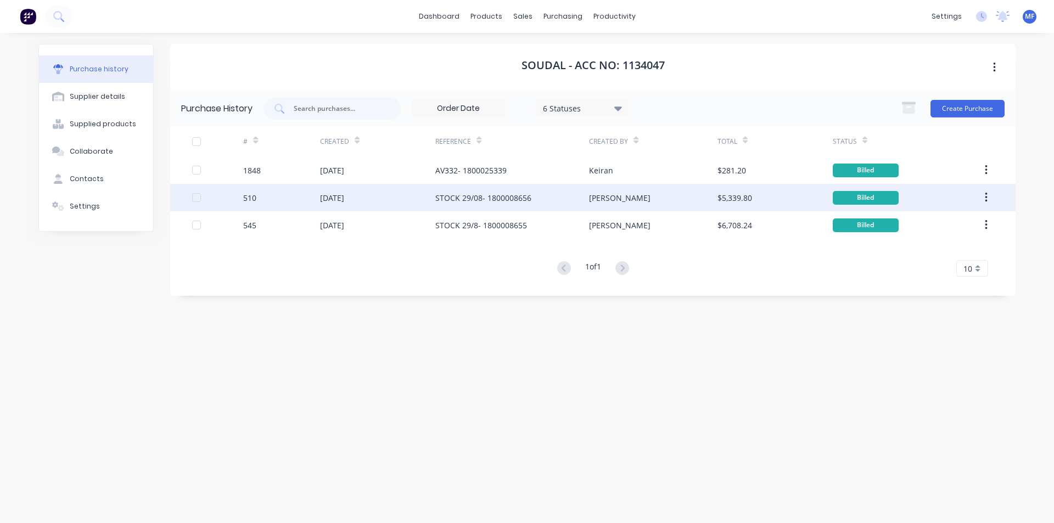
click at [519, 197] on div "STOCK 29/08- 1800008656" at bounding box center [483, 198] width 96 height 12
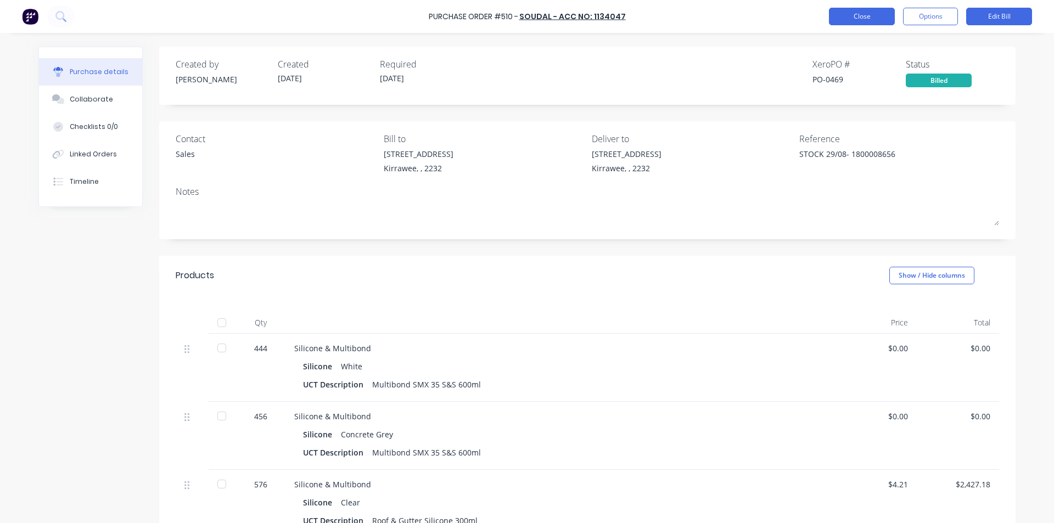
click at [869, 10] on button "Close" at bounding box center [862, 17] width 66 height 18
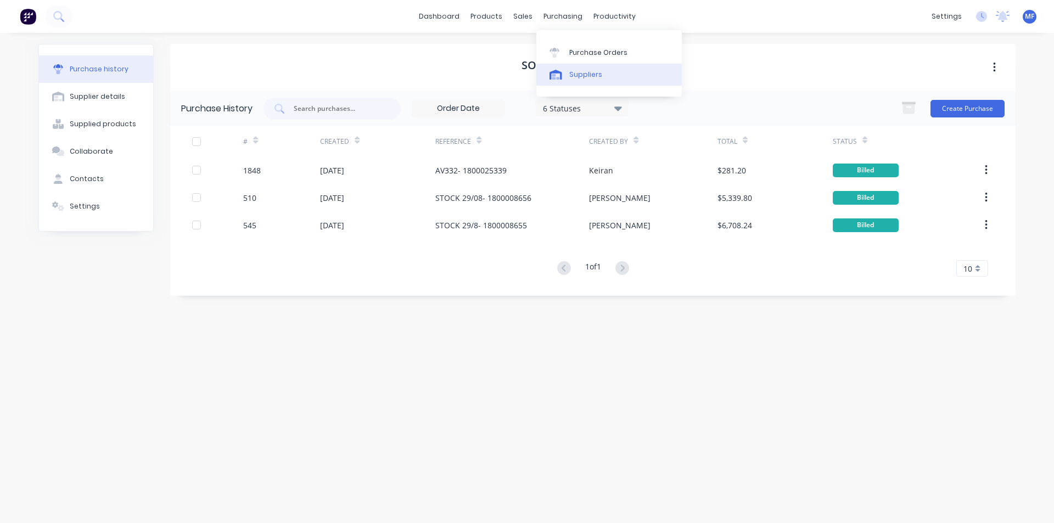
click at [576, 78] on div "Suppliers" at bounding box center [585, 75] width 33 height 10
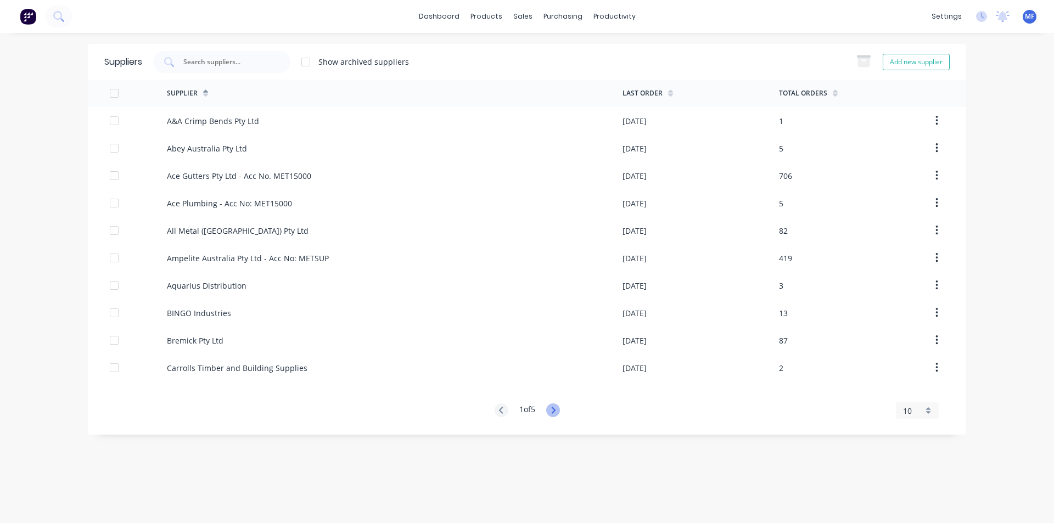
click at [553, 410] on icon at bounding box center [553, 411] width 14 height 14
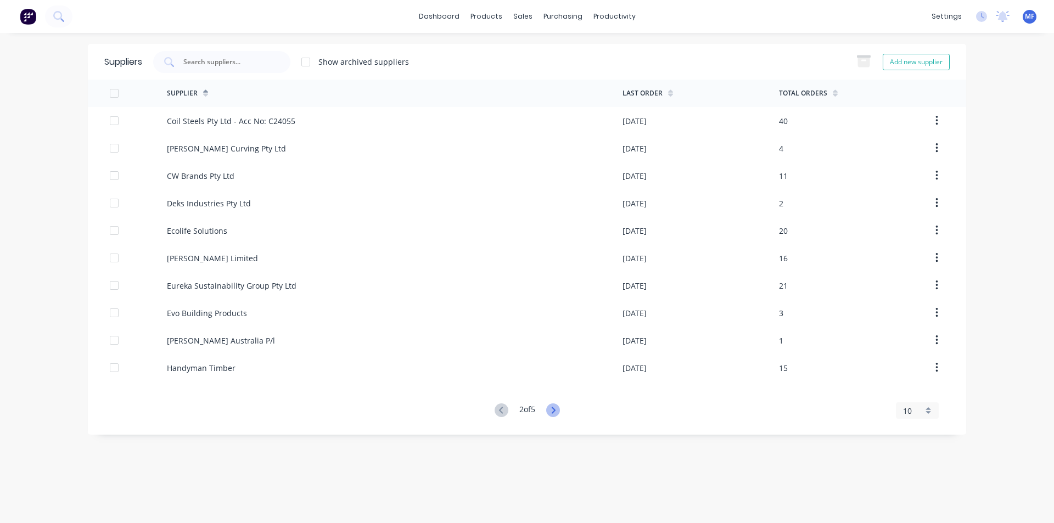
click at [552, 407] on icon at bounding box center [553, 411] width 14 height 14
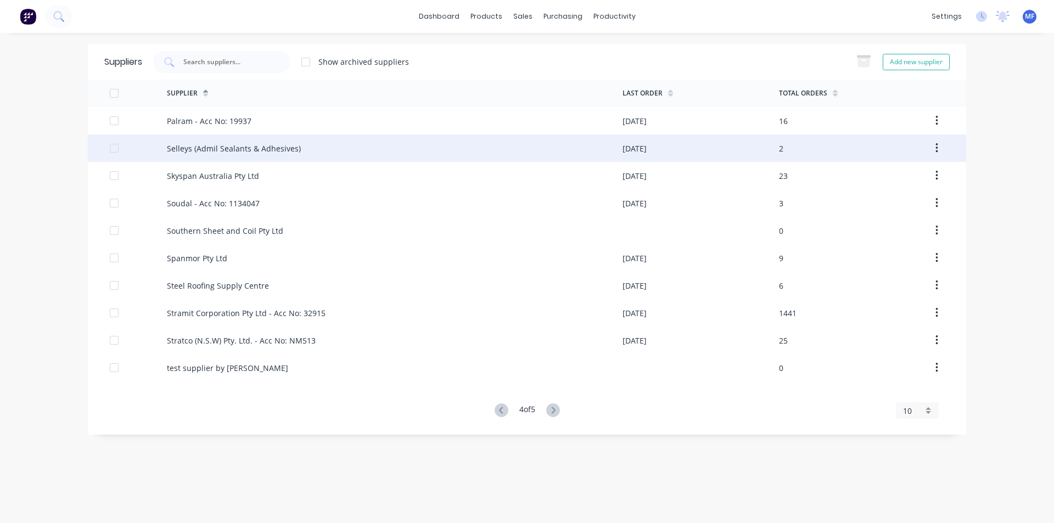
click at [230, 145] on div "Selleys (Admil Sealants & Adhesives)" at bounding box center [234, 149] width 134 height 12
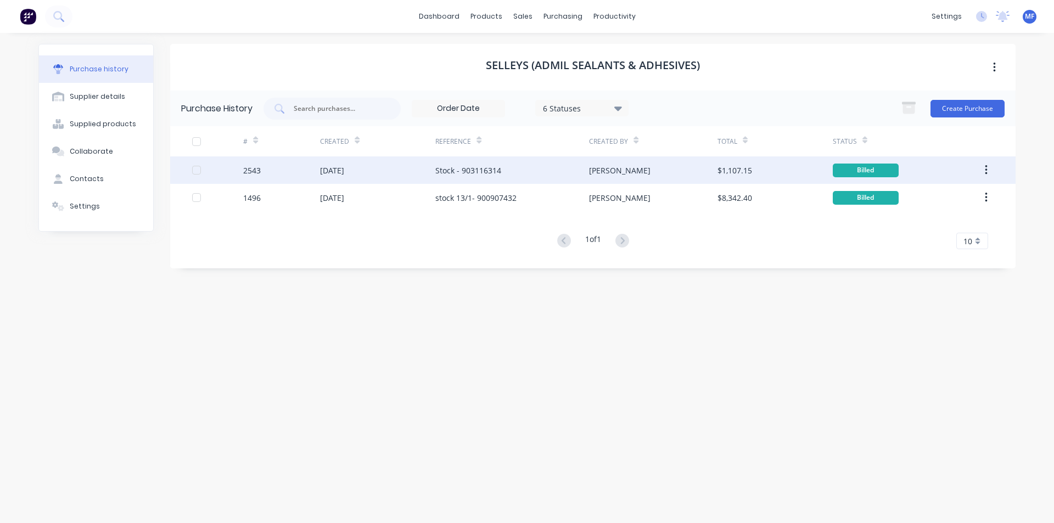
click at [479, 171] on div "Stock - 903116314" at bounding box center [468, 171] width 66 height 12
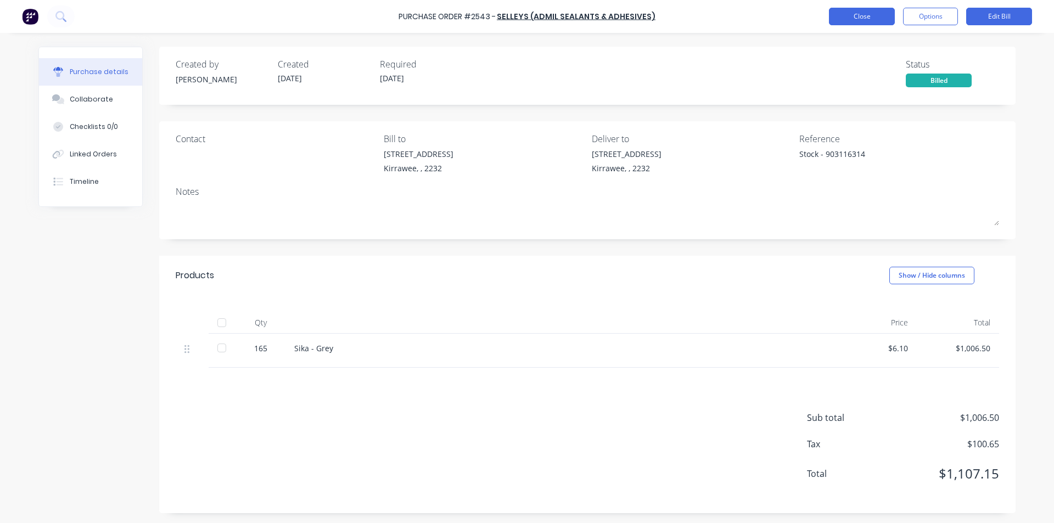
click at [875, 23] on button "Close" at bounding box center [862, 17] width 66 height 18
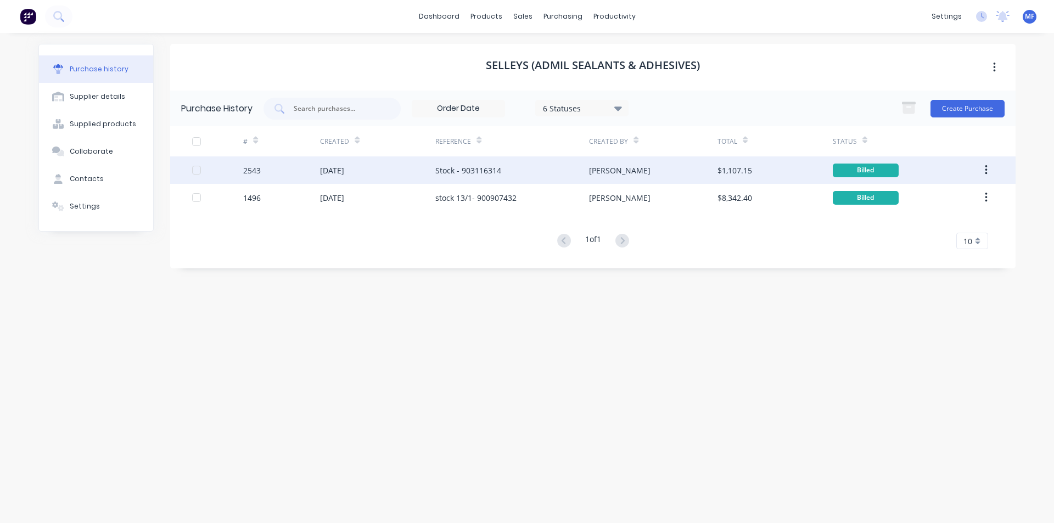
click at [461, 170] on div "Stock - 903116314" at bounding box center [468, 171] width 66 height 12
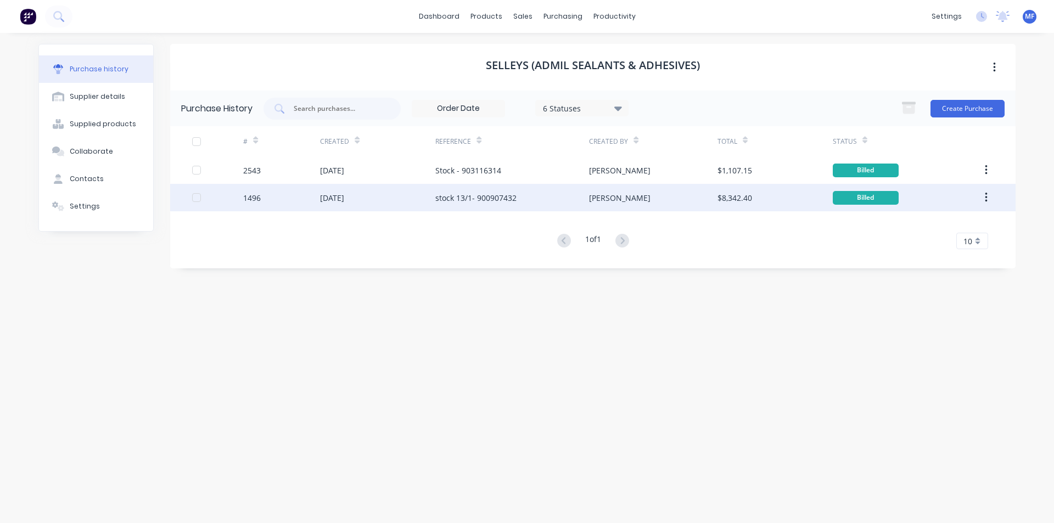
click at [608, 196] on div "[PERSON_NAME]" at bounding box center [619, 198] width 61 height 12
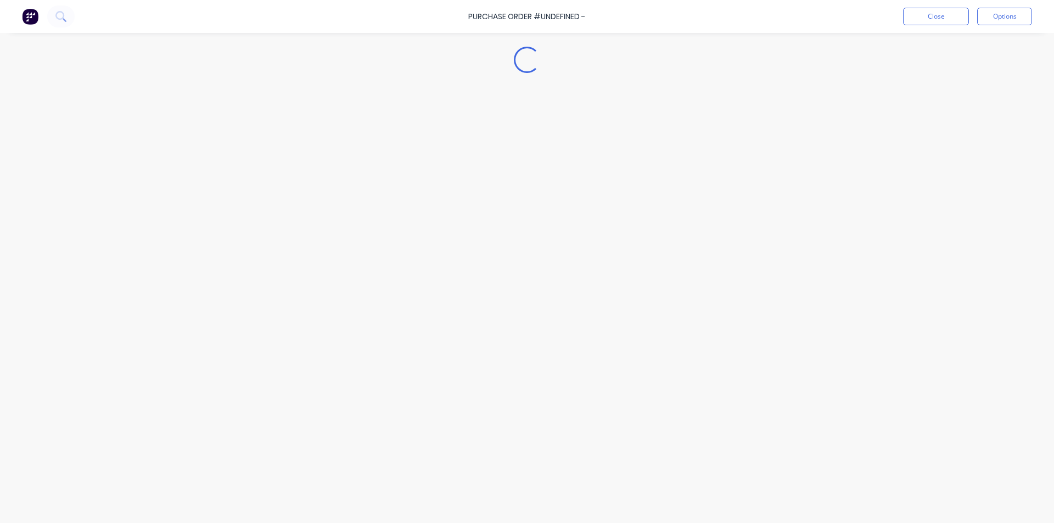
type textarea "x"
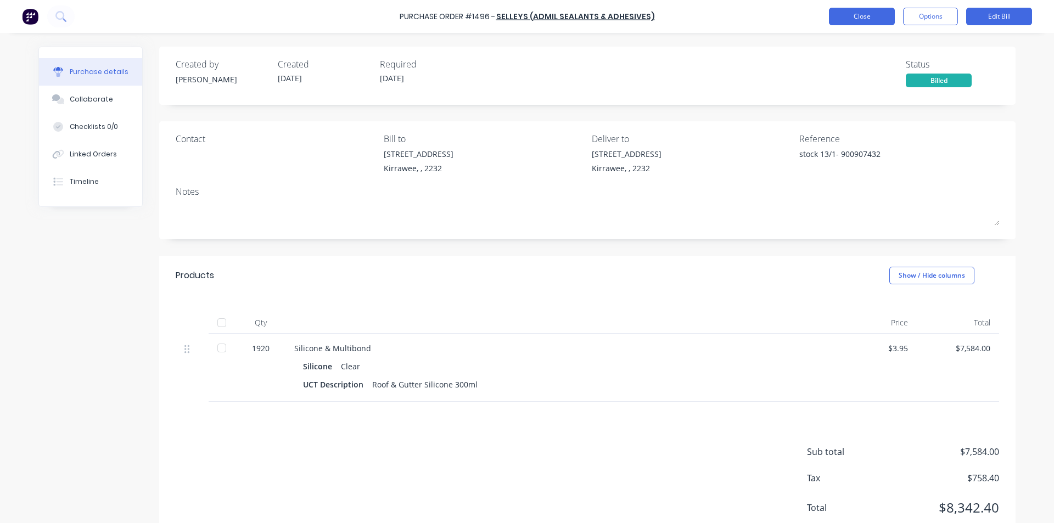
click at [874, 17] on button "Close" at bounding box center [862, 17] width 66 height 18
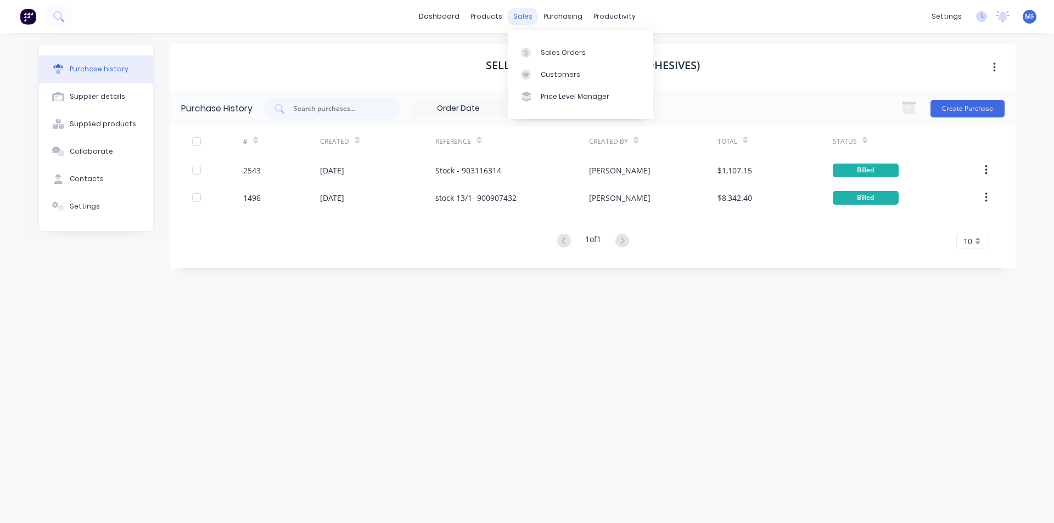
click at [520, 14] on div "sales" at bounding box center [523, 16] width 30 height 16
click at [587, 76] on div "Suppliers" at bounding box center [585, 75] width 33 height 10
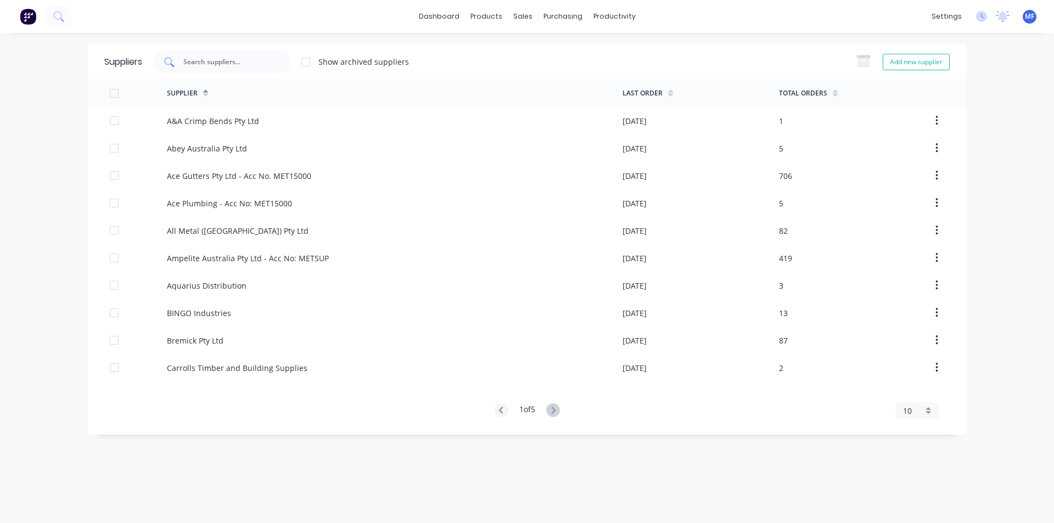
drag, startPoint x: 235, startPoint y: 61, endPoint x: 218, endPoint y: 56, distance: 17.7
click at [233, 62] on input "text" at bounding box center [227, 62] width 91 height 11
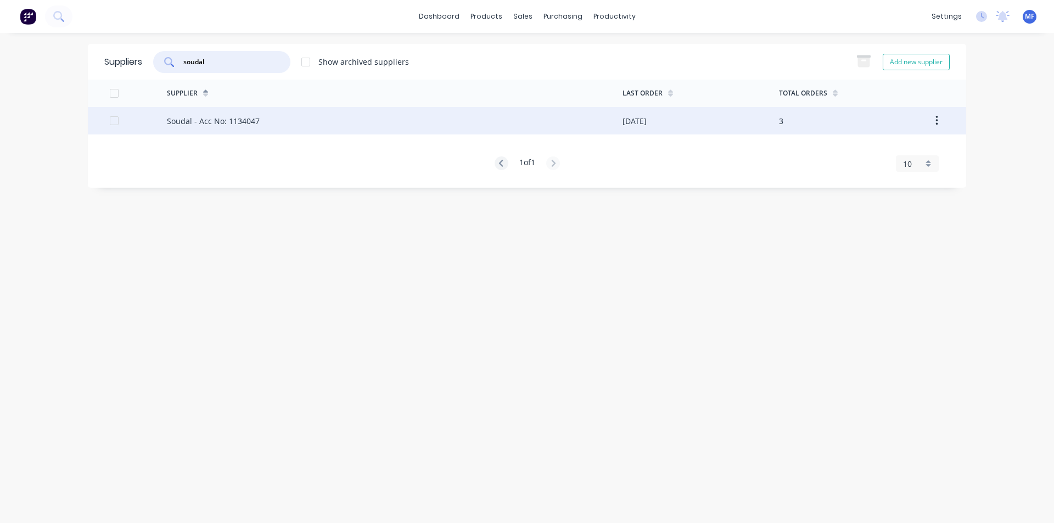
type input "soudal"
click at [225, 111] on div "Soudal - Acc No: 1134047" at bounding box center [395, 120] width 456 height 27
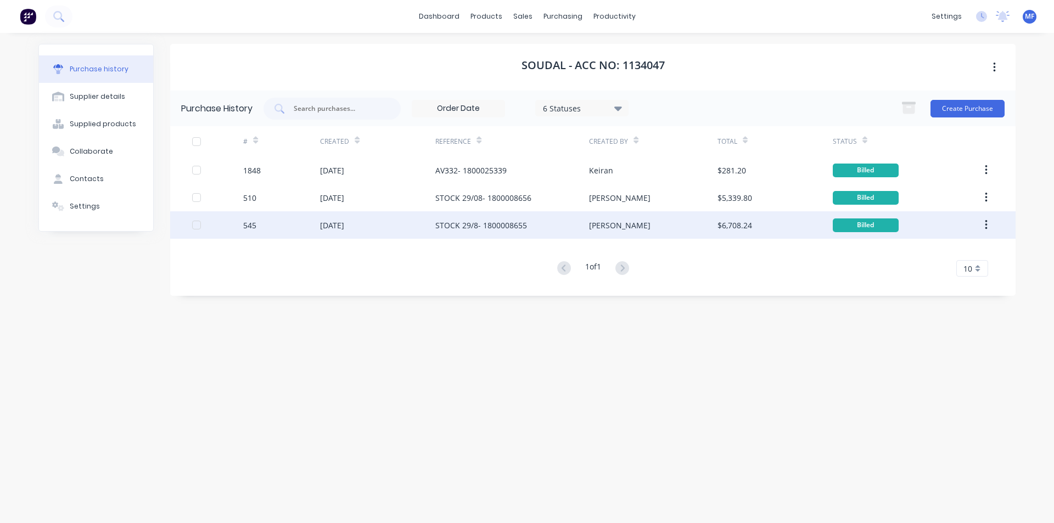
click at [493, 221] on div "STOCK 29/8- 1800008655" at bounding box center [481, 226] width 92 height 12
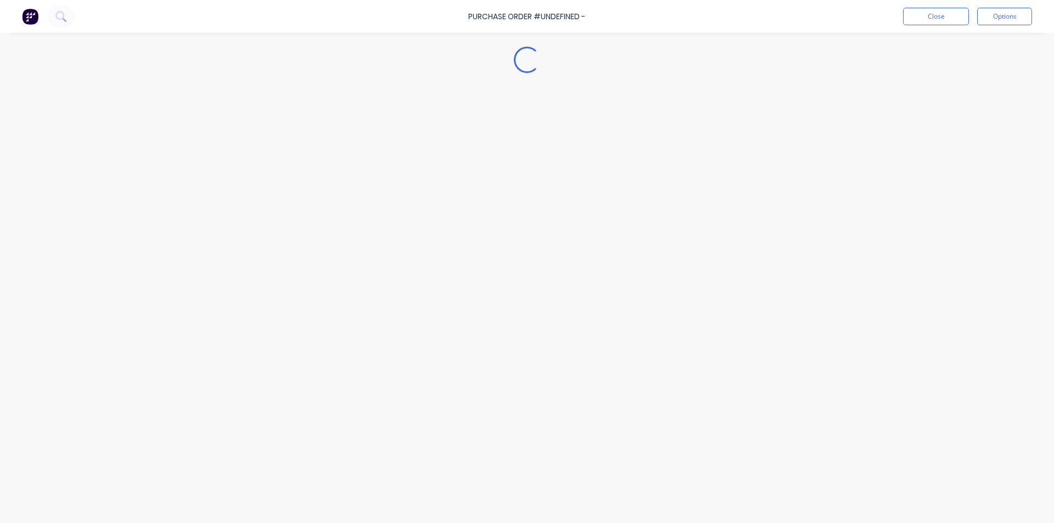
type textarea "x"
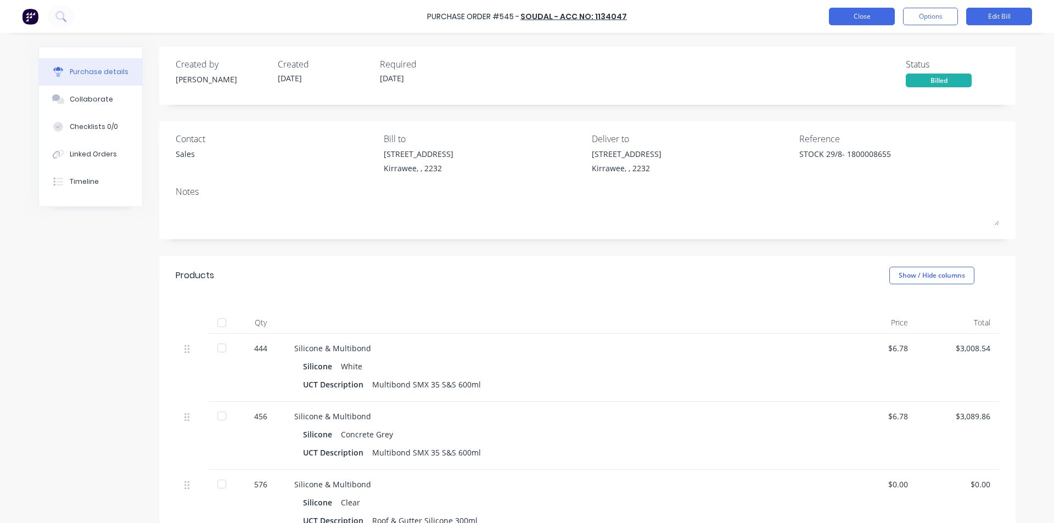
click at [852, 13] on button "Close" at bounding box center [862, 17] width 66 height 18
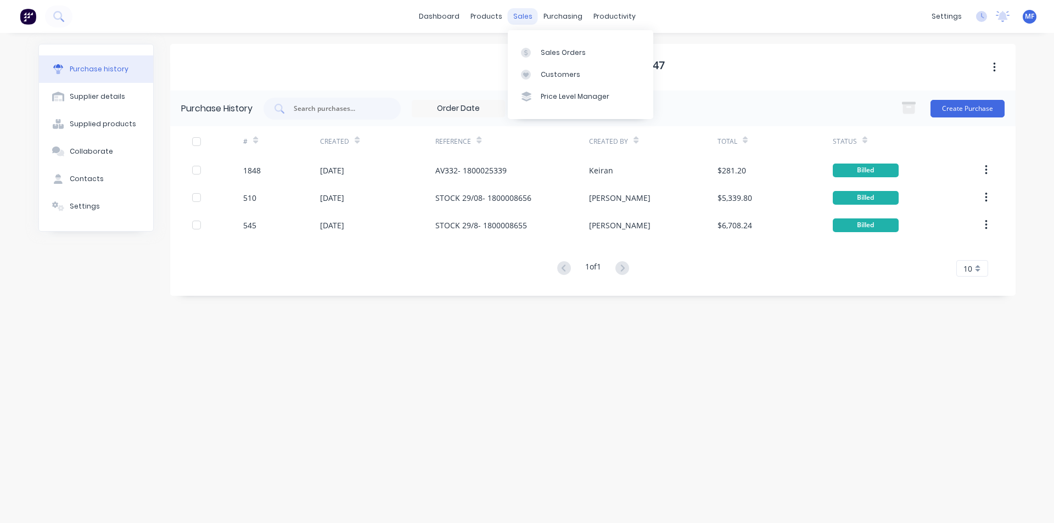
click at [526, 14] on div "sales" at bounding box center [523, 16] width 30 height 16
click at [551, 70] on div "Customers" at bounding box center [561, 75] width 40 height 10
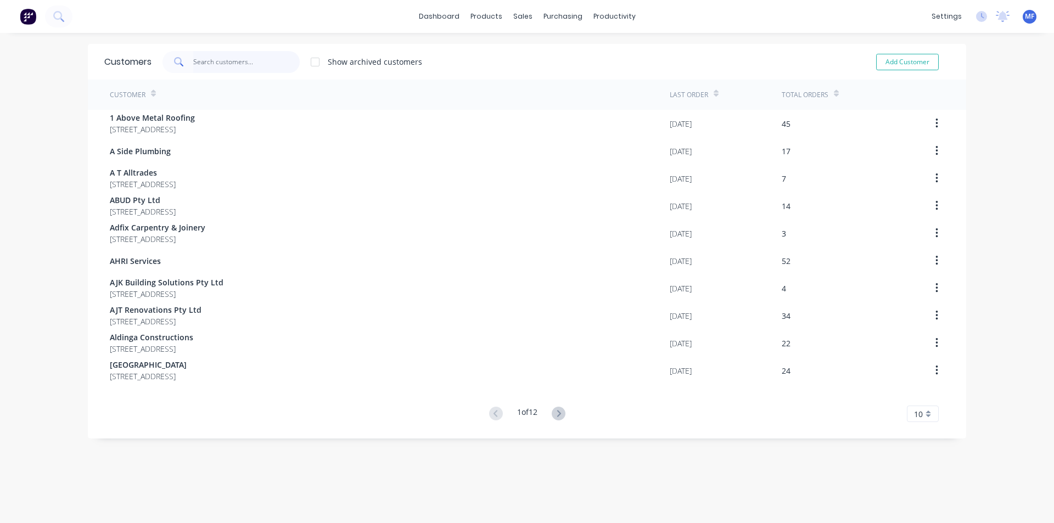
click at [214, 60] on input "text" at bounding box center [246, 62] width 107 height 22
type input "l"
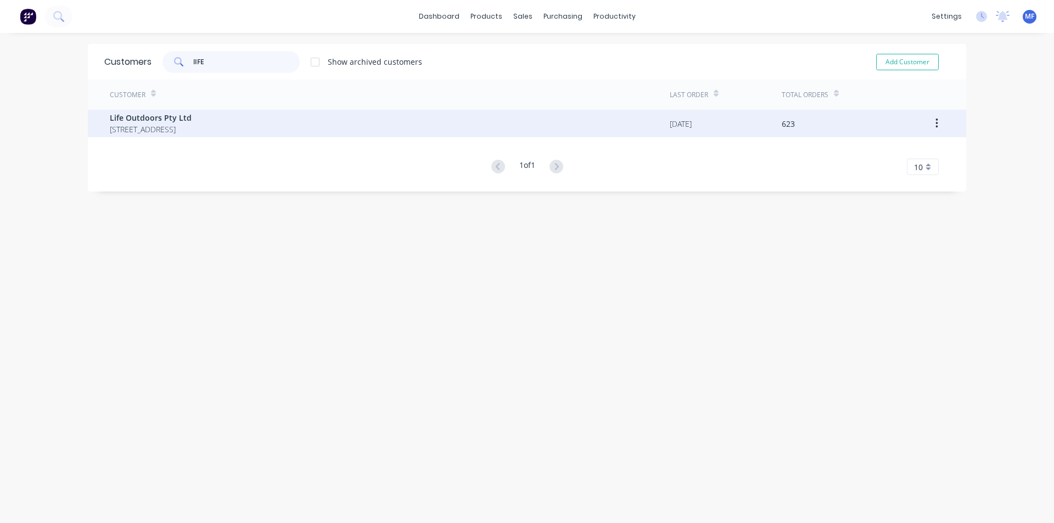
type input "lIFE"
click at [188, 121] on span "Life Outdoors Pty Ltd" at bounding box center [151, 118] width 82 height 12
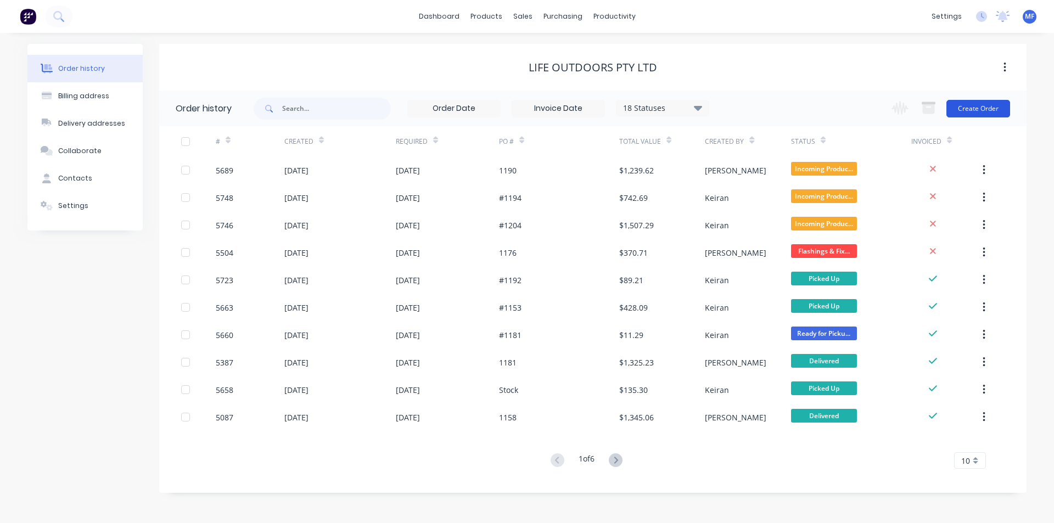
click at [995, 103] on button "Create Order" at bounding box center [979, 109] width 64 height 18
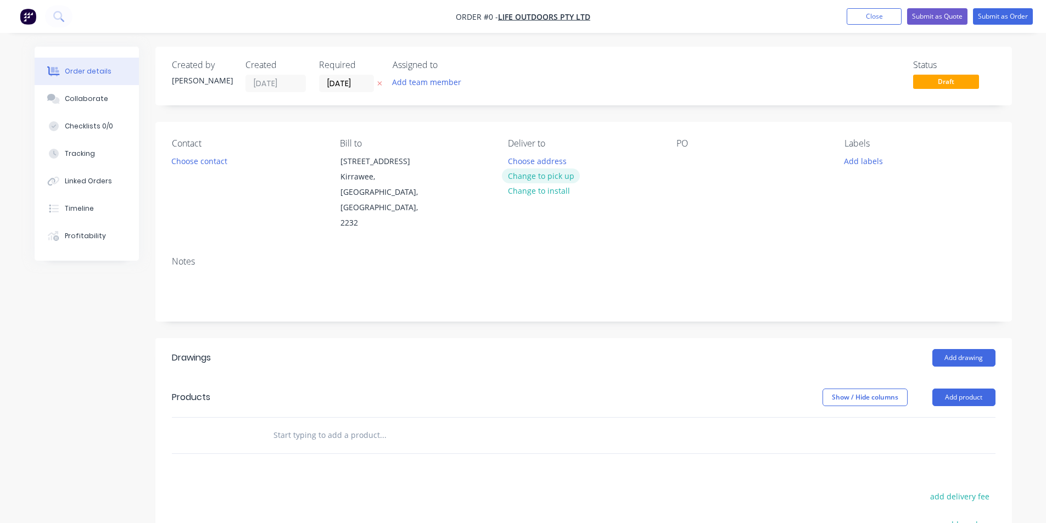
click at [536, 176] on button "Change to pick up" at bounding box center [541, 176] width 78 height 15
click at [355, 86] on input "[DATE]" at bounding box center [347, 83] width 54 height 16
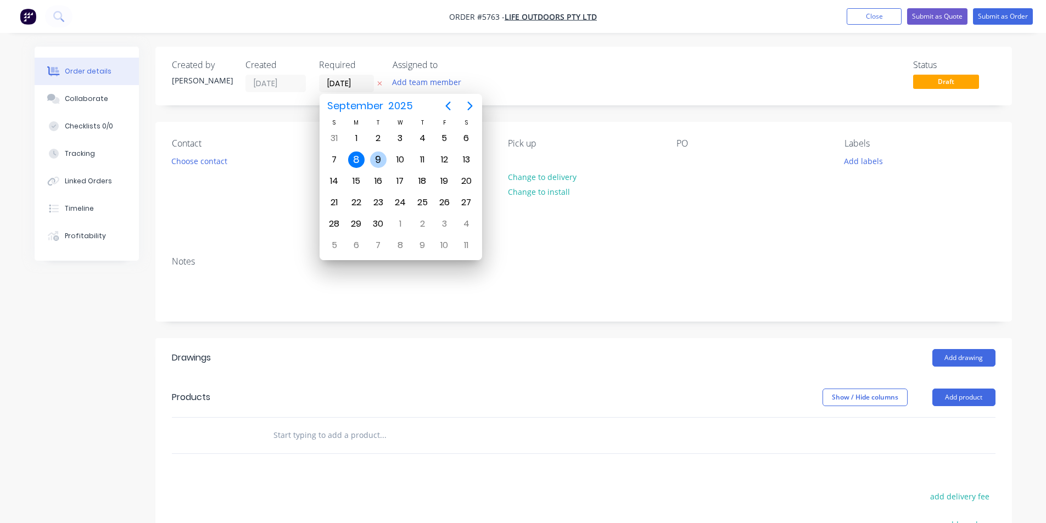
click at [379, 157] on div "9" at bounding box center [378, 160] width 16 height 16
type input "[DATE]"
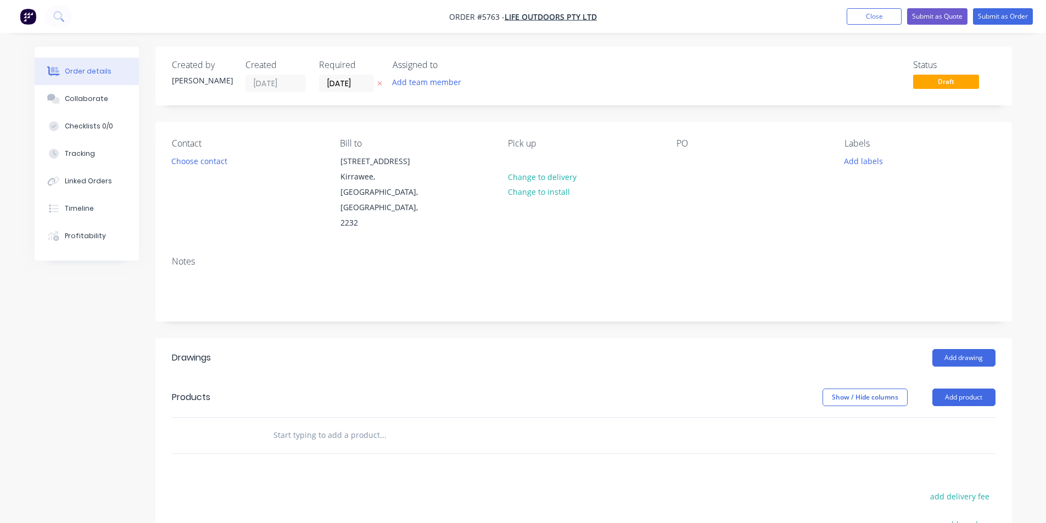
click at [359, 424] on input "text" at bounding box center [383, 435] width 220 height 22
click at [969, 349] on button "Add drawing" at bounding box center [963, 358] width 63 height 18
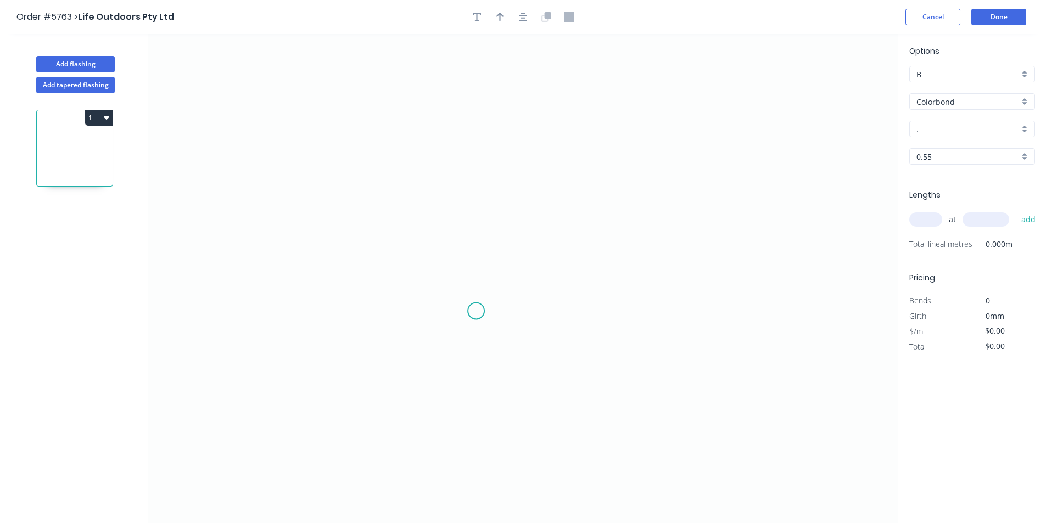
scroll to position [20, 0]
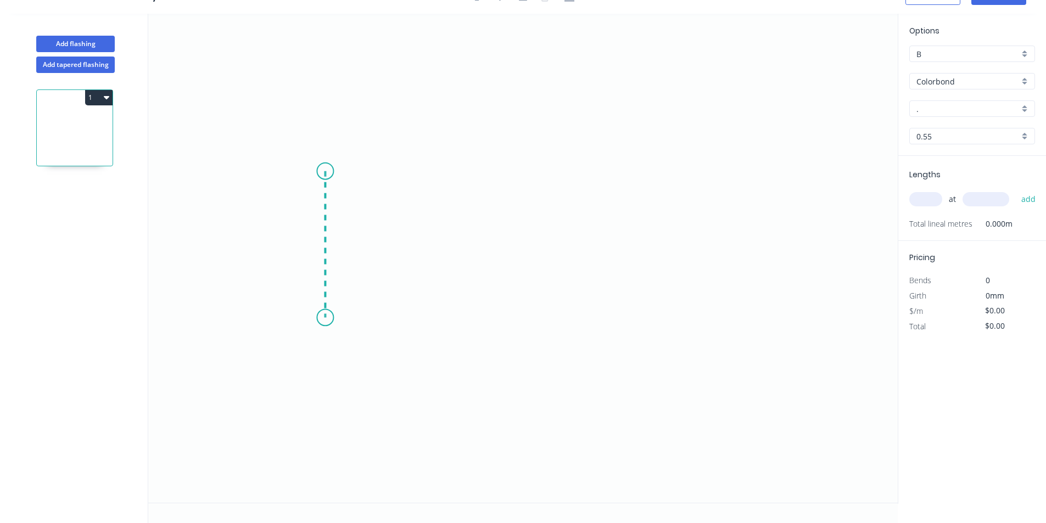
drag, startPoint x: 325, startPoint y: 171, endPoint x: 327, endPoint y: 318, distance: 146.6
click at [327, 318] on icon "0" at bounding box center [522, 258] width 749 height 489
click at [583, 320] on icon "0 ?" at bounding box center [522, 258] width 749 height 489
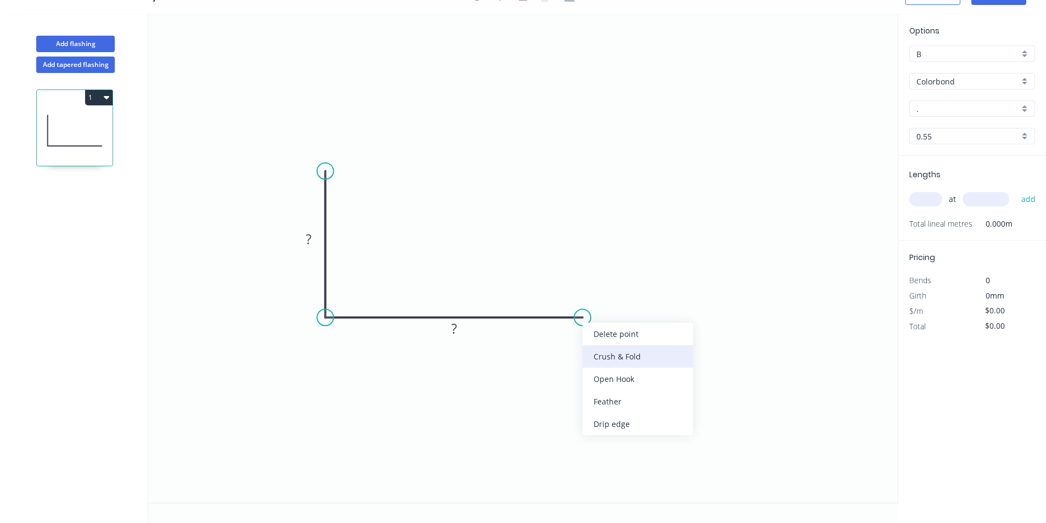
click at [622, 358] on div "Crush & Fold" at bounding box center [638, 356] width 110 height 23
click at [620, 354] on div "Flip bend" at bounding box center [636, 352] width 110 height 23
click at [309, 242] on tspan "?" at bounding box center [308, 239] width 5 height 18
click at [452, 333] on tspan "?" at bounding box center [453, 329] width 5 height 18
click at [454, 331] on tspan "?" at bounding box center [453, 329] width 5 height 18
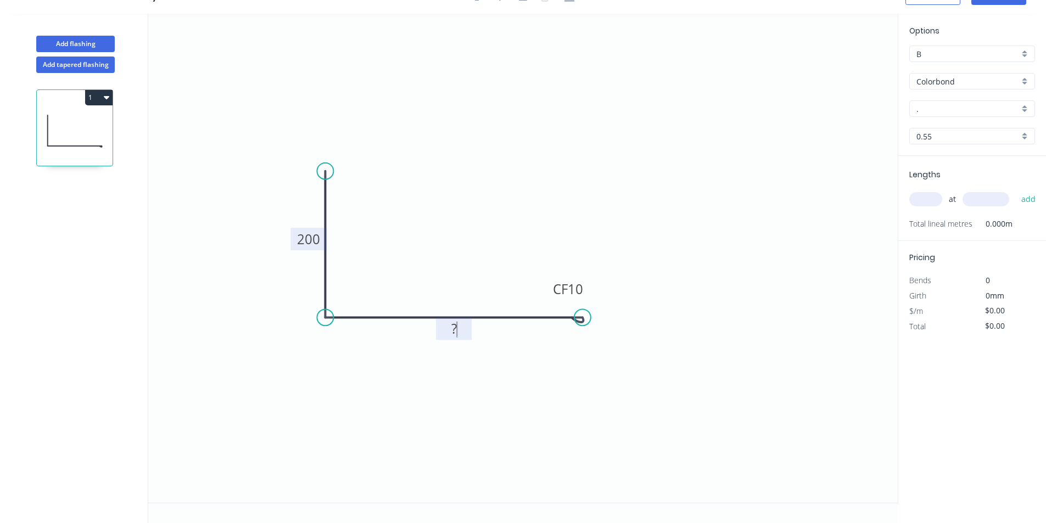
click at [454, 332] on tspan "?" at bounding box center [453, 329] width 5 height 18
click at [454, 331] on tspan "?" at bounding box center [453, 329] width 5 height 18
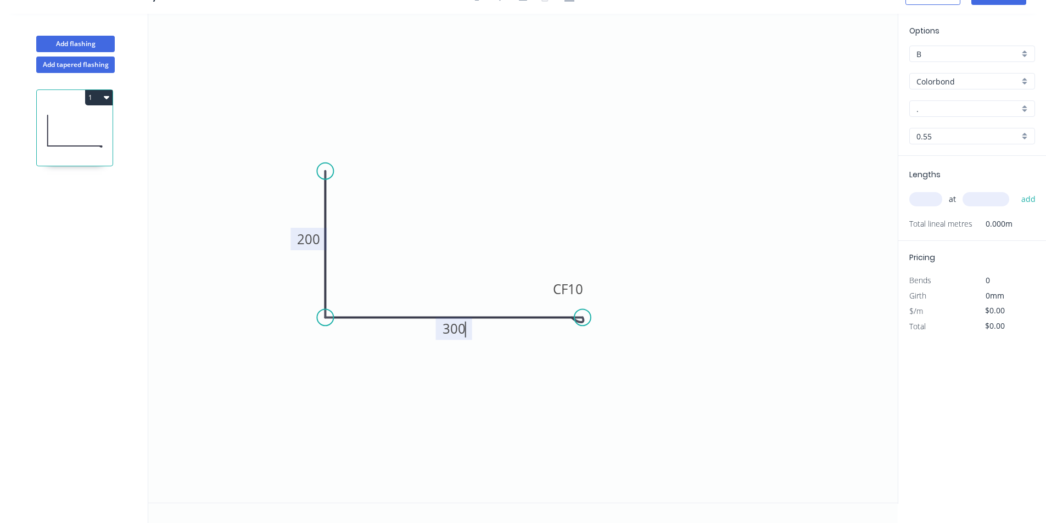
click at [349, 311] on icon "0 200 CF 10 300" at bounding box center [522, 258] width 749 height 489
type input "$23.56"
click at [378, 348] on div "Show angle" at bounding box center [387, 349] width 110 height 23
click at [346, 293] on tspan "º" at bounding box center [347, 297] width 5 height 18
click at [350, 294] on tspan "º" at bounding box center [347, 297] width 5 height 18
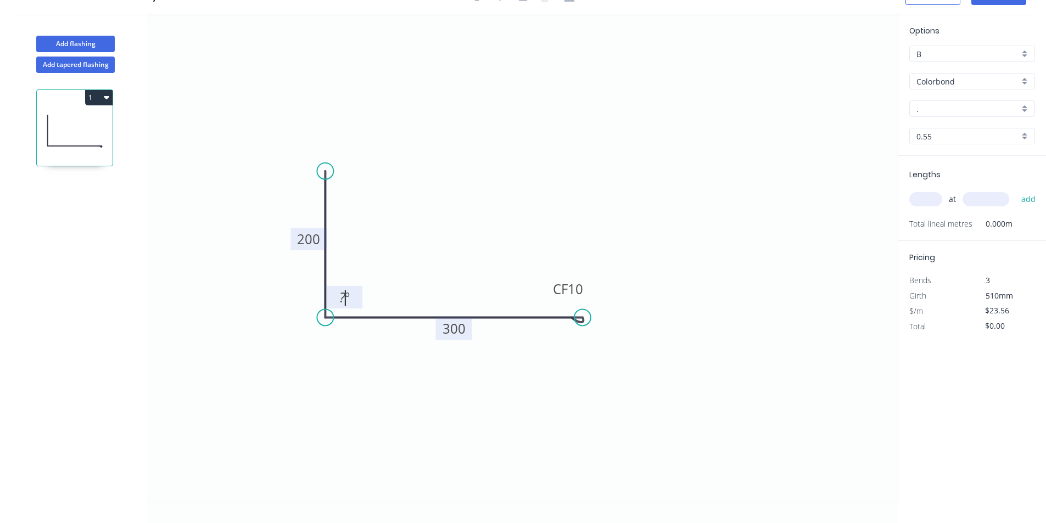
click at [350, 294] on tspan "º" at bounding box center [347, 297] width 5 height 18
click at [535, 411] on icon "0 200 CF 10 300 91 º" at bounding box center [522, 258] width 749 height 489
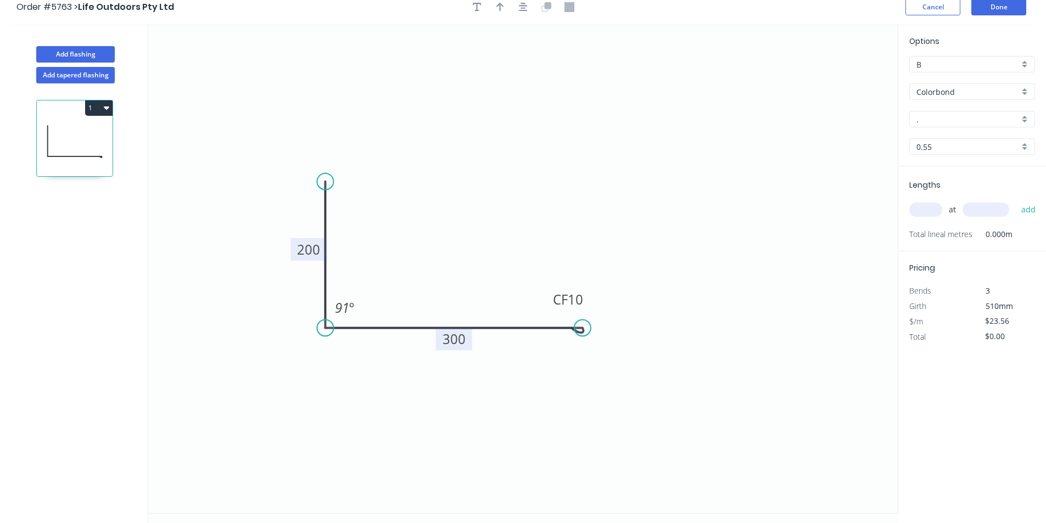
scroll to position [0, 0]
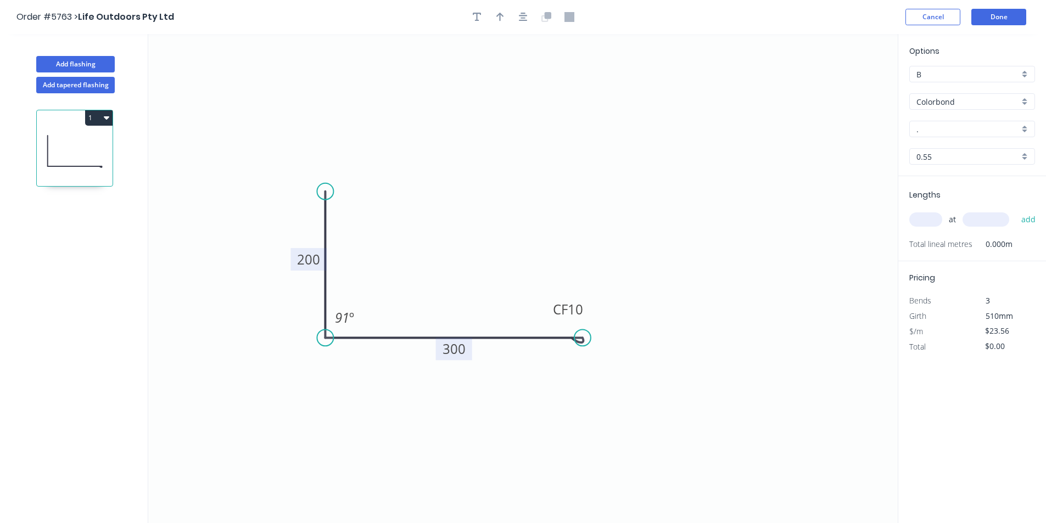
click at [965, 132] on input "." at bounding box center [967, 130] width 103 height 12
click at [942, 223] on div "Surfmist" at bounding box center [972, 224] width 125 height 19
type input "Surfmist"
click at [927, 214] on input "text" at bounding box center [925, 219] width 33 height 14
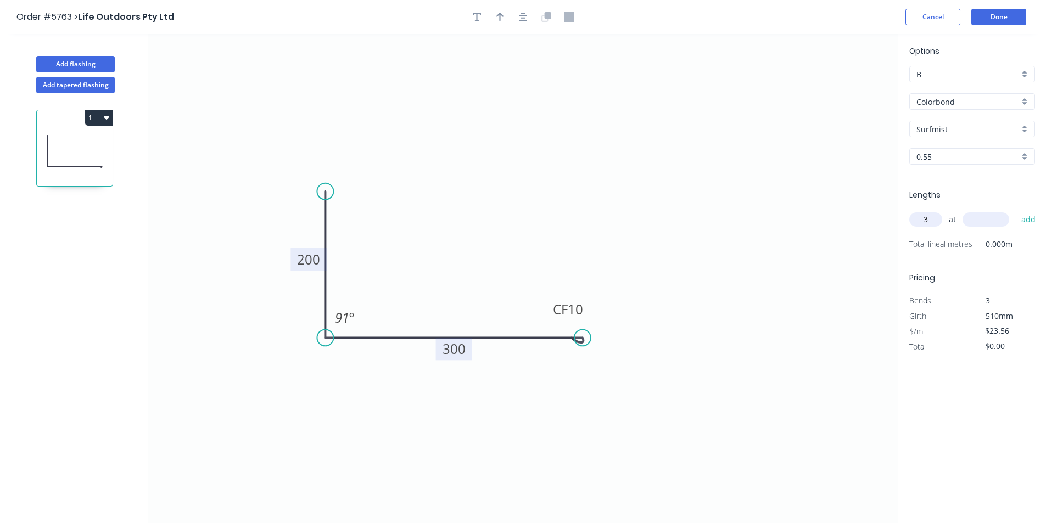
type input "3"
type input "3300"
click at [1029, 217] on button "add" at bounding box center [1029, 219] width 26 height 19
type input "$233.24"
click at [502, 18] on icon "button" at bounding box center [500, 17] width 8 height 10
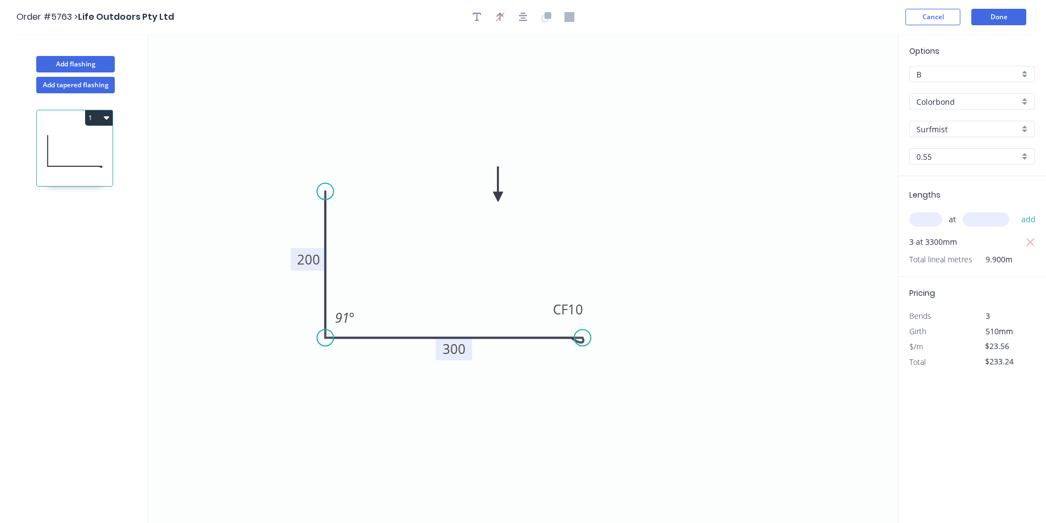
drag, startPoint x: 840, startPoint y: 87, endPoint x: 496, endPoint y: 197, distance: 361.0
click at [497, 197] on icon at bounding box center [498, 184] width 10 height 35
click at [496, 197] on icon at bounding box center [498, 184] width 10 height 35
click at [496, 197] on icon at bounding box center [496, 183] width 10 height 35
drag, startPoint x: 757, startPoint y: 310, endPoint x: 831, endPoint y: 326, distance: 76.2
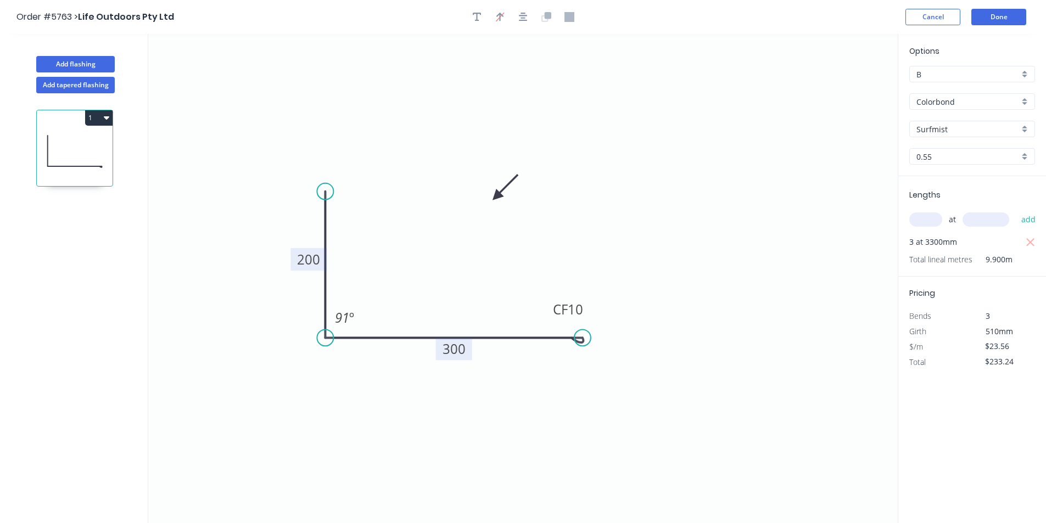
click at [757, 310] on icon "0 200 CF 10 300 91 º" at bounding box center [522, 278] width 749 height 489
click at [1005, 18] on button "Done" at bounding box center [998, 17] width 55 height 16
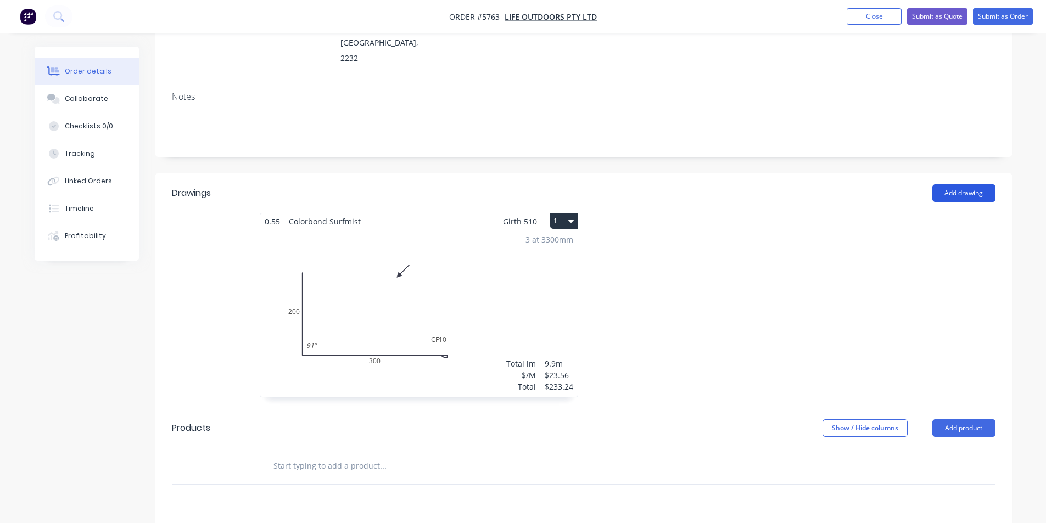
click at [978, 184] on button "Add drawing" at bounding box center [963, 193] width 63 height 18
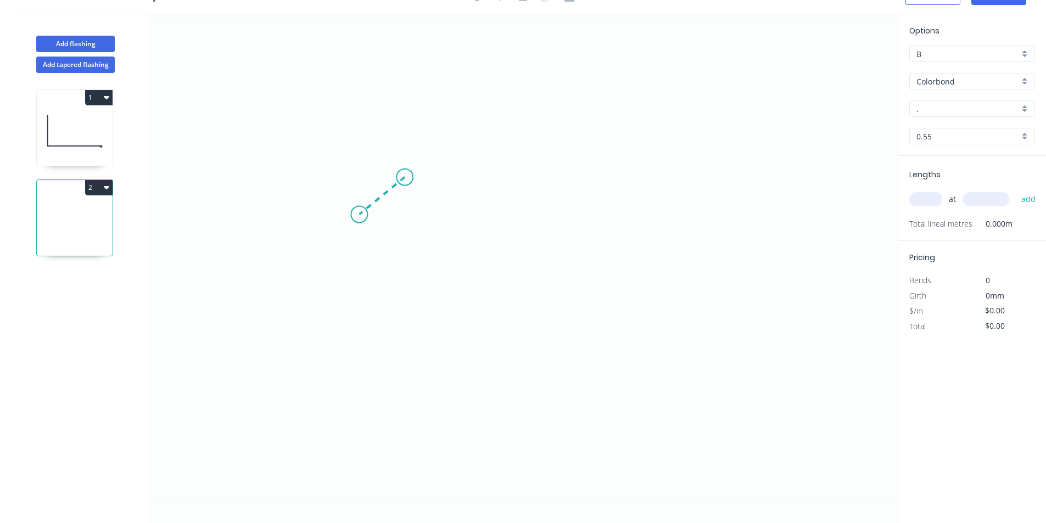
drag, startPoint x: 405, startPoint y: 177, endPoint x: 359, endPoint y: 215, distance: 59.3
click at [359, 215] on icon "0" at bounding box center [522, 258] width 749 height 489
drag, startPoint x: 359, startPoint y: 218, endPoint x: 367, endPoint y: 429, distance: 211.0
click at [367, 429] on icon "0 ?" at bounding box center [522, 258] width 749 height 489
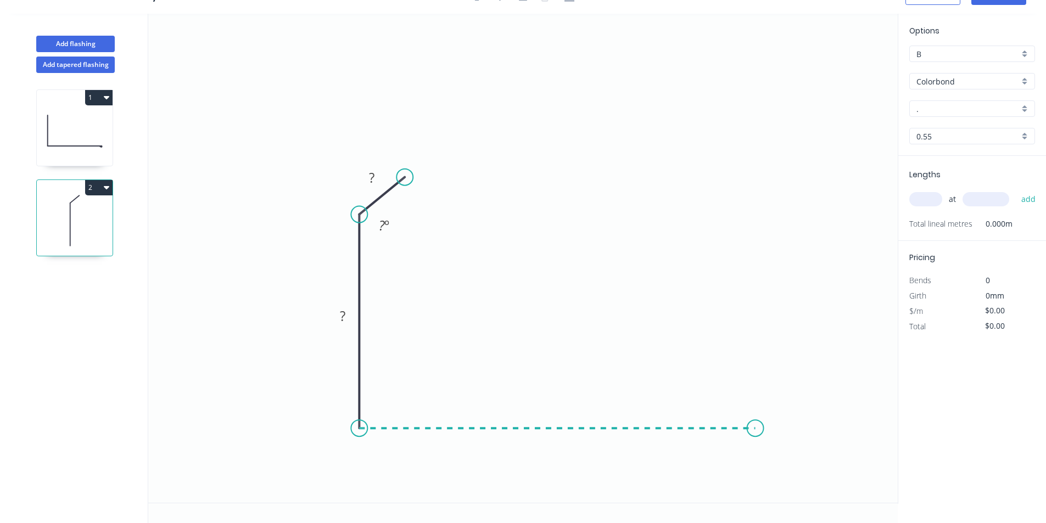
drag, startPoint x: 370, startPoint y: 430, endPoint x: 756, endPoint y: 433, distance: 386.0
click at [756, 433] on icon "0 ? ? ? º" at bounding box center [522, 258] width 749 height 489
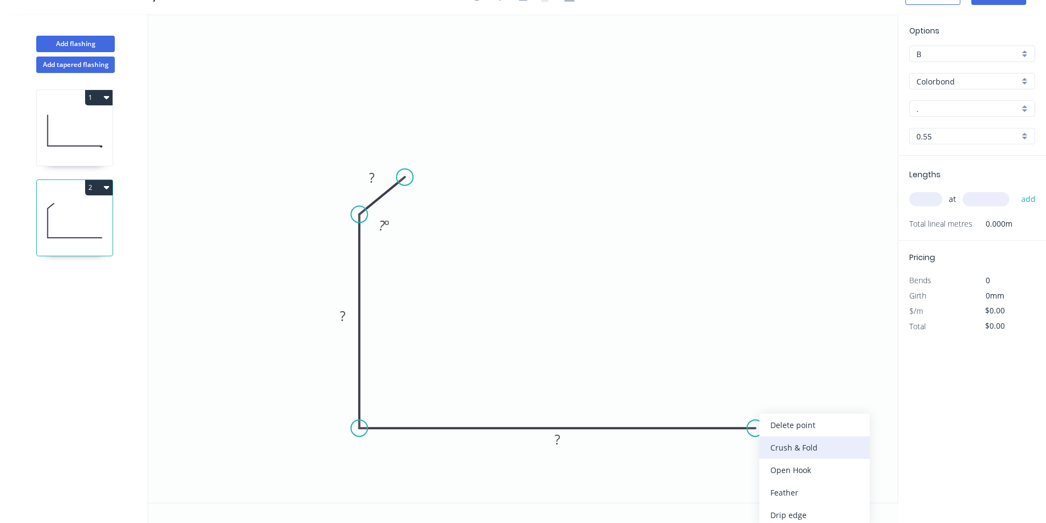
click at [789, 447] on div "Crush & Fold" at bounding box center [814, 448] width 110 height 23
click at [777, 458] on div "Flip bend" at bounding box center [809, 462] width 110 height 23
click at [568, 442] on rect at bounding box center [557, 440] width 22 height 15
click at [345, 315] on tspan "?" at bounding box center [342, 316] width 5 height 18
click at [377, 175] on rect at bounding box center [372, 178] width 22 height 15
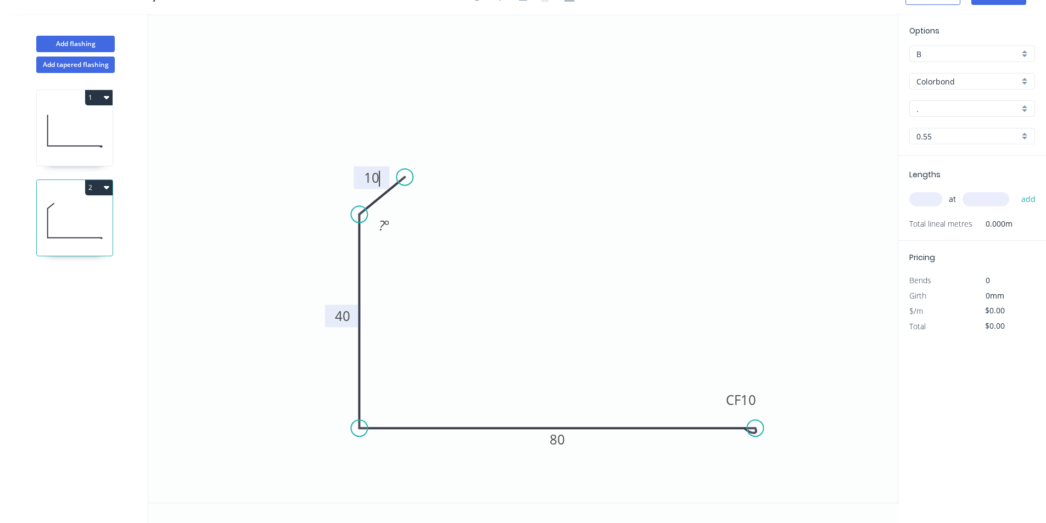
click at [367, 423] on icon "0 10 40 CF 10 80 ? º" at bounding box center [522, 258] width 749 height 489
type input "$10.54"
click at [365, 426] on circle at bounding box center [359, 428] width 16 height 16
click at [413, 460] on div "Show angle" at bounding box center [416, 459] width 110 height 23
click at [387, 408] on rect at bounding box center [379, 408] width 22 height 15
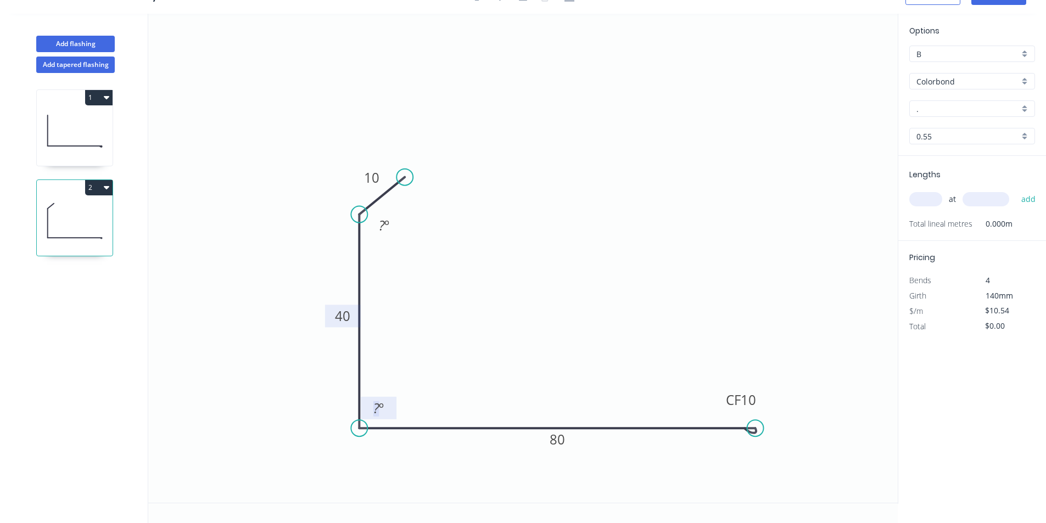
click at [387, 408] on rect at bounding box center [379, 408] width 22 height 15
click at [491, 283] on icon "0 10 40 CF 10 80 ? º 92 º" at bounding box center [522, 258] width 749 height 489
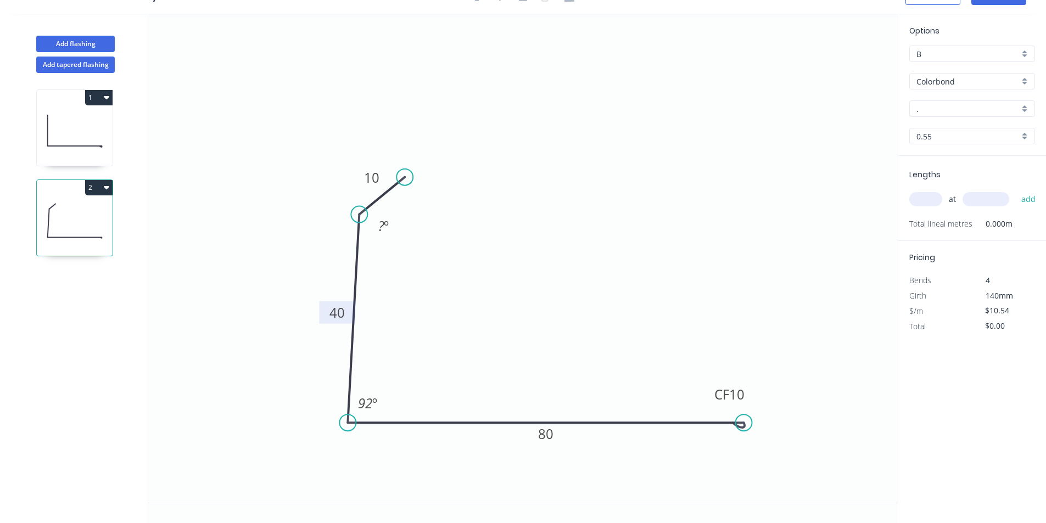
drag, startPoint x: 746, startPoint y: 430, endPoint x: 733, endPoint y: 423, distance: 14.7
click at [733, 423] on icon at bounding box center [546, 425] width 397 height 5
drag, startPoint x: 740, startPoint y: 422, endPoint x: 538, endPoint y: 435, distance: 202.5
click at [752, 423] on circle at bounding box center [754, 421] width 16 height 16
drag, startPoint x: 346, startPoint y: 425, endPoint x: 361, endPoint y: 424, distance: 14.3
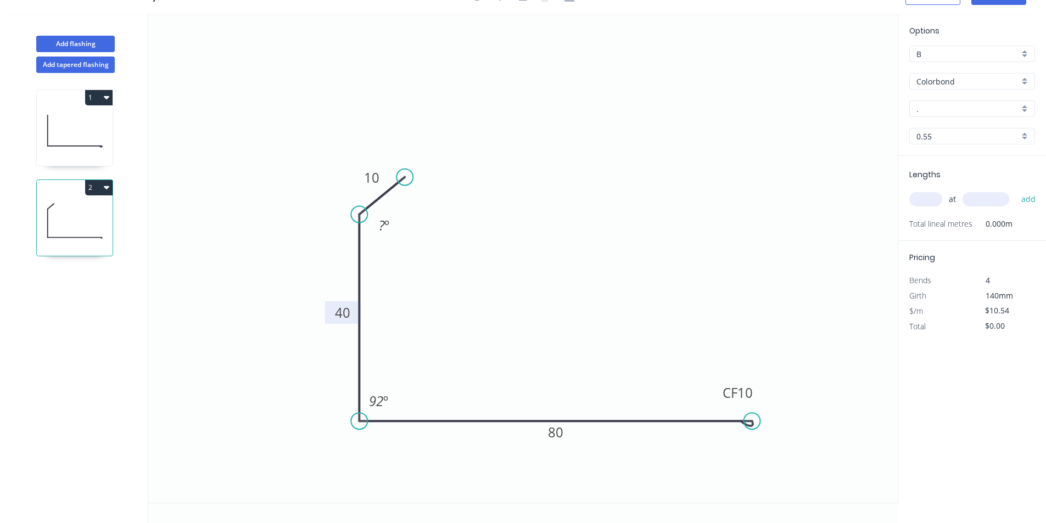
click at [361, 424] on circle at bounding box center [359, 421] width 16 height 16
drag, startPoint x: 748, startPoint y: 422, endPoint x: 702, endPoint y: 438, distance: 49.3
click at [702, 438] on icon "0 10 40 CF 10 80 ? º 92 º" at bounding box center [522, 258] width 749 height 489
click at [768, 226] on icon "0 10 40 CF 10 80 ? º 92 º" at bounding box center [522, 258] width 749 height 489
click at [941, 121] on div "Options B B Colorbond Colorbond Colorbond Matt - Flat Sheet . . 0.55 0.55" at bounding box center [972, 90] width 148 height 131
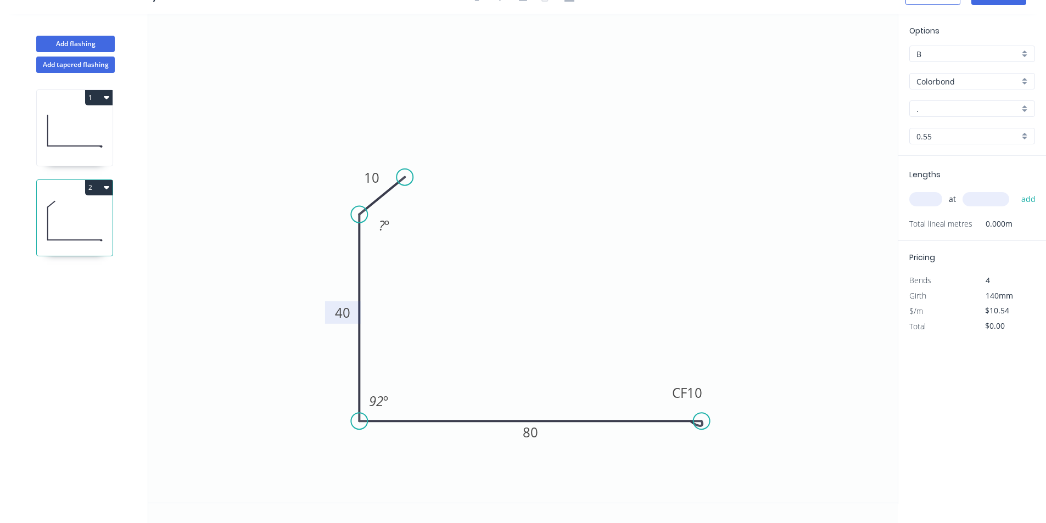
click at [934, 107] on input "." at bounding box center [967, 109] width 103 height 12
click at [944, 202] on div "Surfmist" at bounding box center [972, 203] width 125 height 19
type input "Surfmist"
click at [922, 197] on input "text" at bounding box center [925, 199] width 33 height 14
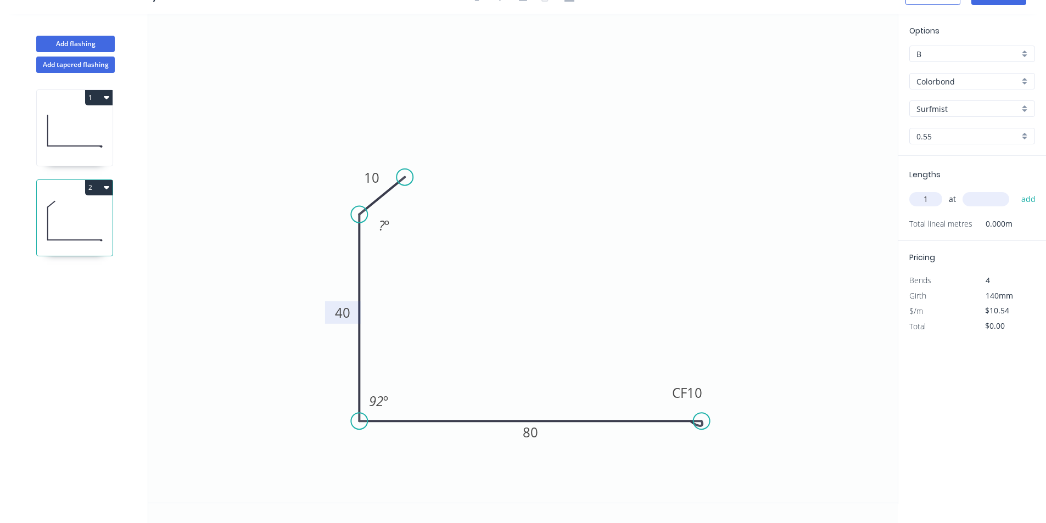
type input "1"
type input "2600"
click at [1026, 200] on button "add" at bounding box center [1029, 199] width 26 height 19
type input "$27.40"
click at [418, 263] on div "Hide angle" at bounding box center [433, 264] width 110 height 23
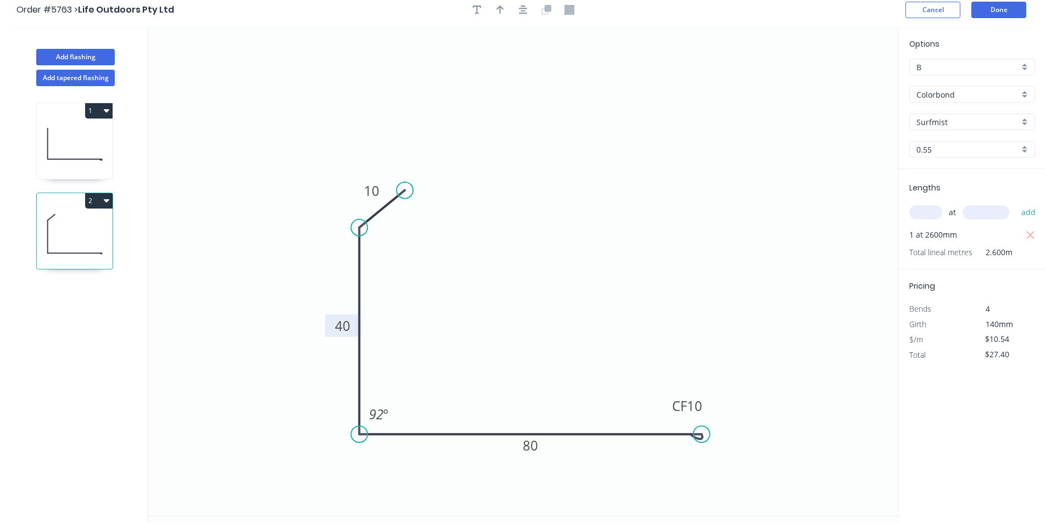
scroll to position [0, 0]
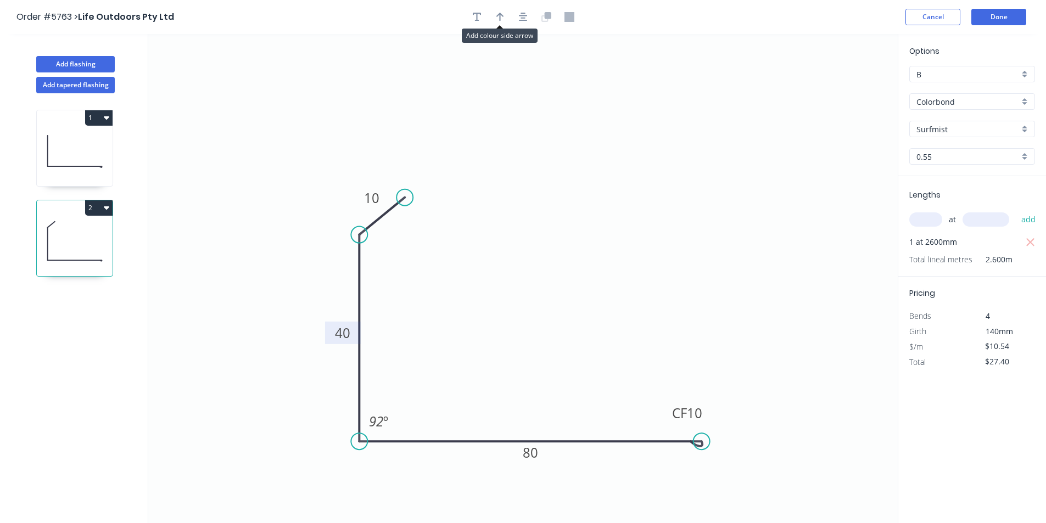
click at [501, 15] on icon "button" at bounding box center [500, 17] width 8 height 10
drag, startPoint x: 841, startPoint y: 85, endPoint x: 553, endPoint y: 283, distance: 349.4
click at [553, 284] on icon at bounding box center [558, 277] width 10 height 35
click at [553, 283] on icon at bounding box center [554, 271] width 10 height 35
click at [1008, 14] on button "Done" at bounding box center [998, 17] width 55 height 16
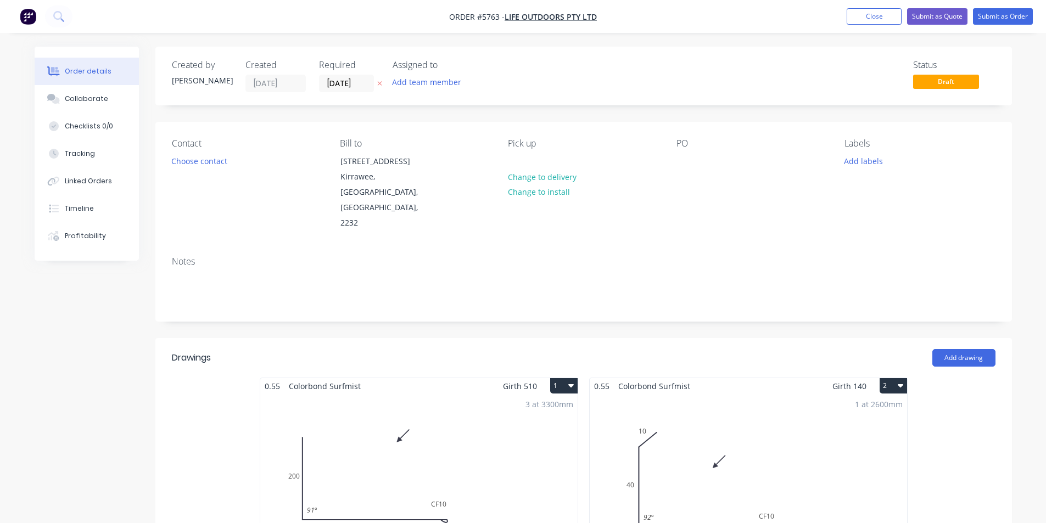
click at [696, 174] on div "PO" at bounding box center [751, 184] width 150 height 93
click at [690, 157] on div at bounding box center [685, 161] width 18 height 16
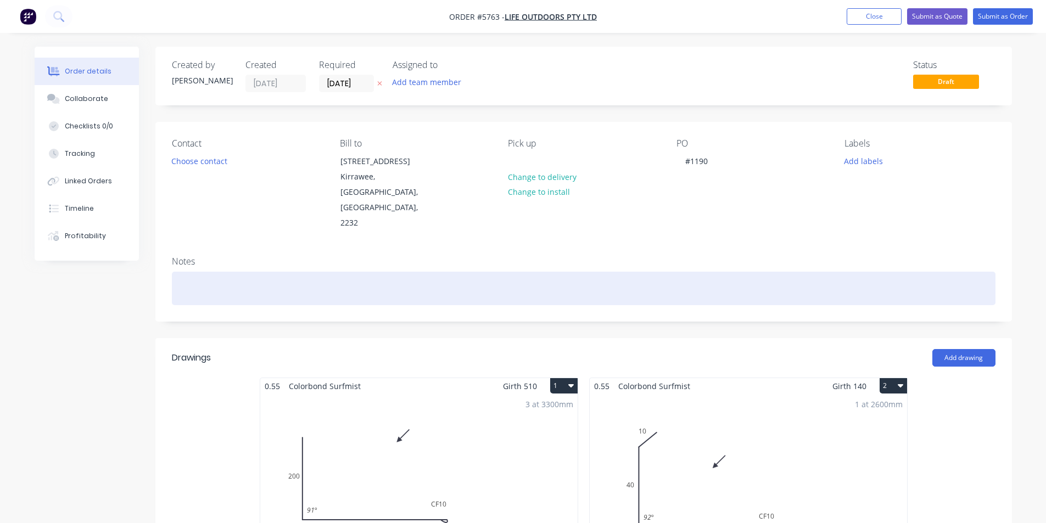
click at [736, 272] on div at bounding box center [584, 288] width 824 height 33
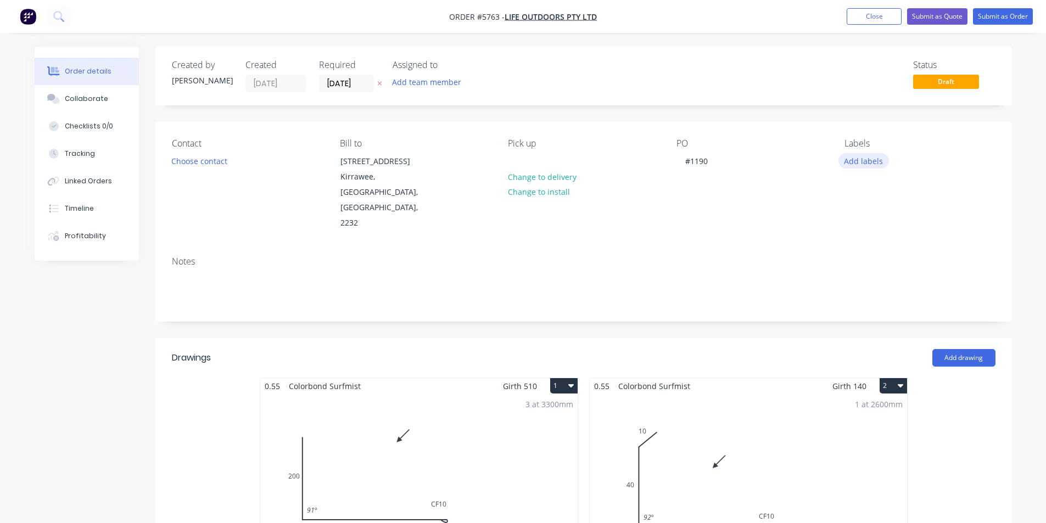
click at [866, 164] on button "Add labels" at bounding box center [863, 160] width 51 height 15
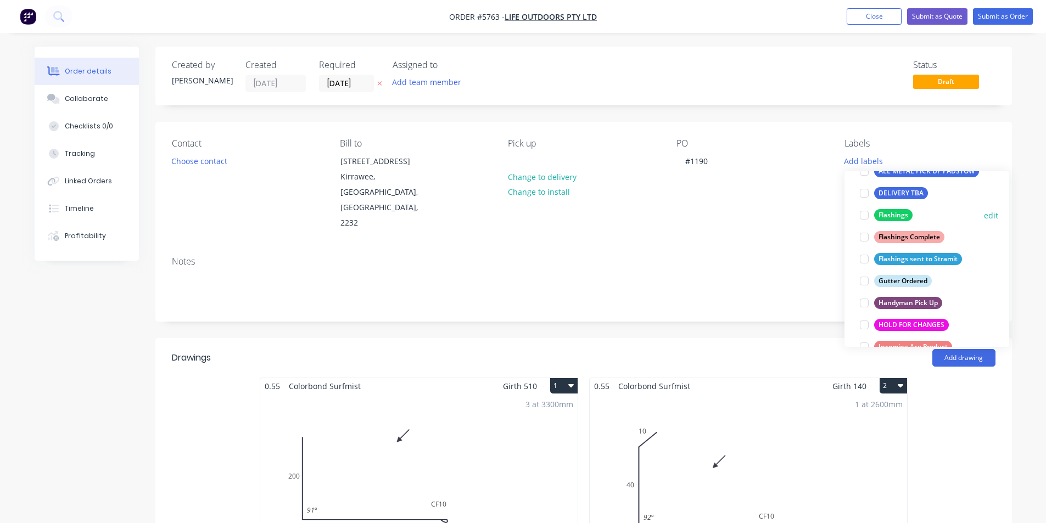
scroll to position [132, 0]
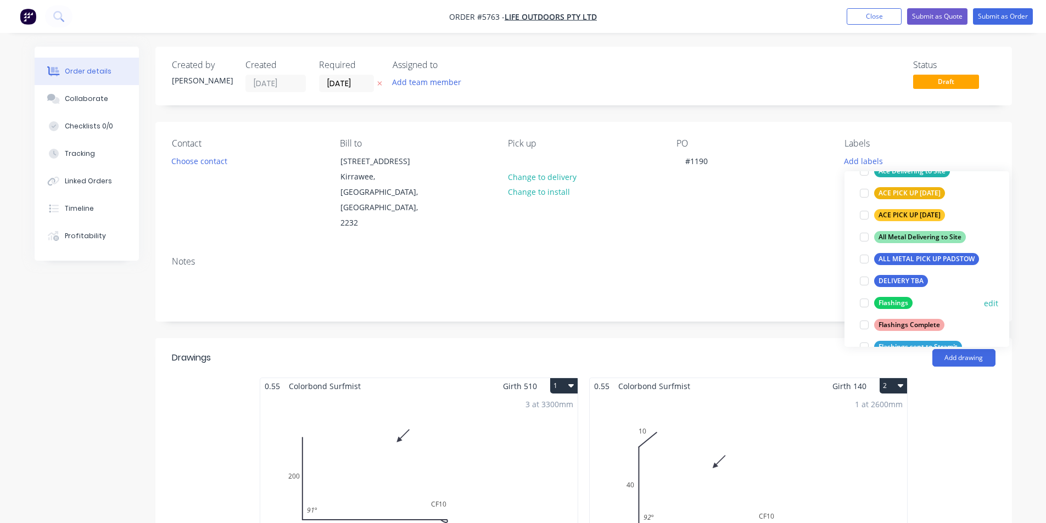
click at [861, 302] on div at bounding box center [864, 303] width 22 height 22
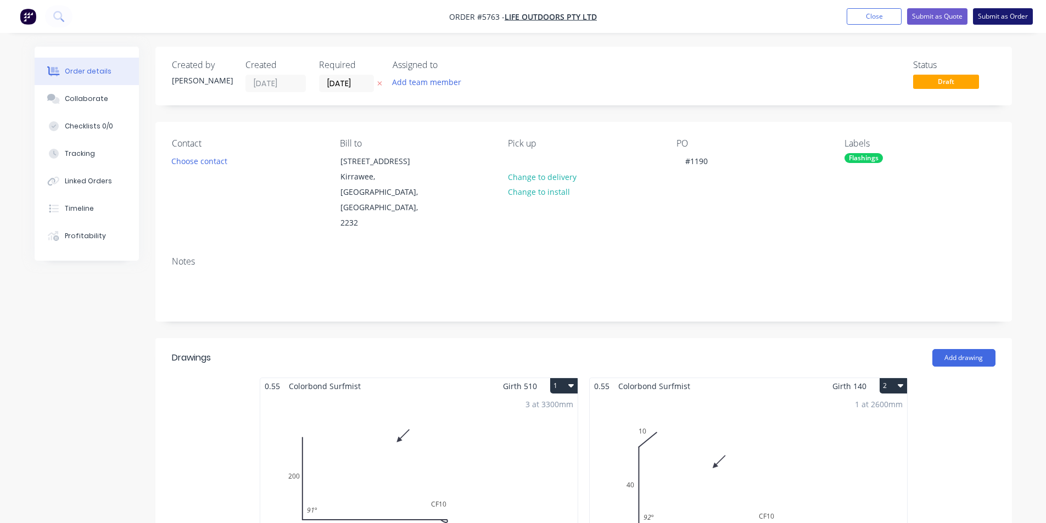
click at [997, 14] on button "Submit as Order" at bounding box center [1003, 16] width 60 height 16
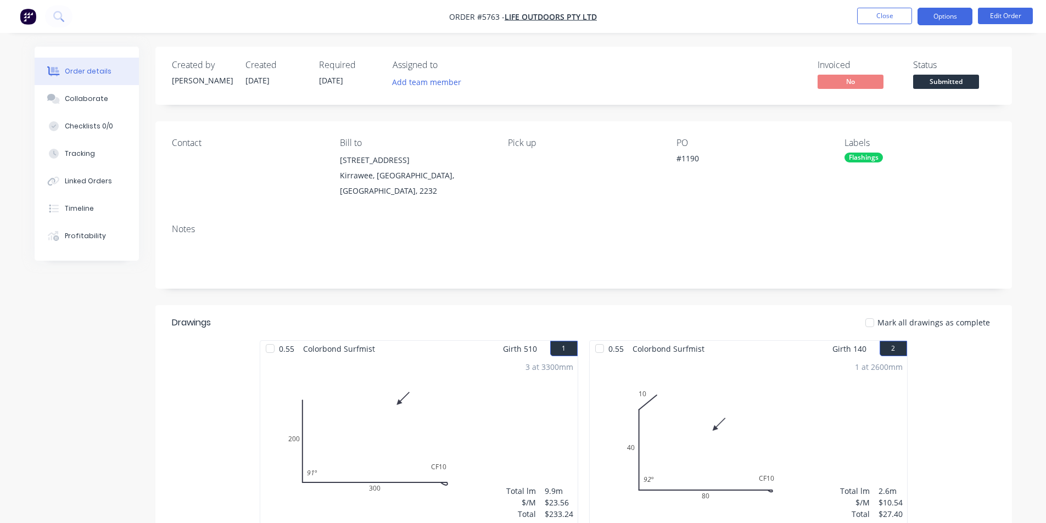
click at [937, 15] on button "Options" at bounding box center [944, 17] width 55 height 18
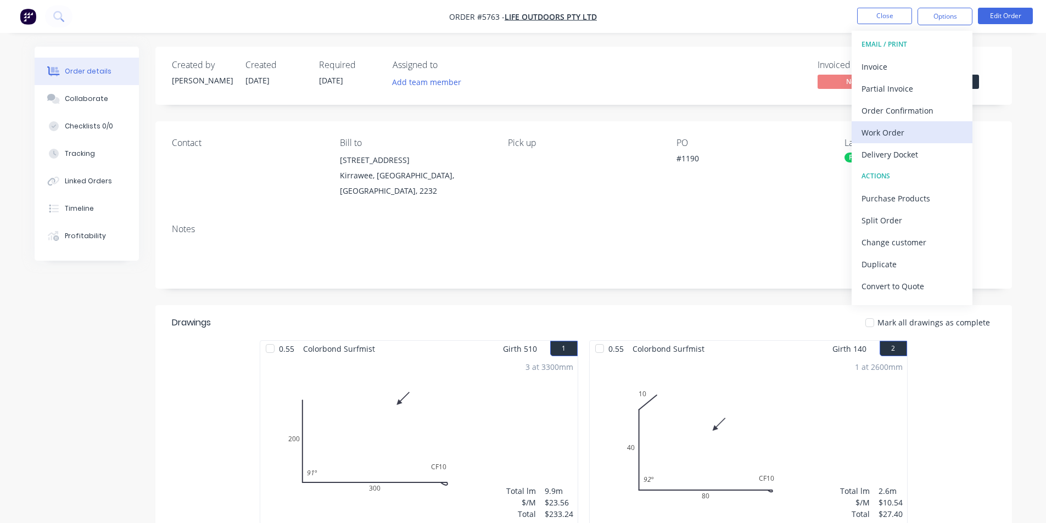
click at [912, 128] on div "Work Order" at bounding box center [911, 133] width 101 height 16
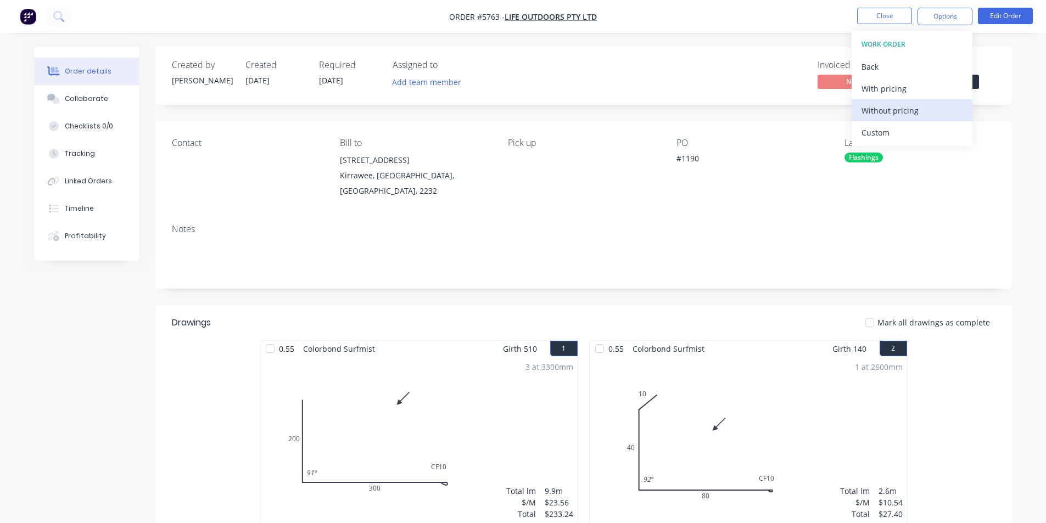
click at [892, 111] on div "Without pricing" at bounding box center [911, 111] width 101 height 16
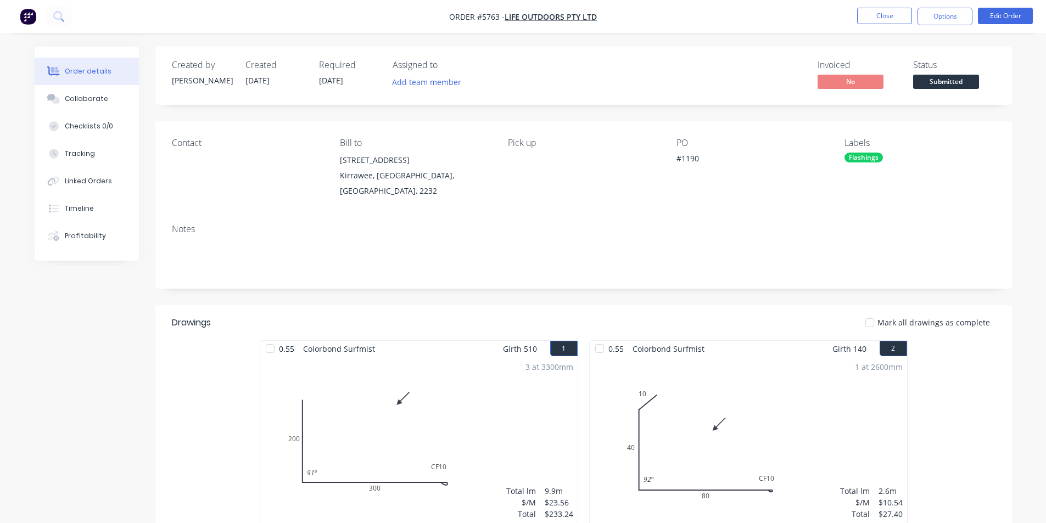
click at [1010, 159] on div "Contact Bill to [STREET_ADDRESS] Pick up PO #1190 Labels Flashings" at bounding box center [583, 168] width 857 height 94
click at [938, 79] on span "Submitted" at bounding box center [946, 82] width 66 height 14
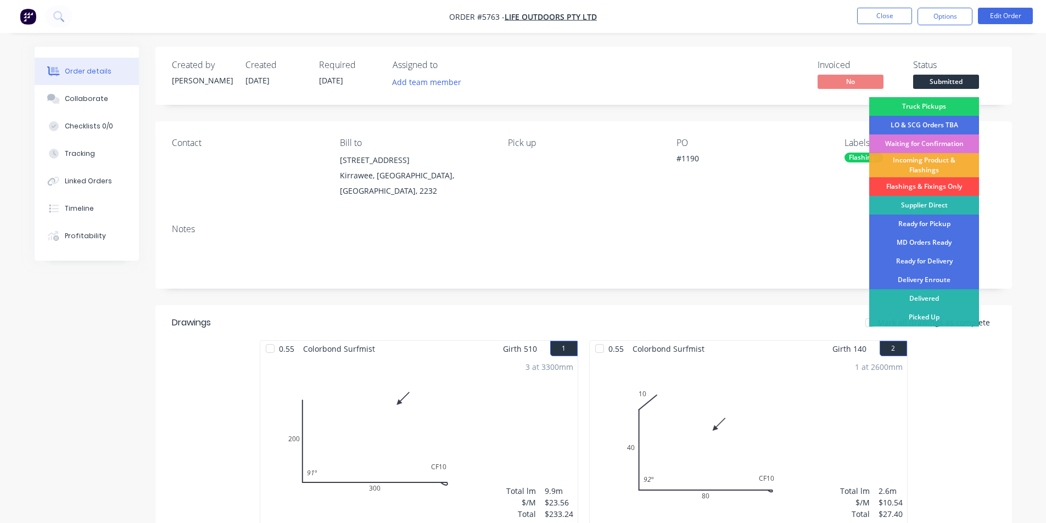
click at [931, 183] on div "Flashings & Fixings Only" at bounding box center [924, 186] width 110 height 19
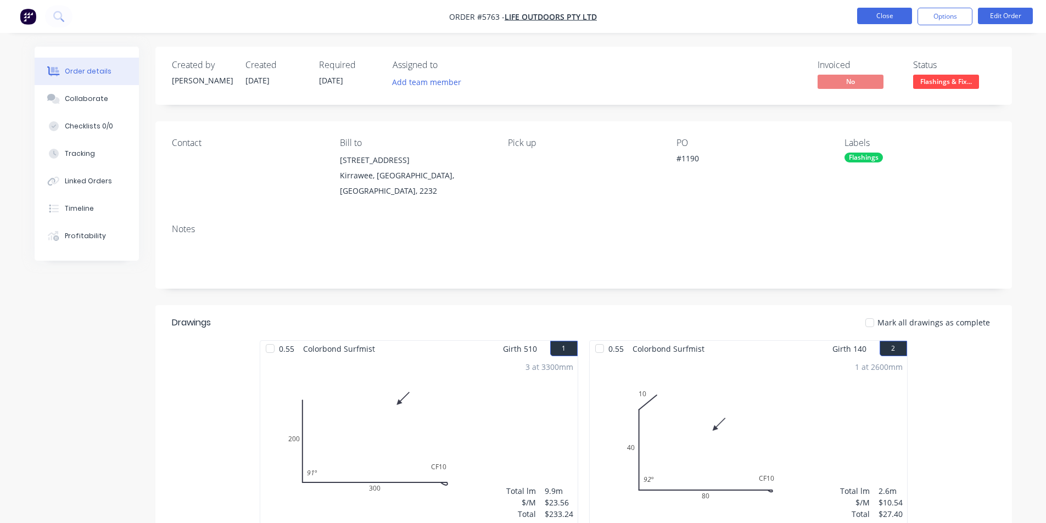
click at [893, 19] on button "Close" at bounding box center [884, 16] width 55 height 16
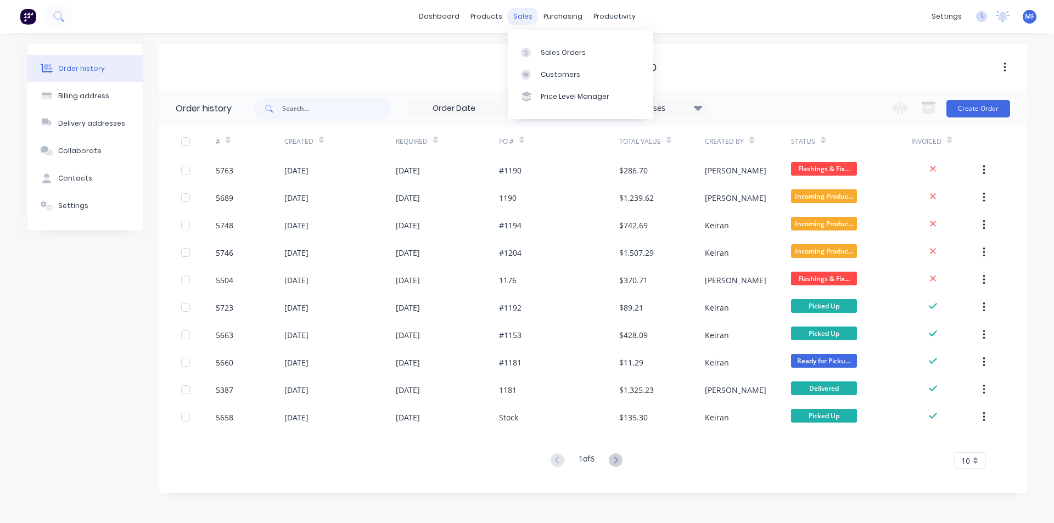
click at [521, 15] on div "sales" at bounding box center [523, 16] width 30 height 16
click at [553, 72] on div "Customers" at bounding box center [561, 75] width 40 height 10
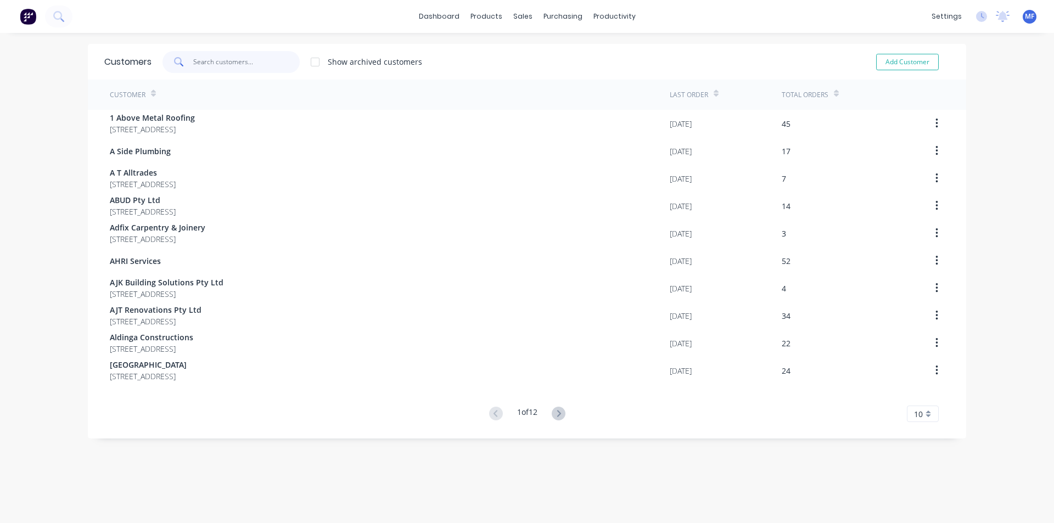
click at [258, 55] on input "text" at bounding box center [246, 62] width 107 height 22
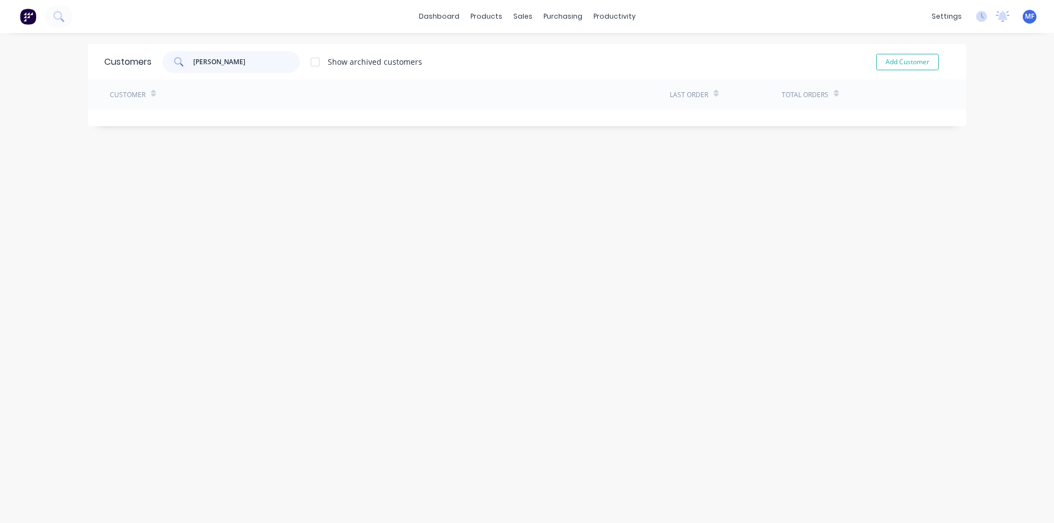
click at [231, 64] on input "[PERSON_NAME]" at bounding box center [246, 62] width 107 height 22
type input "0407105969"
click at [240, 65] on input "0407105969" at bounding box center [246, 62] width 107 height 22
click at [233, 64] on input "0407105969" at bounding box center [246, 62] width 107 height 22
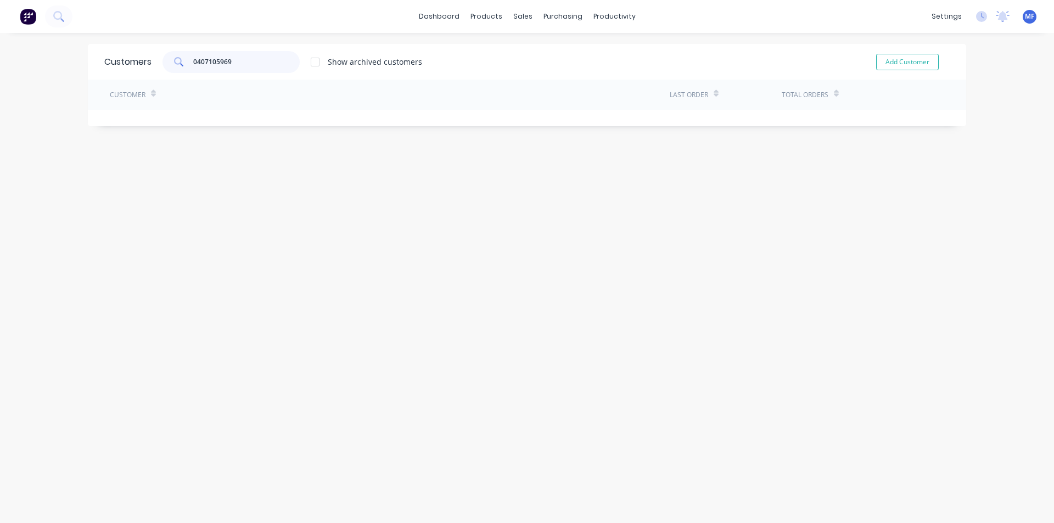
click at [233, 64] on input "0407105969" at bounding box center [246, 62] width 107 height 22
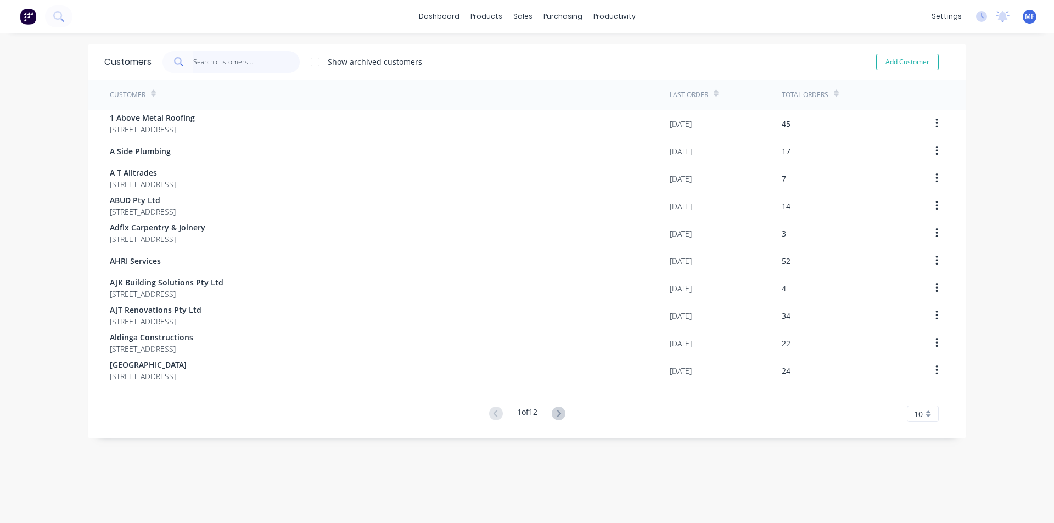
click at [199, 60] on input "text" at bounding box center [246, 62] width 107 height 22
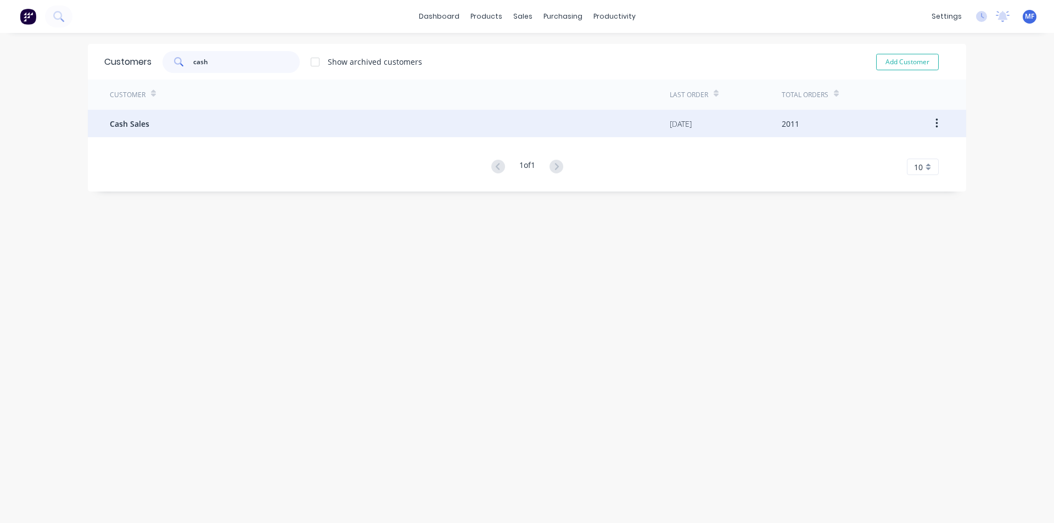
type input "cash"
click at [132, 119] on span "Cash Sales" at bounding box center [130, 124] width 40 height 12
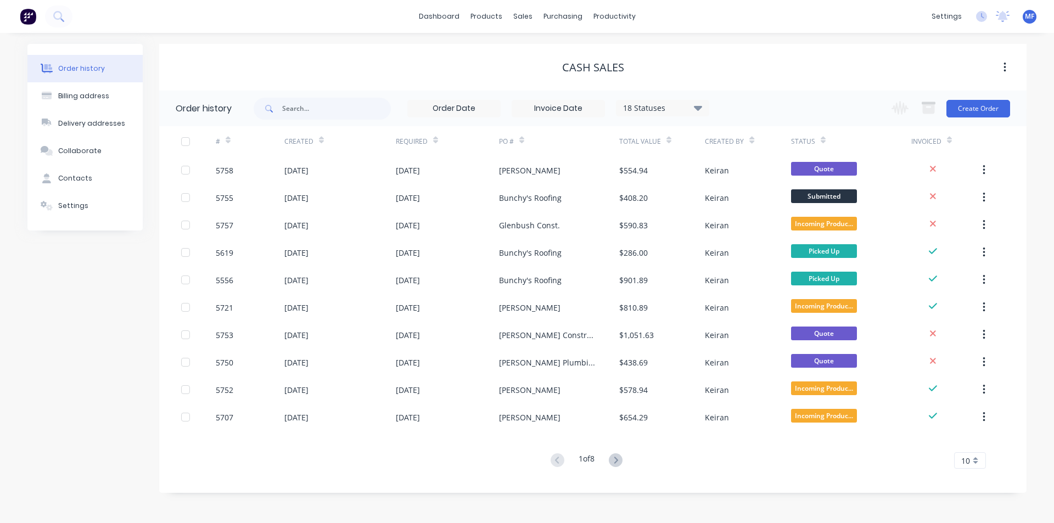
click at [701, 107] on icon at bounding box center [698, 107] width 8 height 5
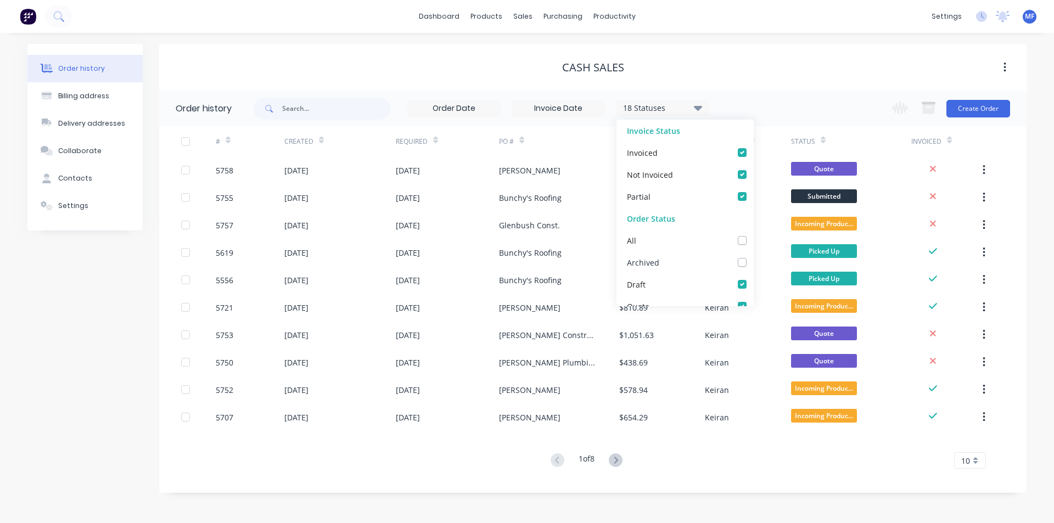
click at [753, 256] on label at bounding box center [753, 256] width 0 height 0
click at [753, 264] on input "checkbox" at bounding box center [757, 261] width 9 height 10
checkbox input "true"
click at [300, 108] on input "text" at bounding box center [336, 109] width 109 height 22
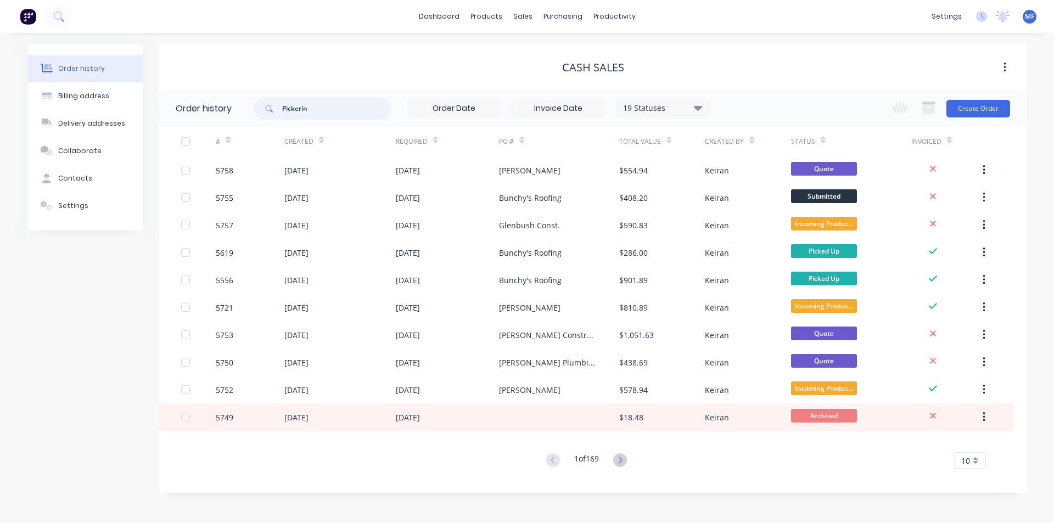
type input "[PERSON_NAME]"
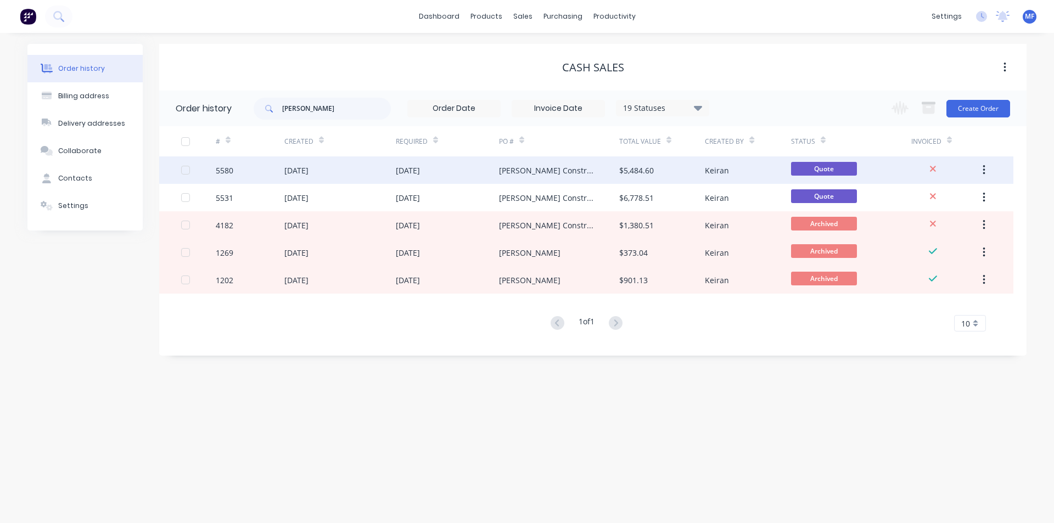
click at [544, 170] on div "[PERSON_NAME] Constructions" at bounding box center [548, 171] width 98 height 12
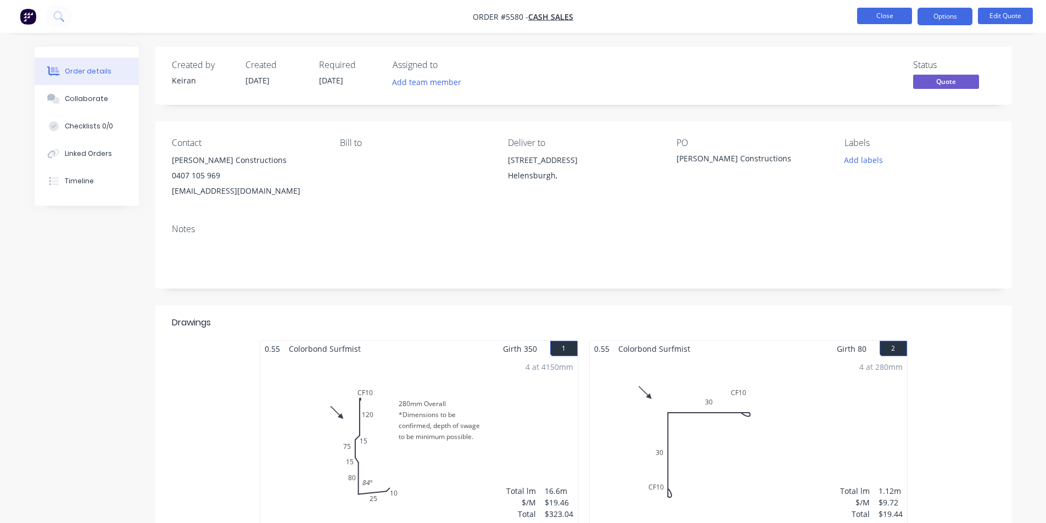
click at [872, 13] on button "Close" at bounding box center [884, 16] width 55 height 16
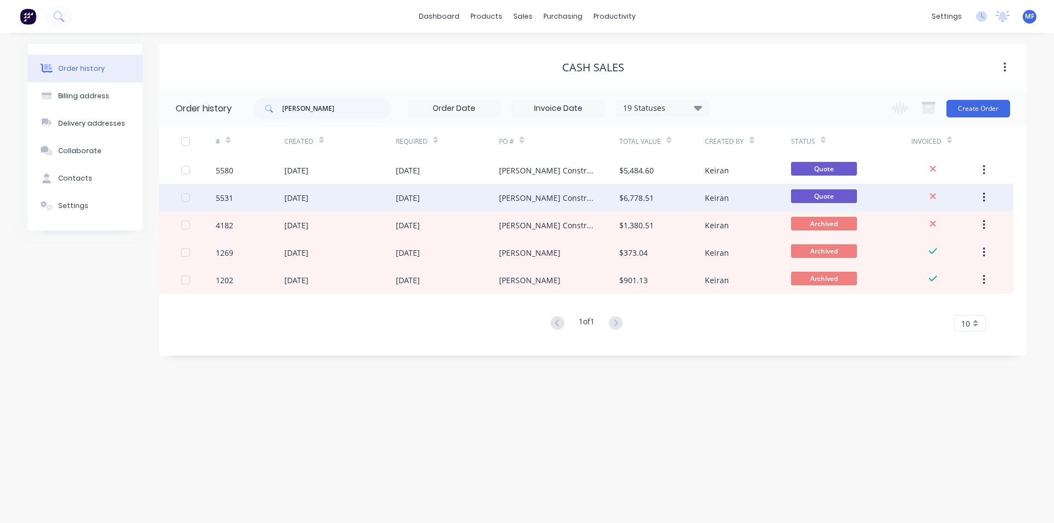
click at [640, 198] on div "$6,778.51" at bounding box center [636, 198] width 35 height 12
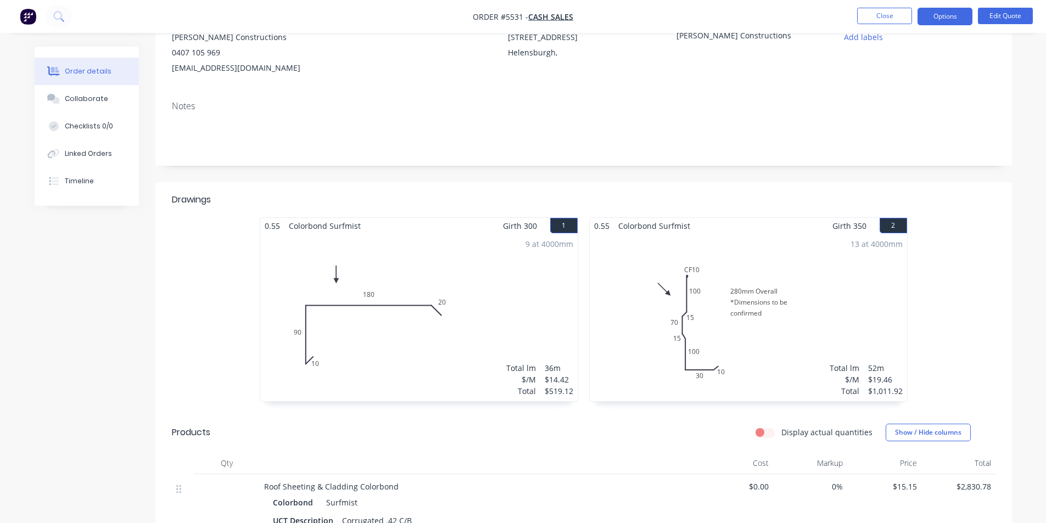
scroll to position [110, 0]
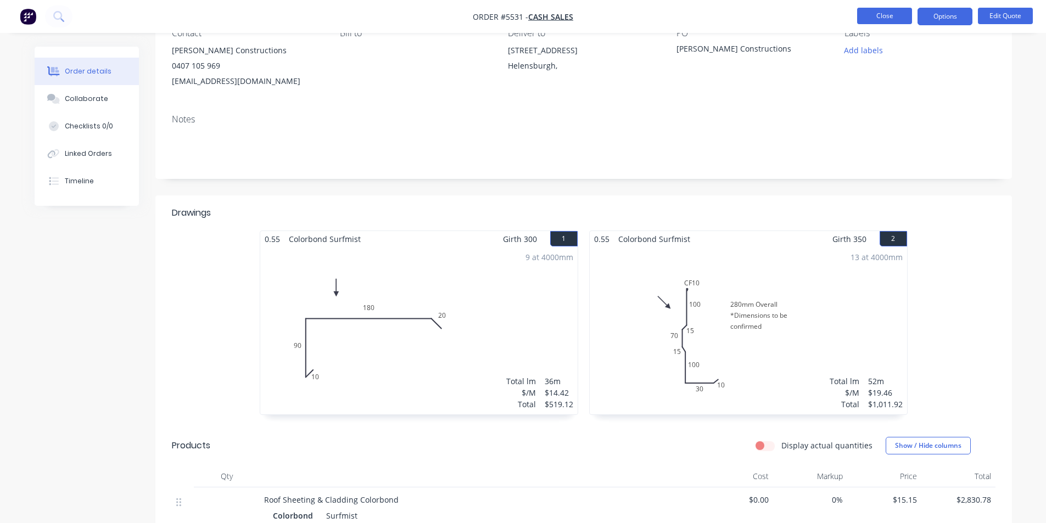
click at [881, 12] on button "Close" at bounding box center [884, 16] width 55 height 16
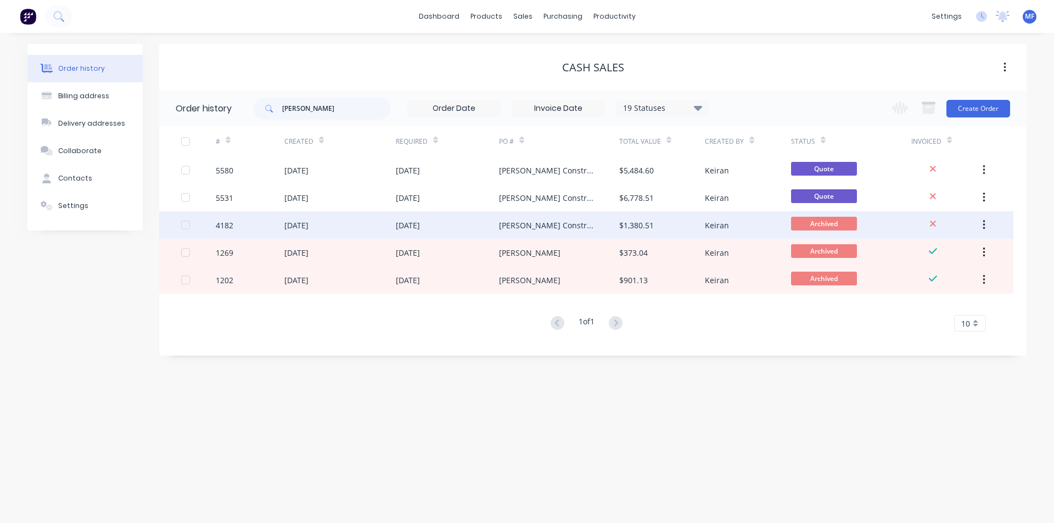
click at [539, 221] on div "[PERSON_NAME] Constructions" at bounding box center [548, 226] width 98 height 12
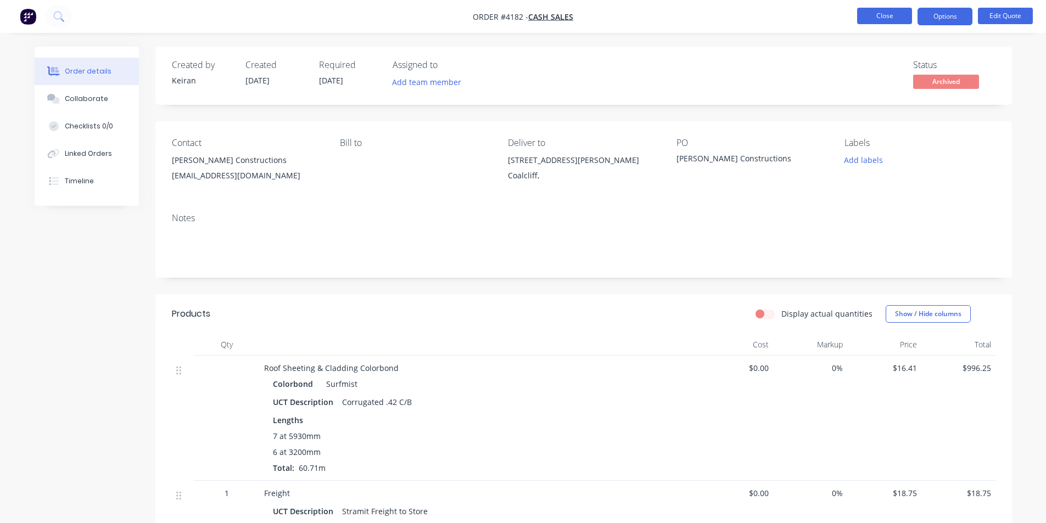
click at [870, 16] on button "Close" at bounding box center [884, 16] width 55 height 16
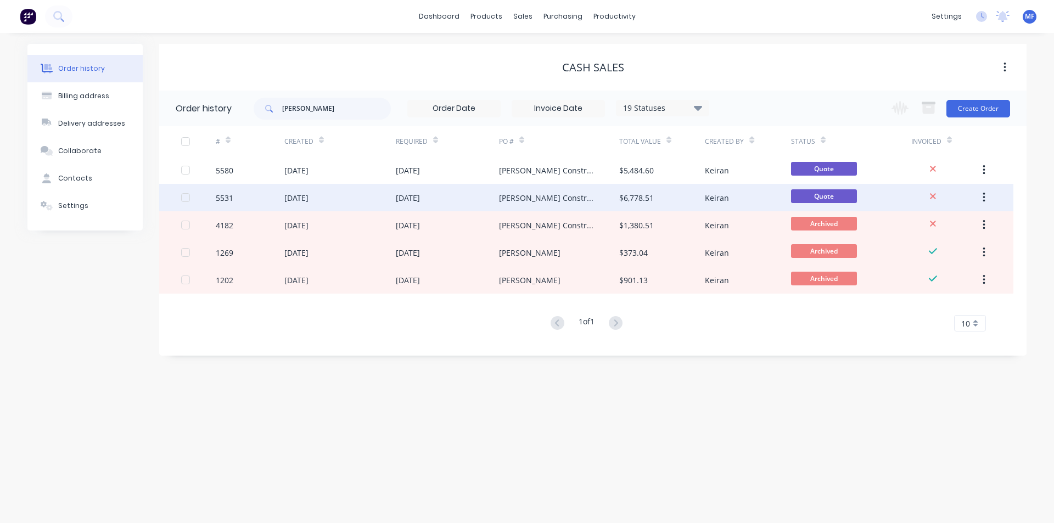
click at [616, 197] on div "[PERSON_NAME] Constructions" at bounding box center [559, 197] width 120 height 27
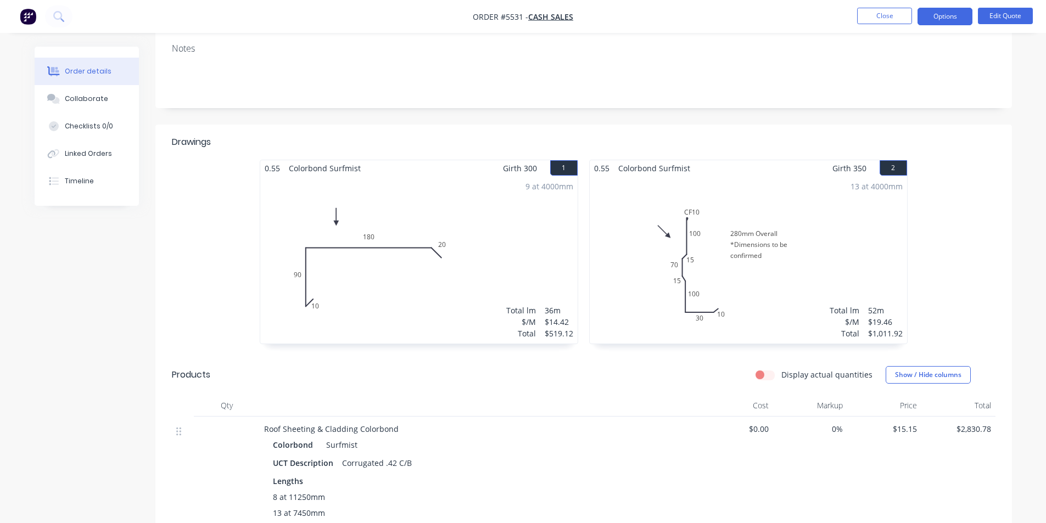
scroll to position [275, 0]
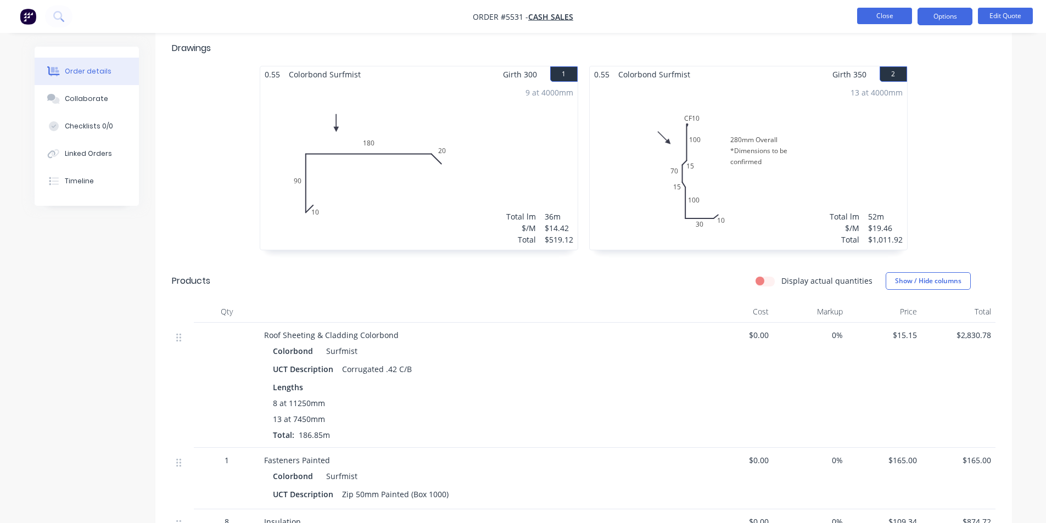
click at [875, 14] on button "Close" at bounding box center [884, 16] width 55 height 16
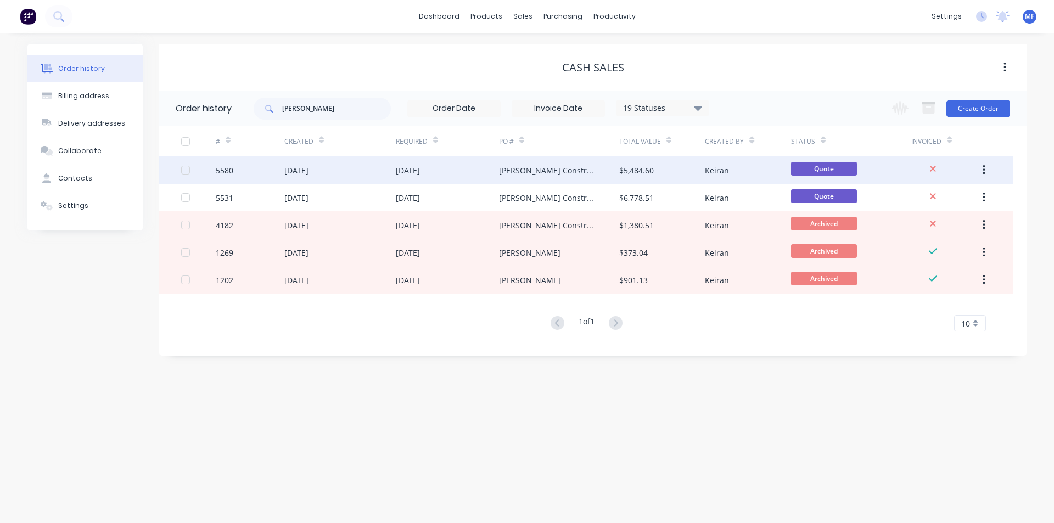
click at [551, 171] on div "[PERSON_NAME] Constructions" at bounding box center [548, 171] width 98 height 12
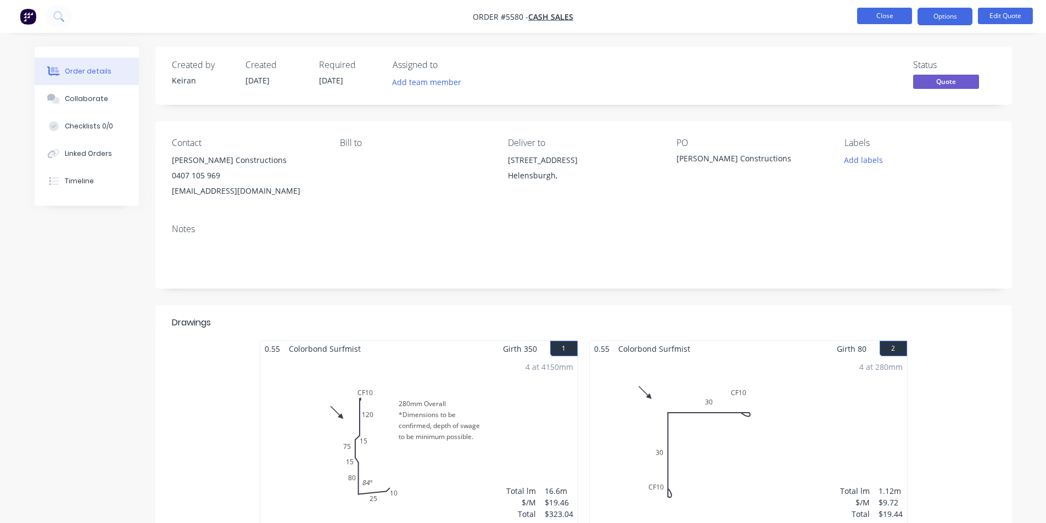
click at [875, 13] on button "Close" at bounding box center [884, 16] width 55 height 16
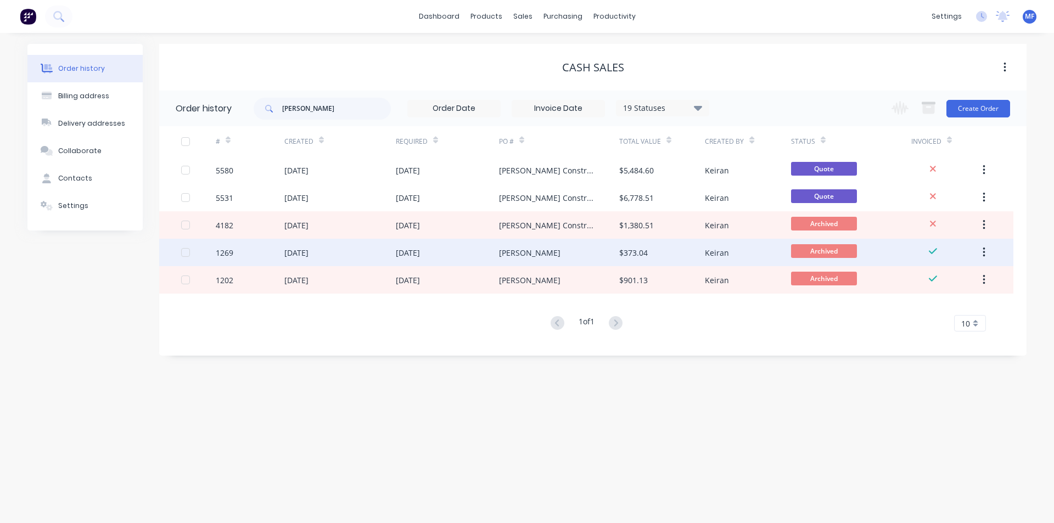
click at [544, 252] on div "[PERSON_NAME]" at bounding box center [529, 253] width 61 height 12
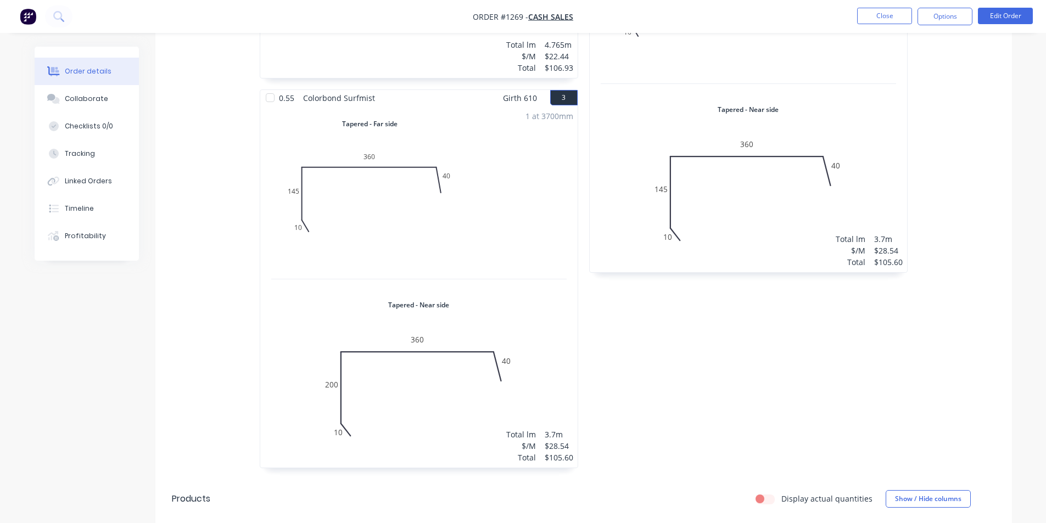
scroll to position [161, 0]
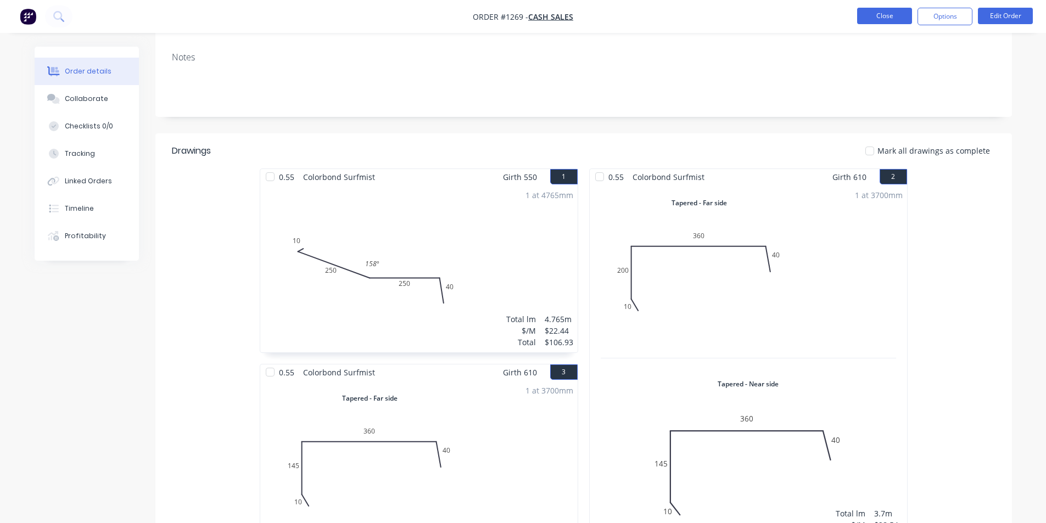
click at [871, 11] on button "Close" at bounding box center [884, 16] width 55 height 16
